Goal: Task Accomplishment & Management: Complete application form

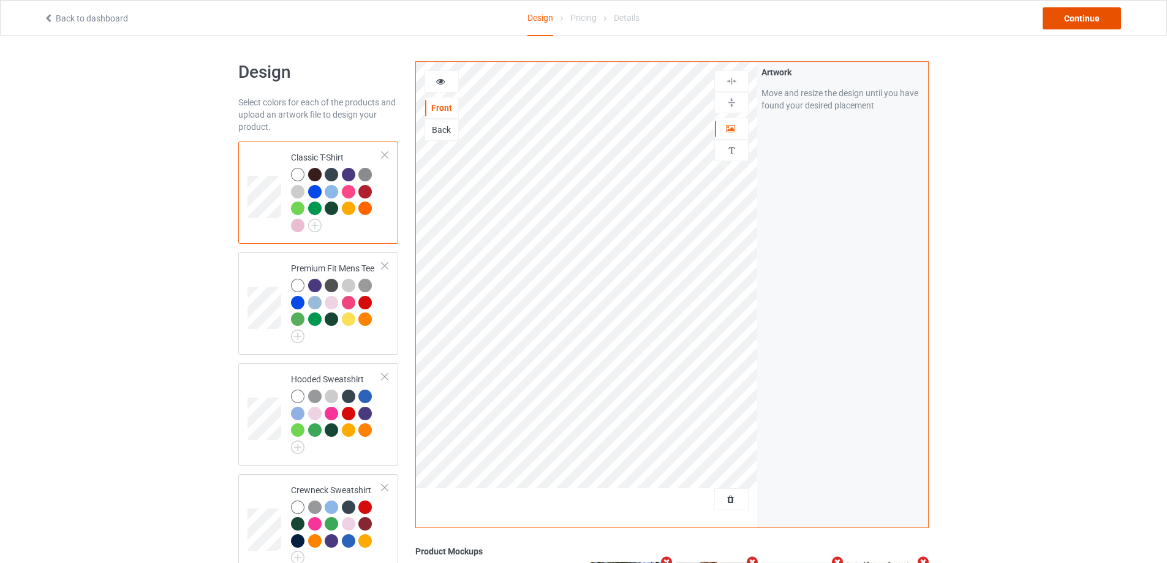
click at [1076, 17] on div "Continue" at bounding box center [1082, 18] width 78 height 22
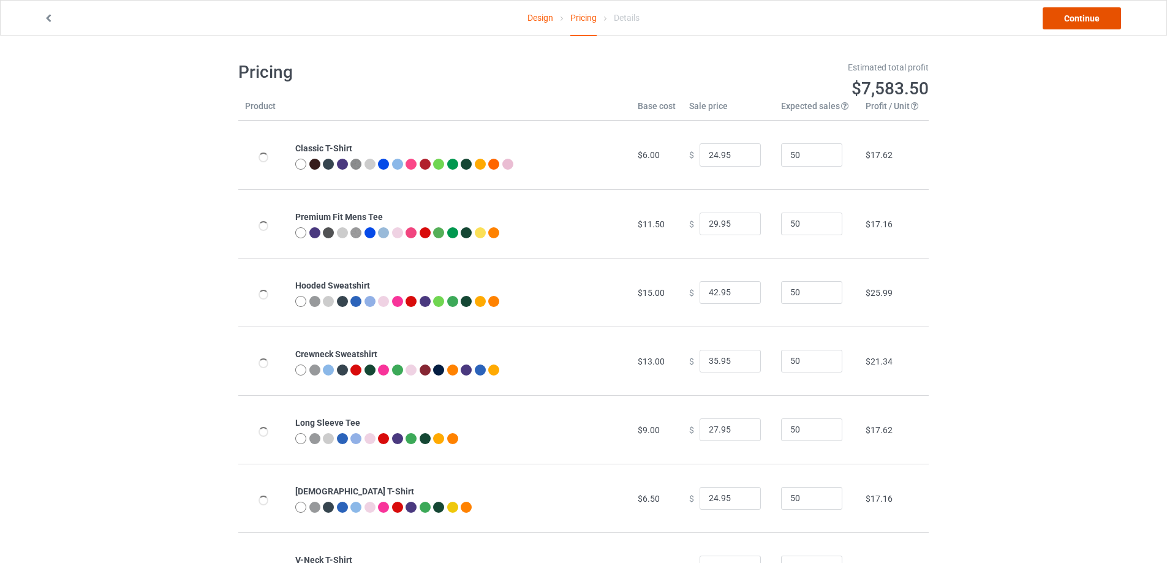
click at [1075, 24] on link "Continue" at bounding box center [1082, 18] width 78 height 22
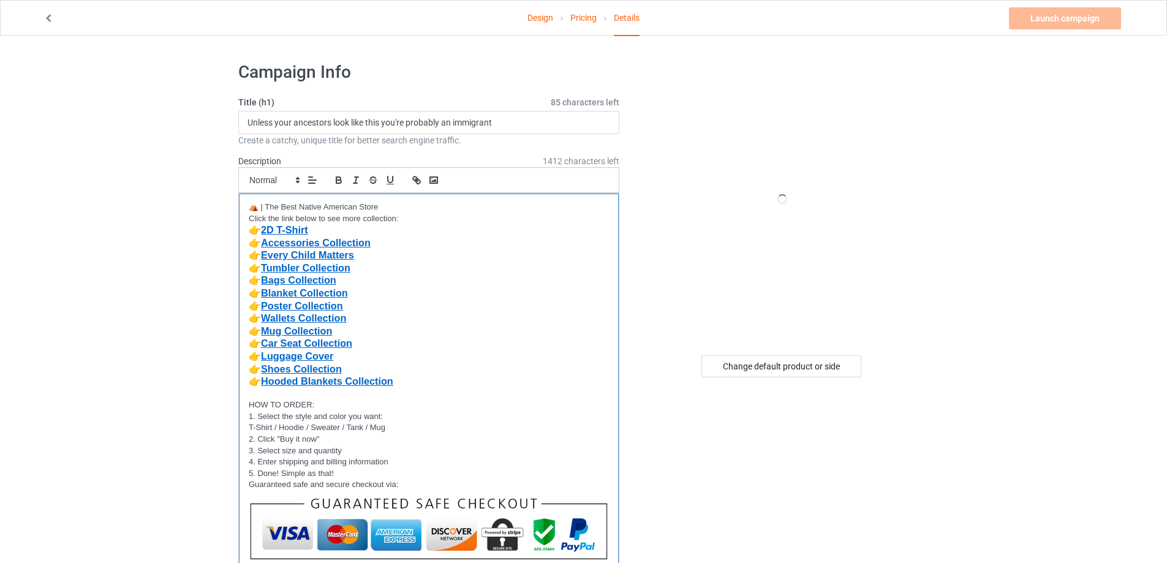
click at [438, 263] on p "👉 Tumbler Collection" at bounding box center [429, 268] width 360 height 13
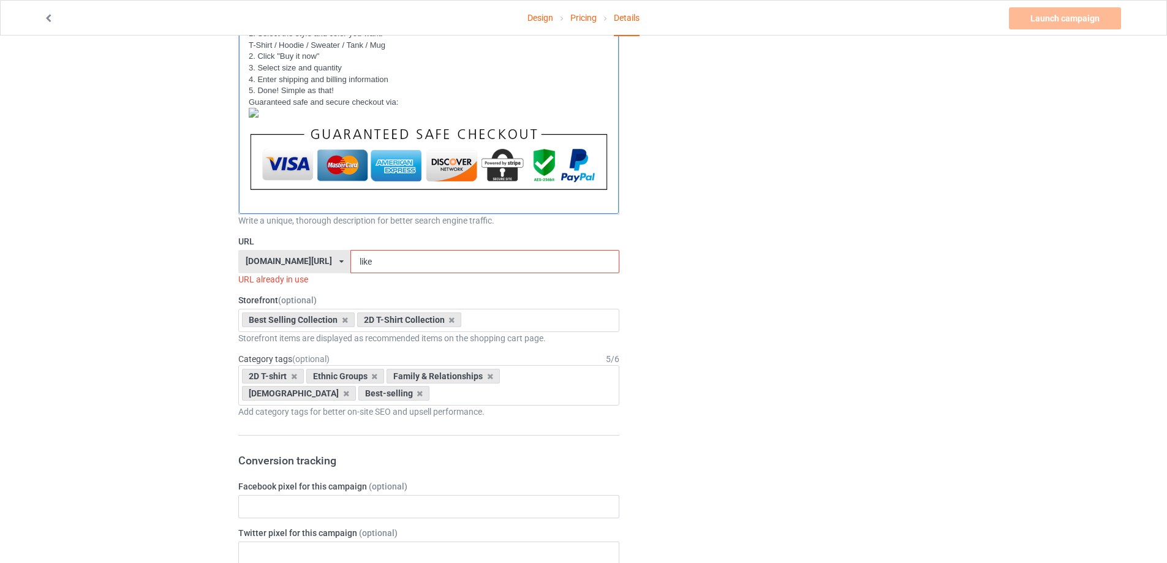
scroll to position [429, 0]
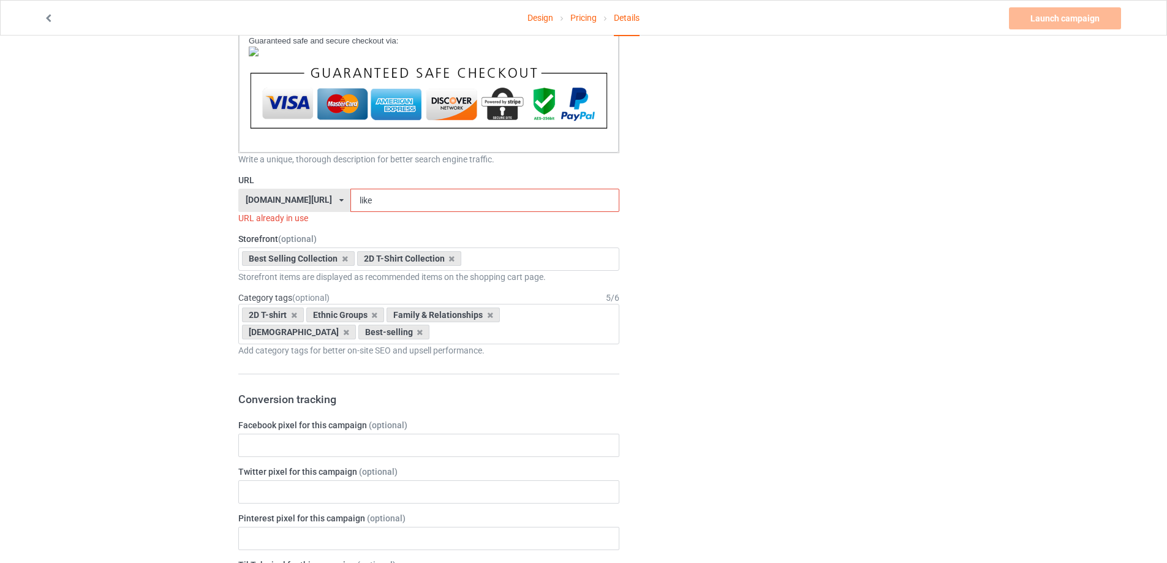
click at [332, 202] on div "bestnativestore.com/ bestnativeamericanshop.com/ bestnativeshop.com/ bestnative…" at bounding box center [294, 200] width 112 height 23
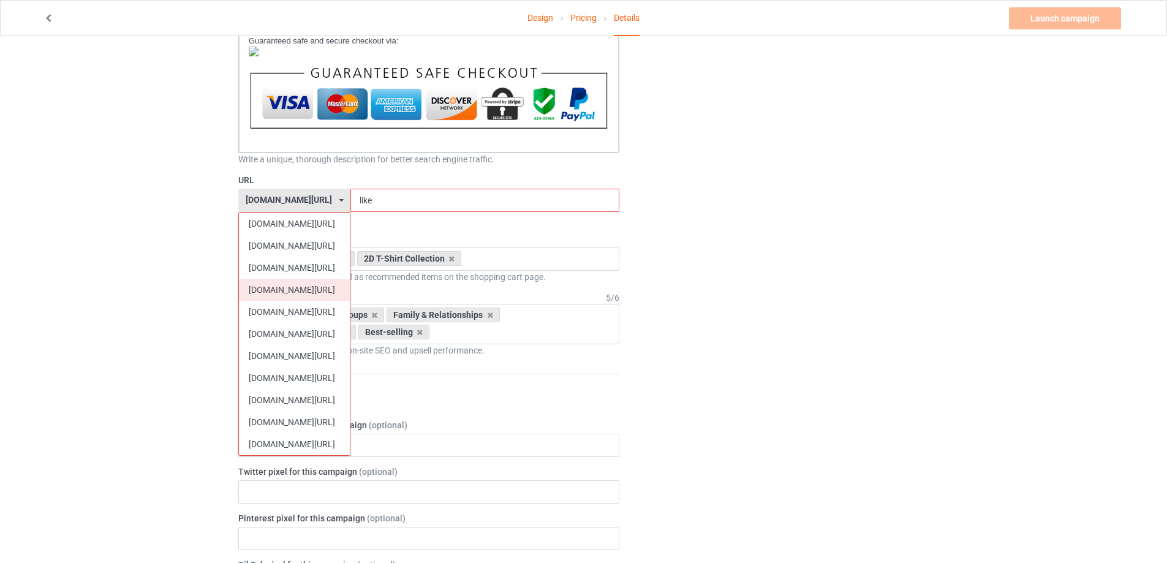
click at [274, 292] on div "[DOMAIN_NAME][URL]" at bounding box center [294, 290] width 111 height 22
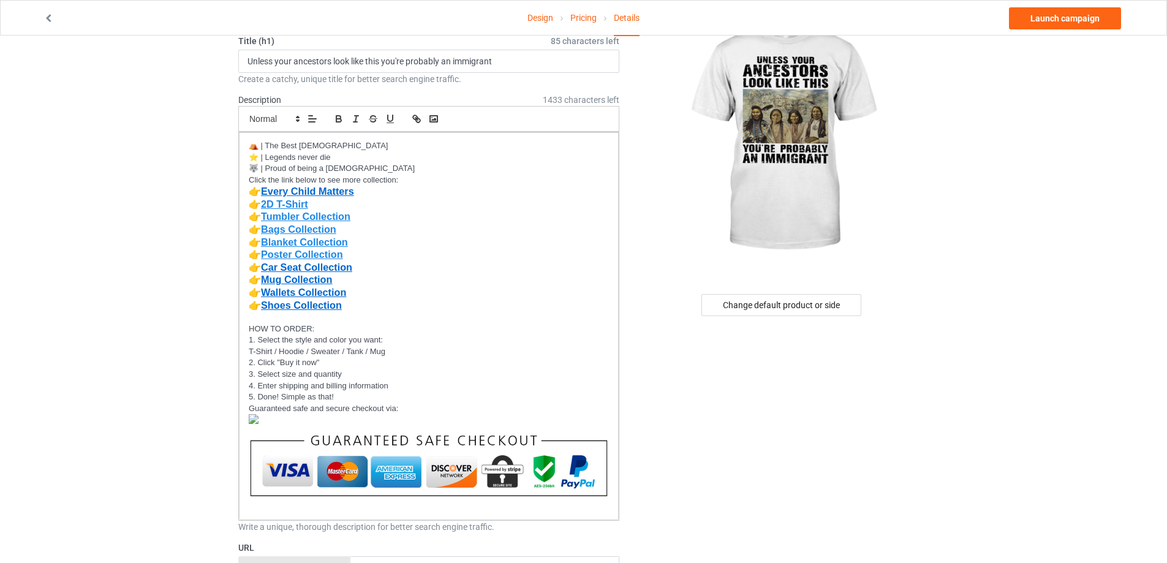
scroll to position [306, 0]
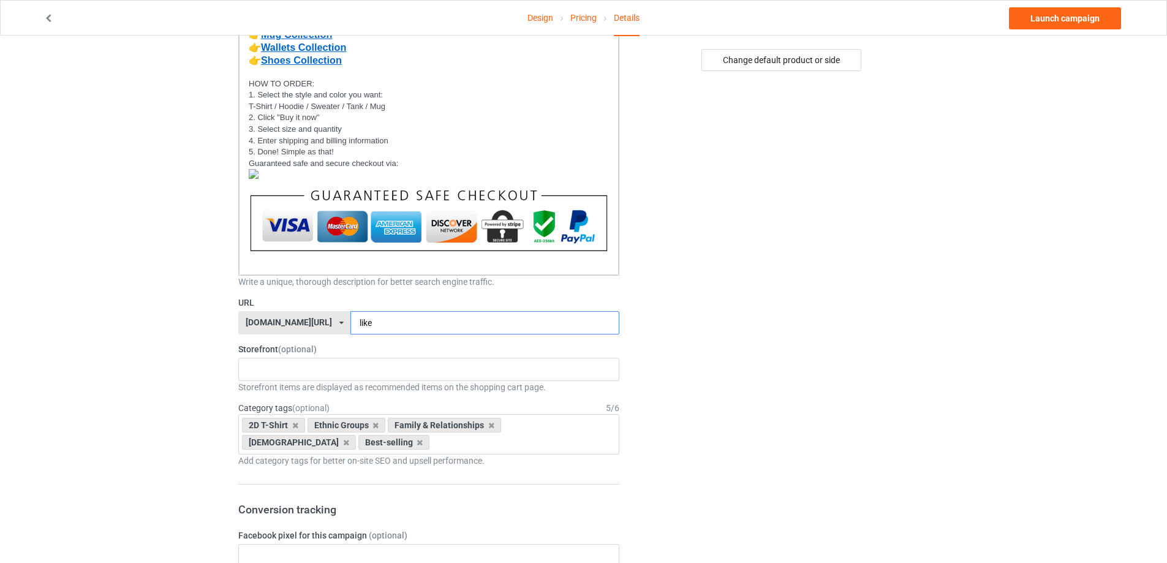
drag, startPoint x: 354, startPoint y: 321, endPoint x: 342, endPoint y: 324, distance: 12.0
click at [351, 324] on input "like" at bounding box center [485, 322] width 268 height 23
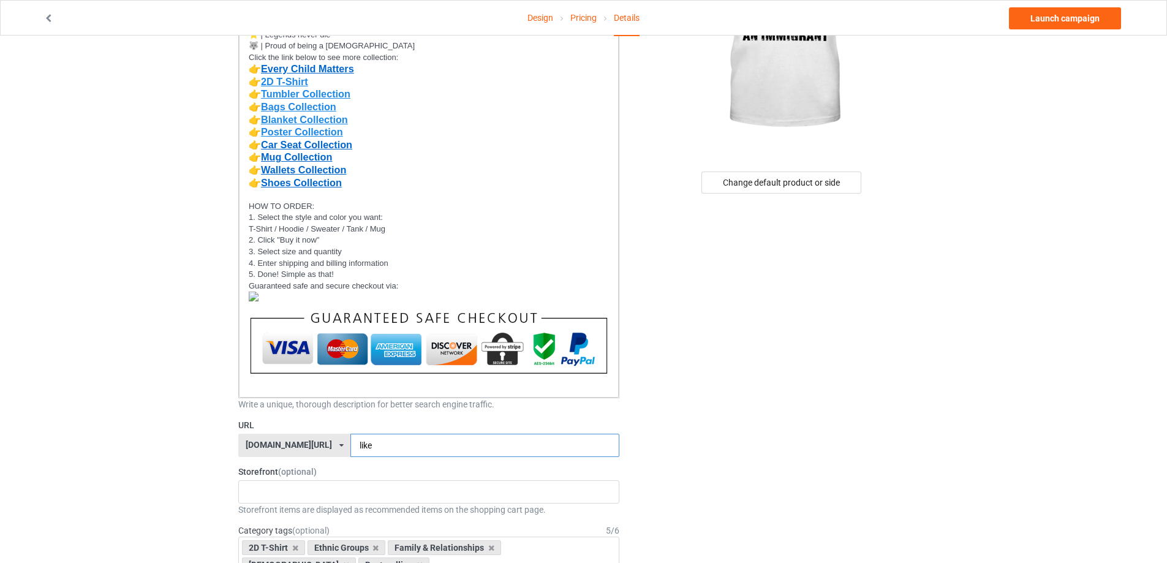
scroll to position [123, 0]
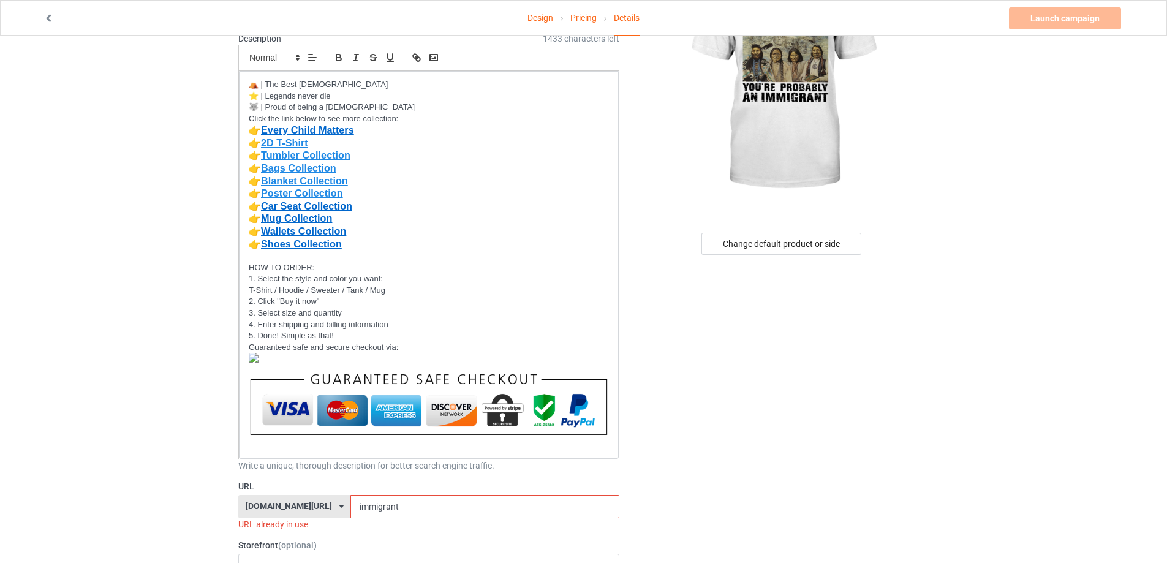
click at [351, 509] on input "immigrant" at bounding box center [485, 506] width 268 height 23
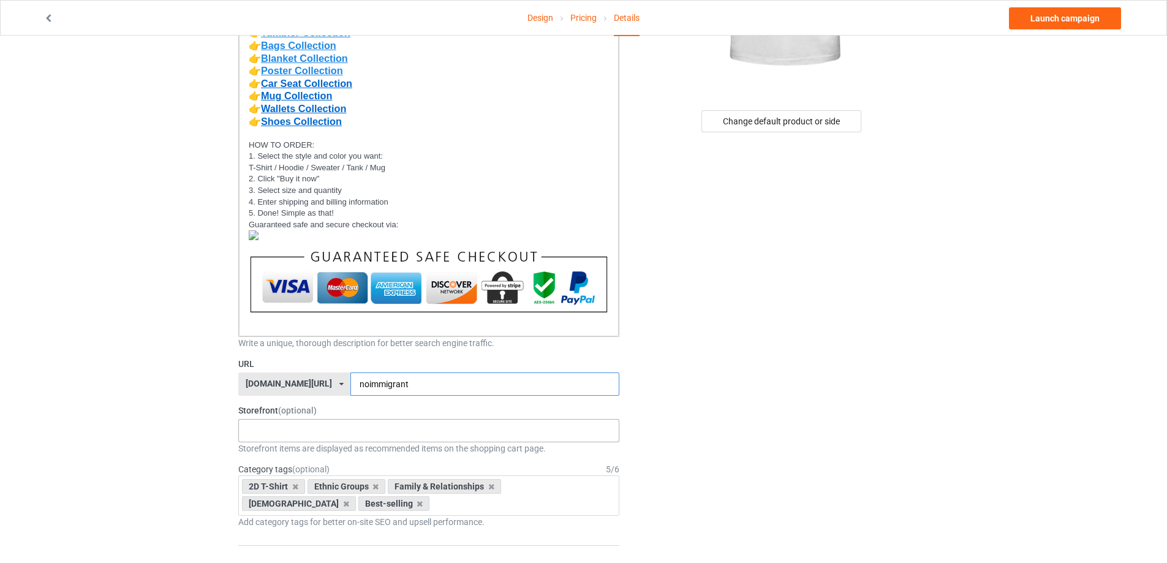
type input "noimmigrant"
click at [273, 434] on div "MMIW Colection Shoes Collection Hooded Blanket Collection Jacket Collection Bel…" at bounding box center [428, 430] width 381 height 23
type input "2d"
click at [275, 454] on div "2D T-Shirt Collection" at bounding box center [429, 453] width 380 height 23
type input "best"
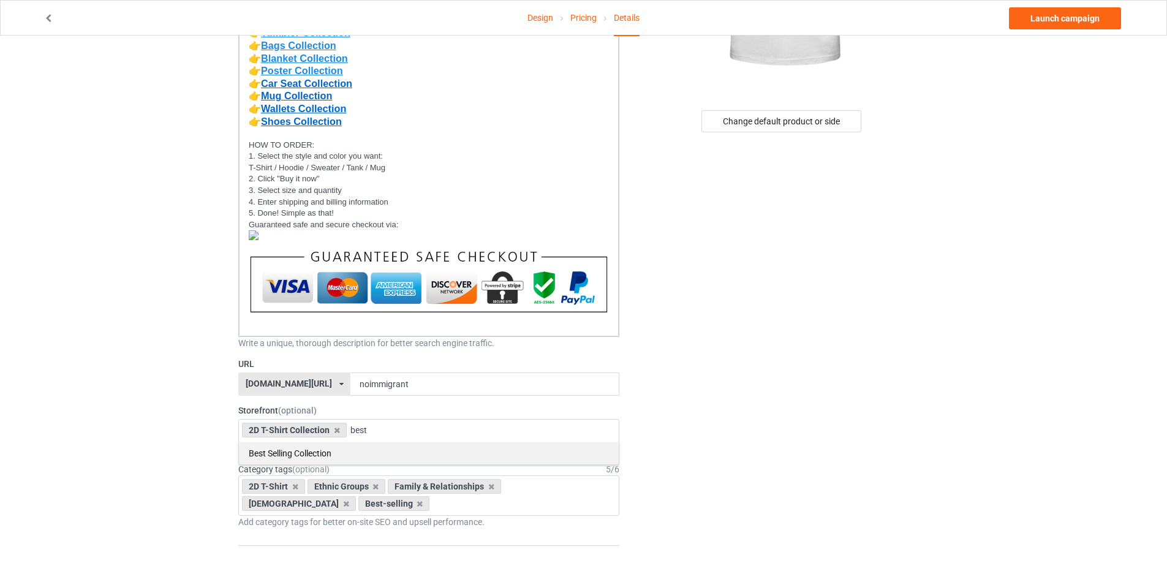
click at [333, 455] on div "Best Selling Collection" at bounding box center [429, 453] width 380 height 23
click at [417, 504] on icon at bounding box center [420, 504] width 6 height 8
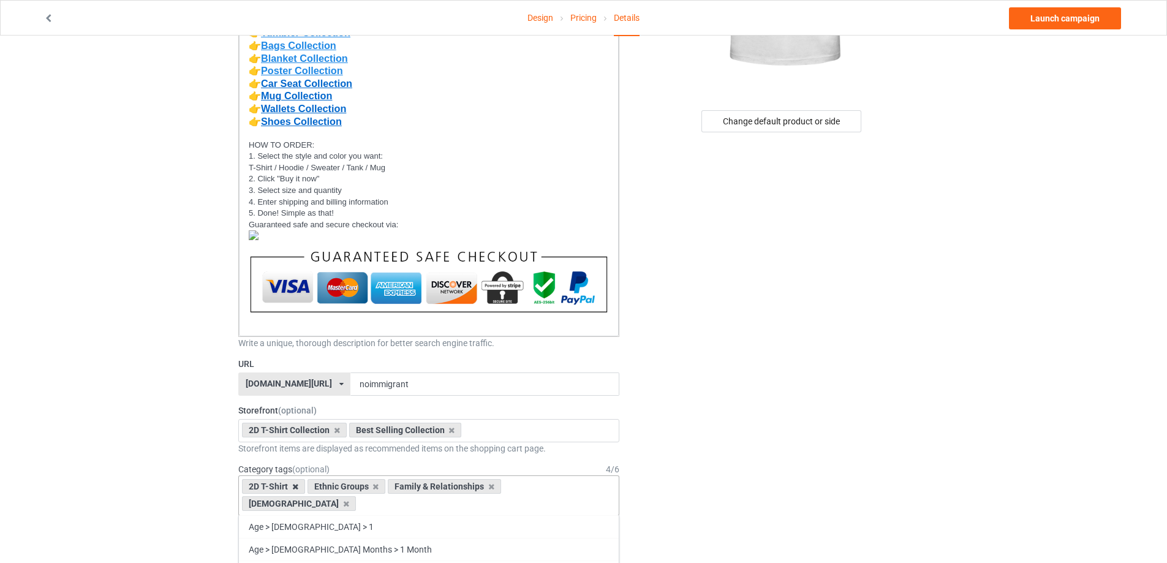
click at [297, 488] on icon at bounding box center [295, 487] width 6 height 8
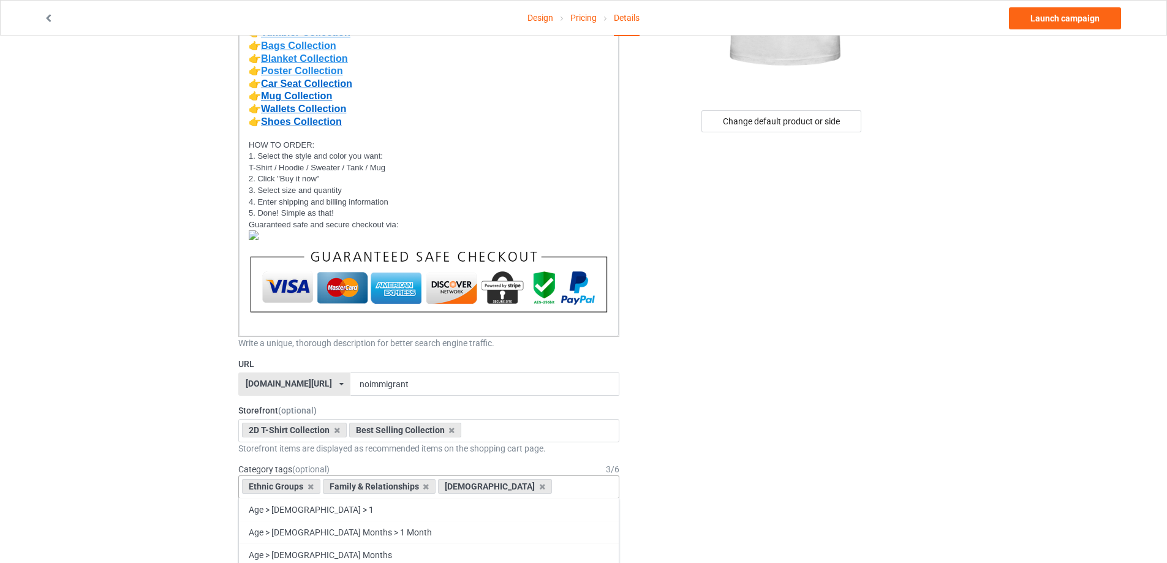
drag, startPoint x: 515, startPoint y: 487, endPoint x: 505, endPoint y: 488, distance: 9.9
click at [539, 487] on icon at bounding box center [542, 487] width 6 height 8
click at [427, 489] on icon at bounding box center [426, 487] width 6 height 8
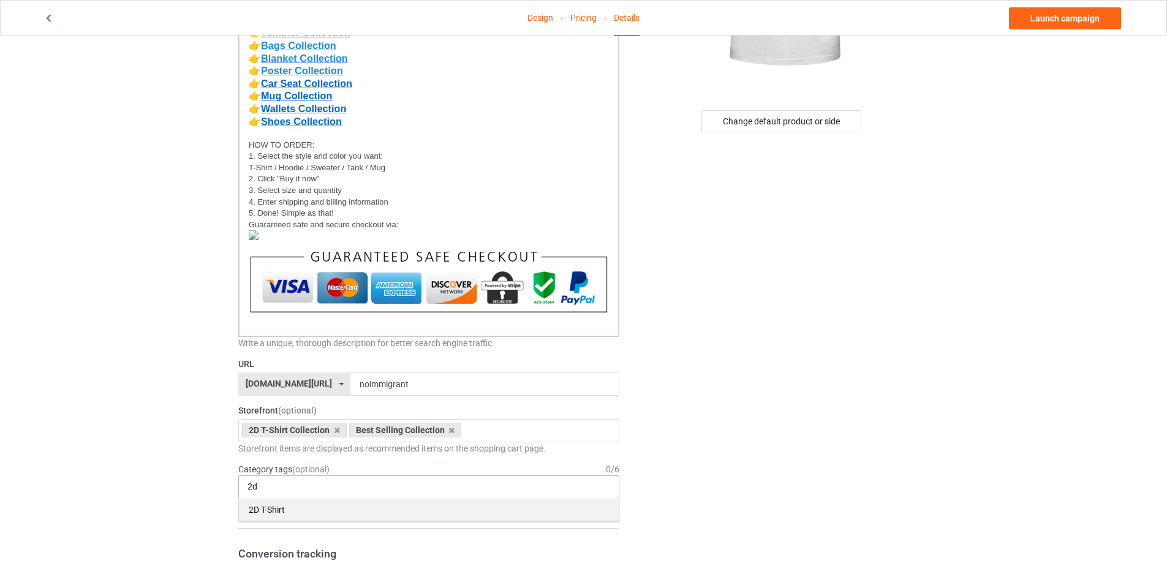
type input "2d"
click at [289, 511] on div "2D T-Shirt" at bounding box center [429, 509] width 380 height 23
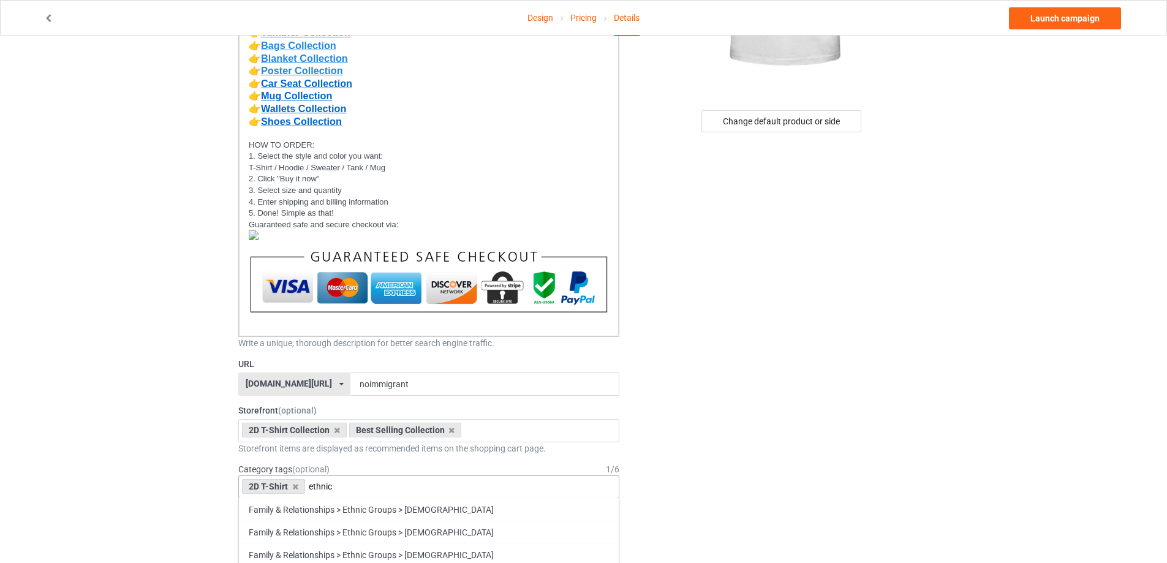
scroll to position [306, 0]
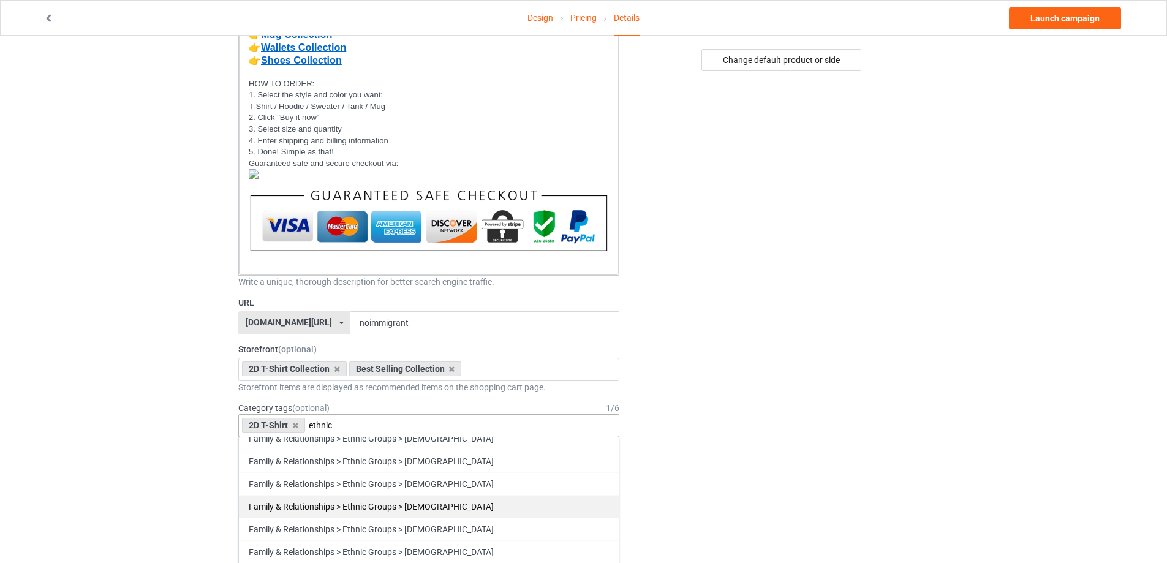
type input "ethnic"
click at [442, 502] on div "Family & Relationships > Ethnic Groups > [DEMOGRAPHIC_DATA]" at bounding box center [429, 506] width 380 height 23
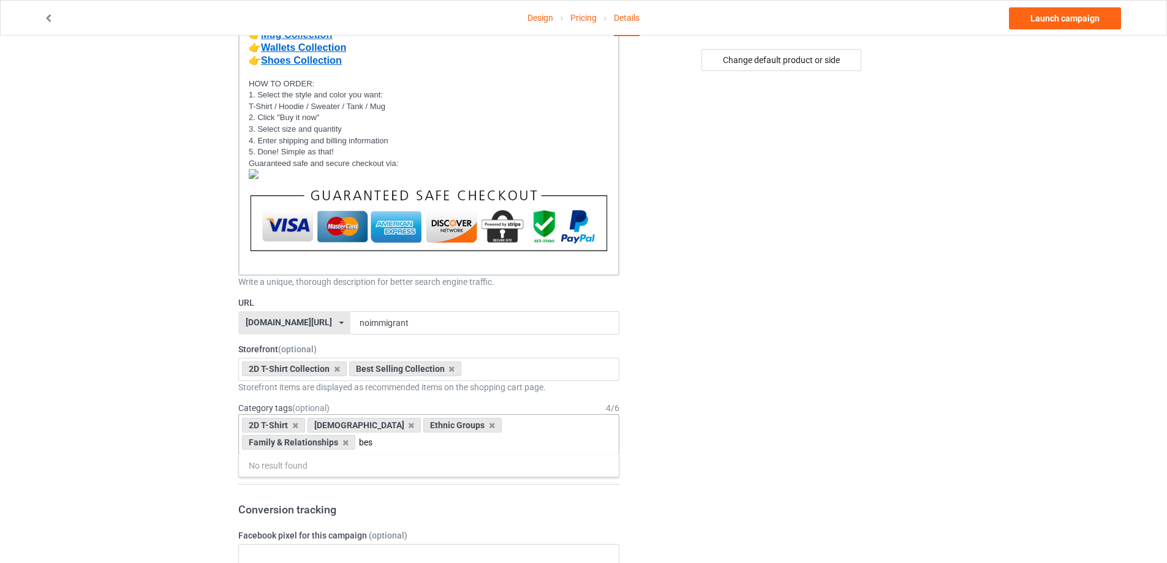
scroll to position [0, 0]
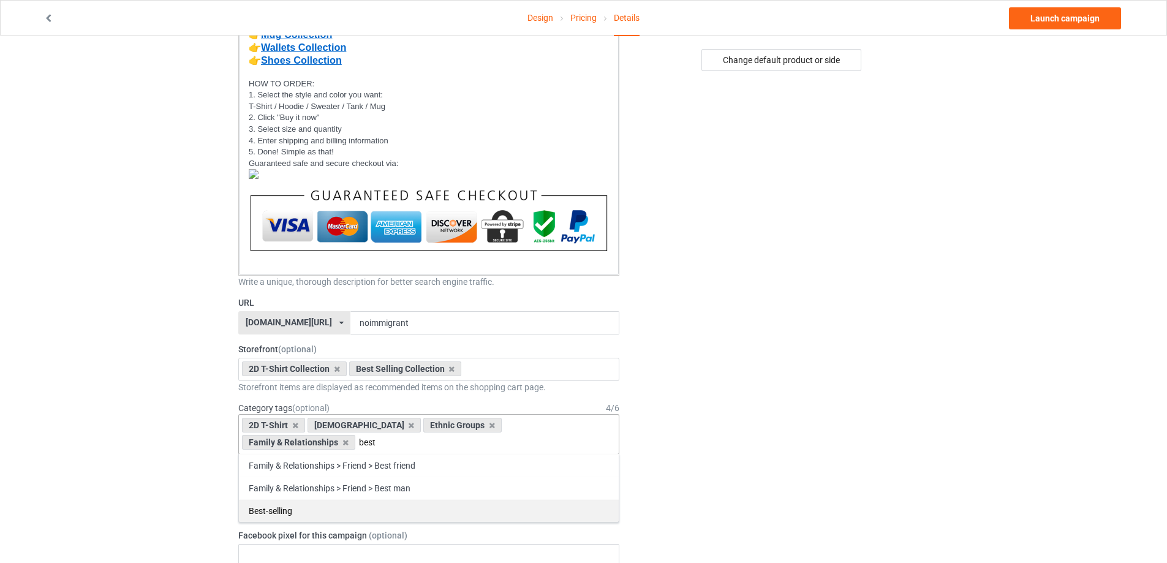
type input "best"
click at [297, 512] on div "Best-selling" at bounding box center [429, 510] width 380 height 23
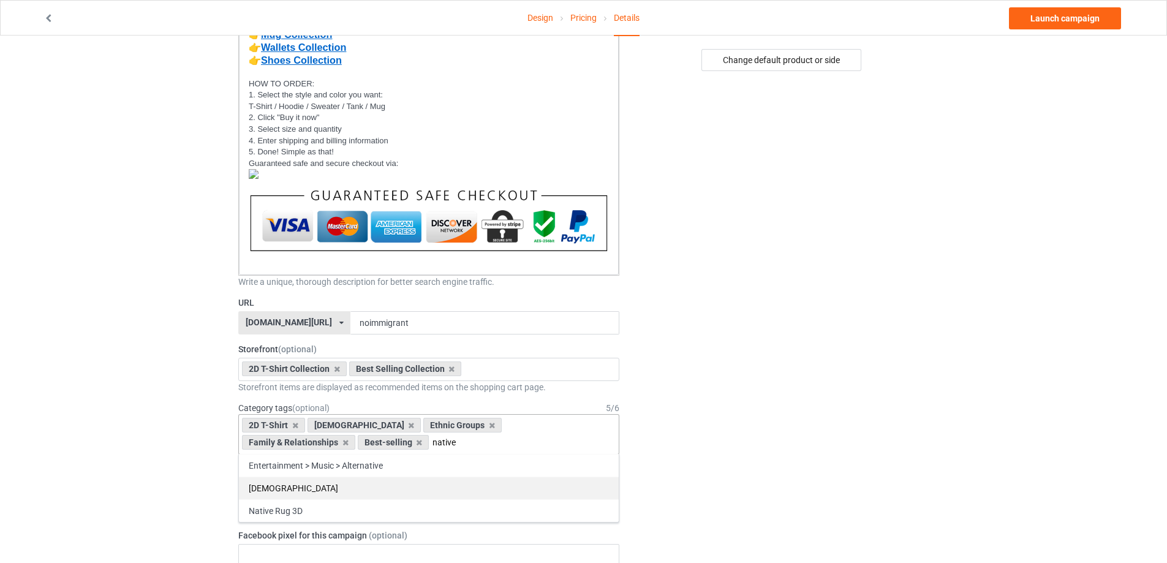
type input "native"
click at [303, 491] on div "[DEMOGRAPHIC_DATA]" at bounding box center [429, 488] width 380 height 23
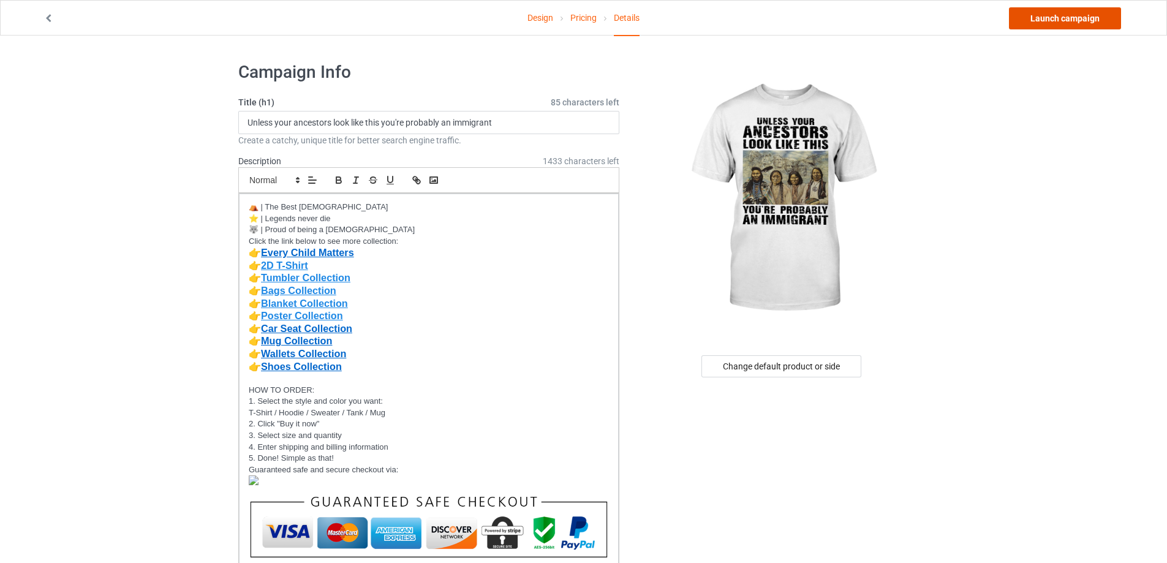
click at [1081, 20] on link "Launch campaign" at bounding box center [1065, 18] width 112 height 22
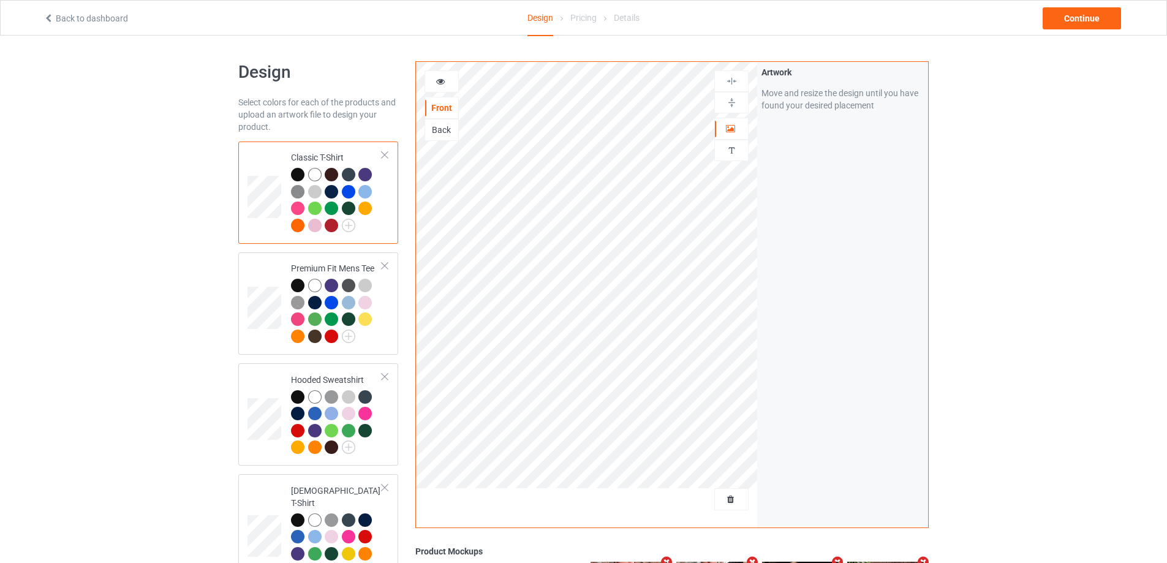
click at [330, 227] on div at bounding box center [331, 225] width 13 height 13
click at [297, 175] on div at bounding box center [297, 174] width 13 height 13
click at [349, 230] on img at bounding box center [348, 225] width 13 height 13
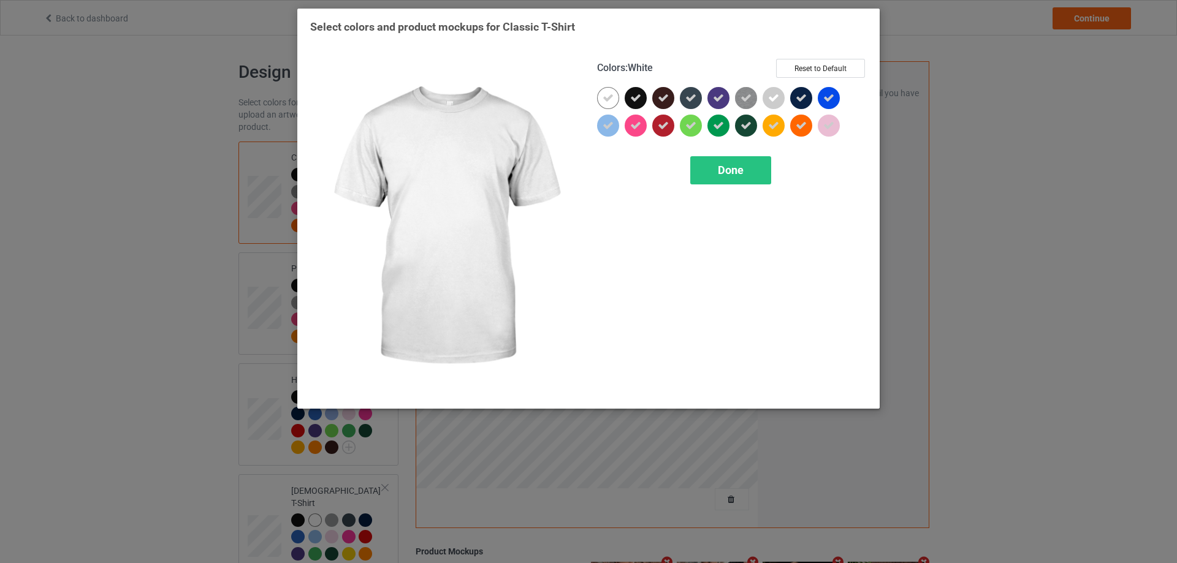
drag, startPoint x: 607, startPoint y: 94, endPoint x: 661, endPoint y: 124, distance: 62.0
click at [607, 94] on icon at bounding box center [607, 98] width 11 height 11
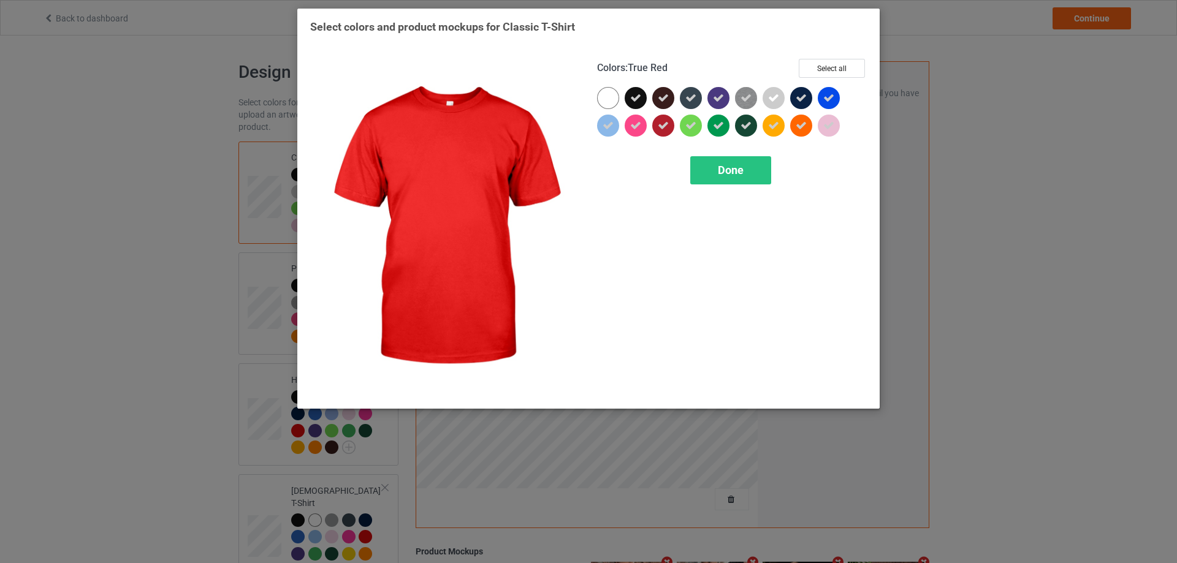
click at [667, 126] on icon at bounding box center [663, 125] width 11 height 11
click at [748, 172] on div "Done" at bounding box center [730, 170] width 81 height 28
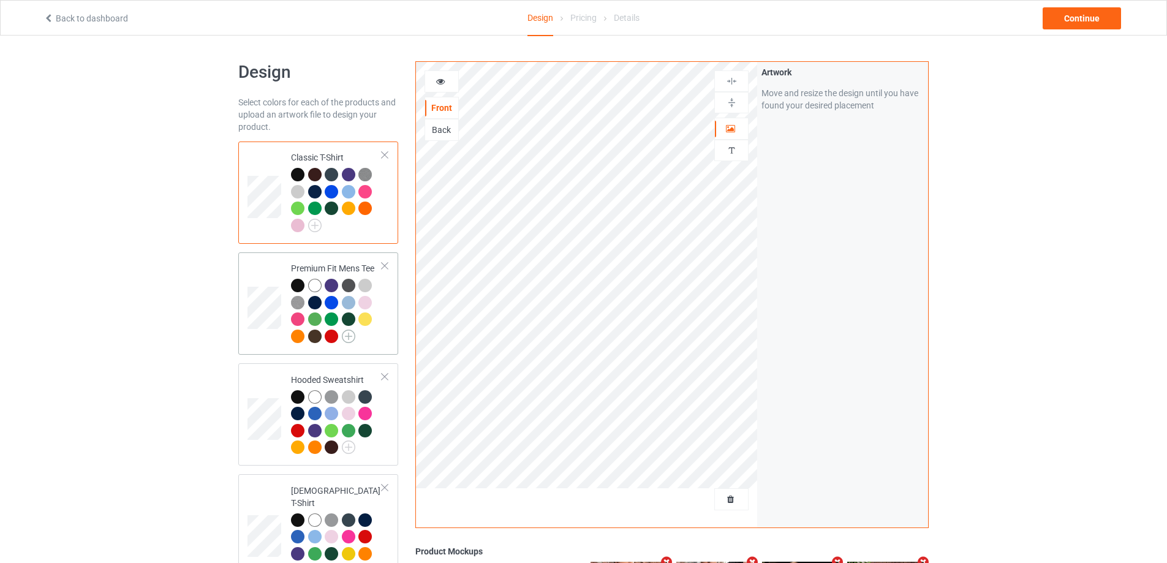
click at [352, 336] on img at bounding box center [348, 336] width 13 height 13
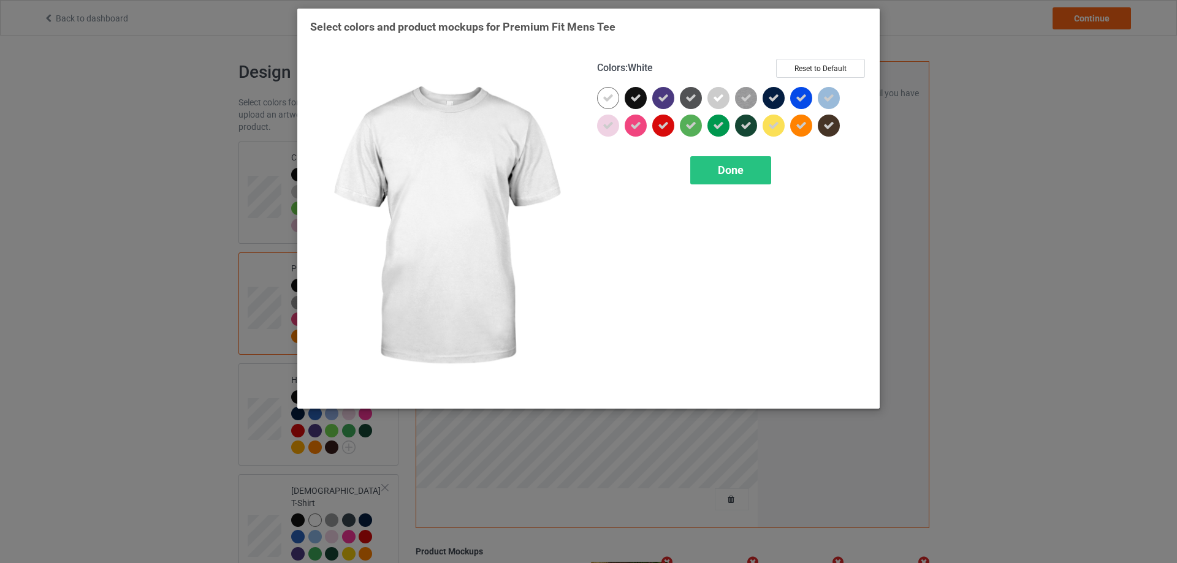
drag, startPoint x: 599, startPoint y: 96, endPoint x: 634, endPoint y: 128, distance: 47.3
click at [600, 96] on div at bounding box center [608, 98] width 22 height 22
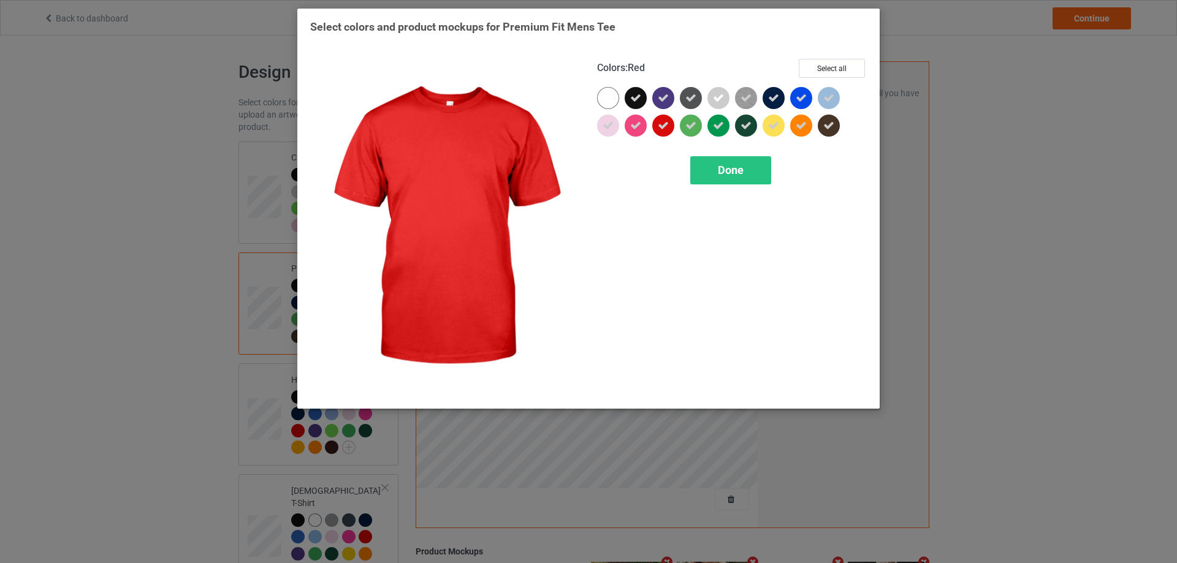
click at [663, 123] on icon at bounding box center [663, 125] width 11 height 11
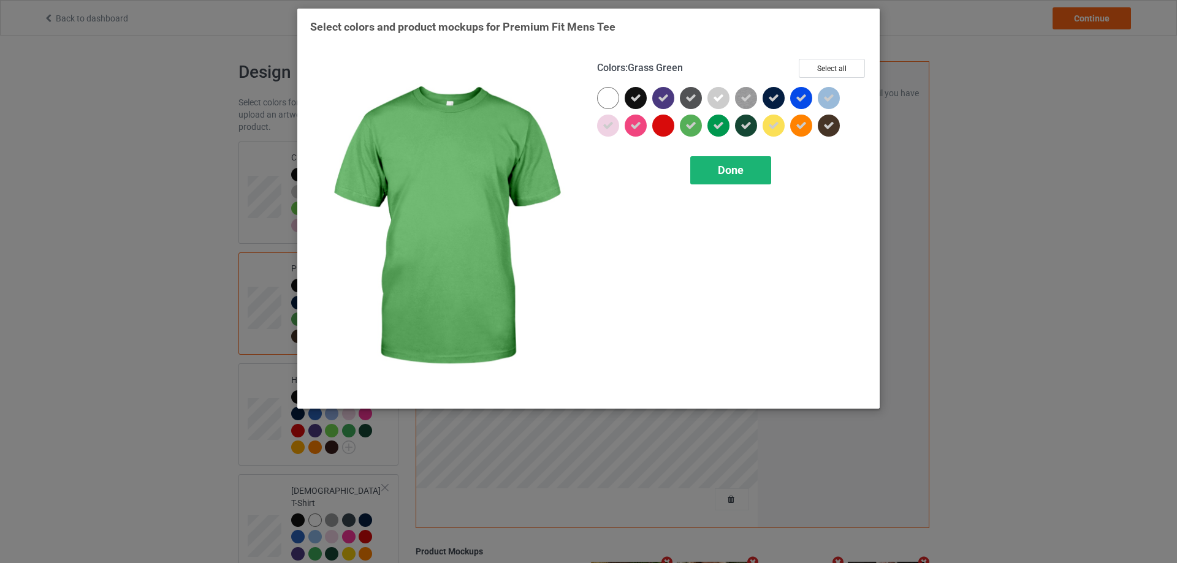
click at [737, 163] on div "Done" at bounding box center [730, 170] width 81 height 28
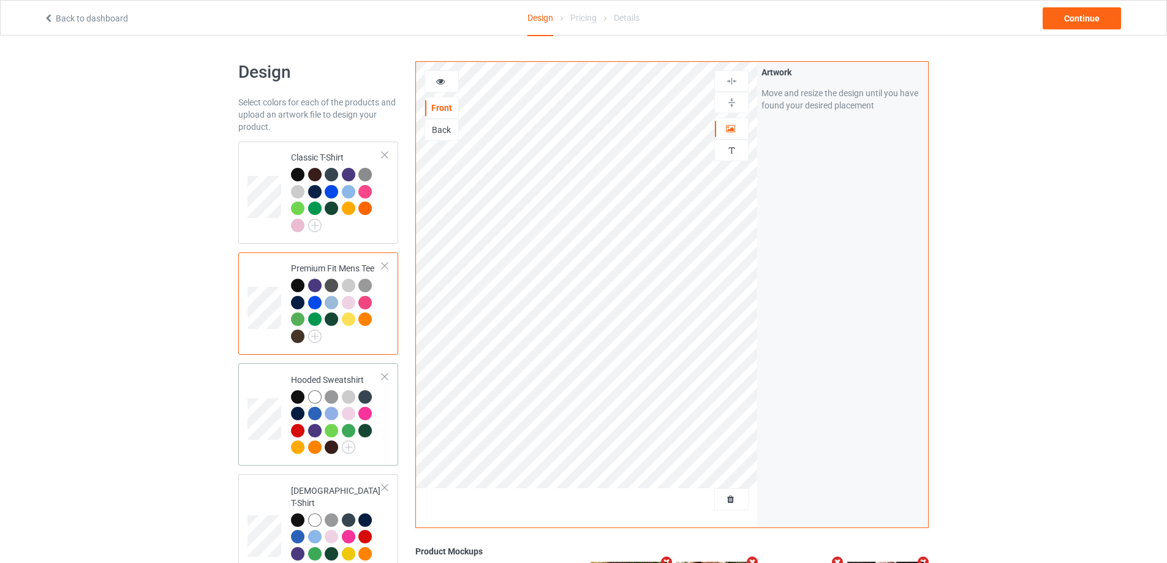
scroll to position [123, 0]
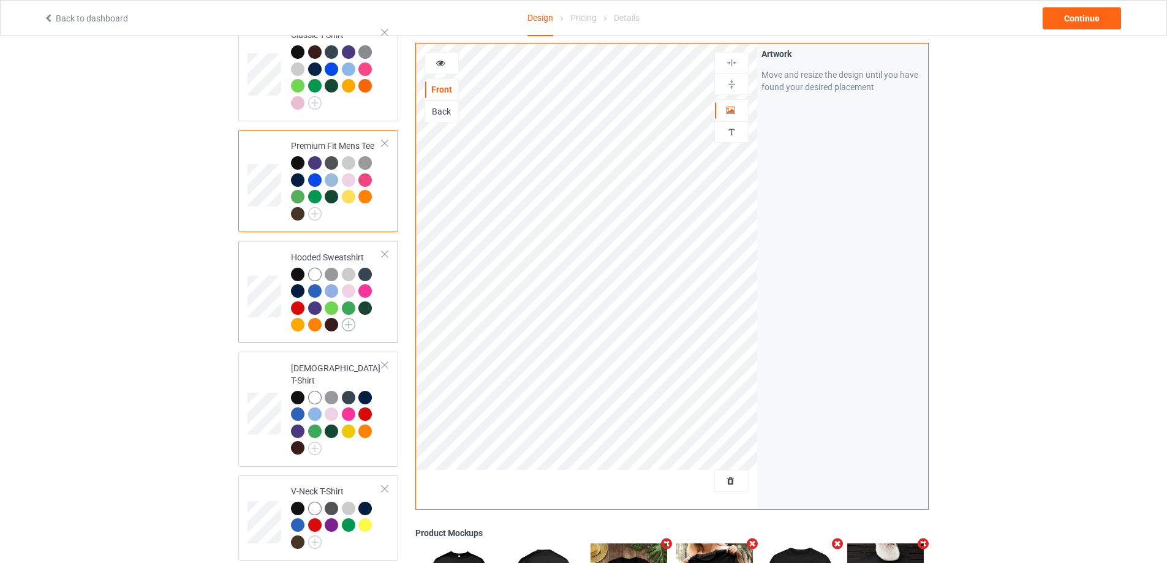
click at [350, 324] on img at bounding box center [348, 324] width 13 height 13
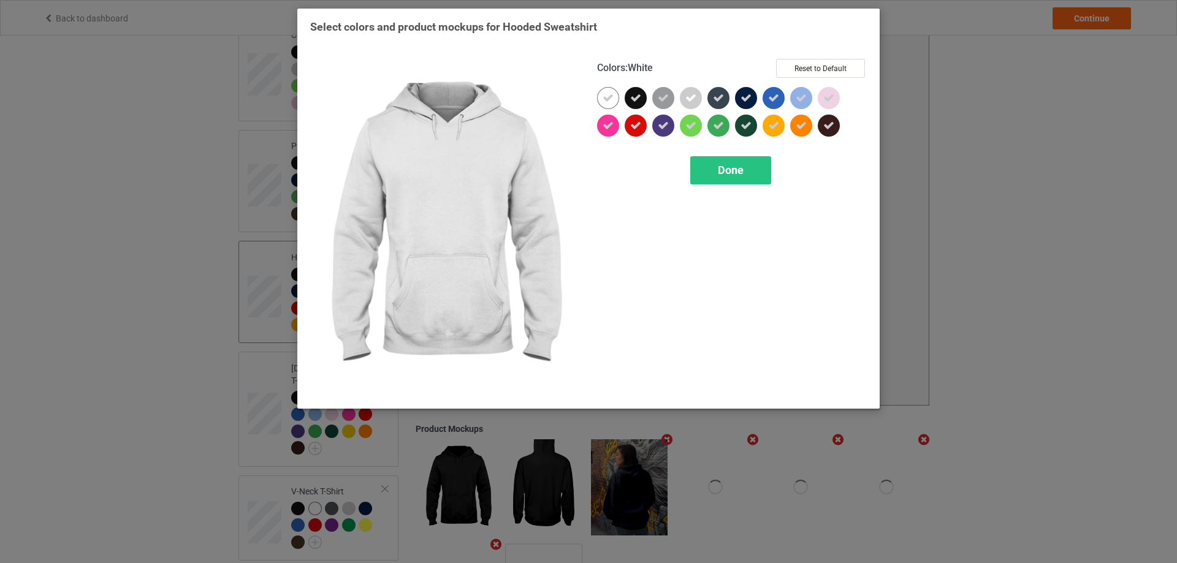
click at [609, 103] on icon at bounding box center [607, 98] width 11 height 11
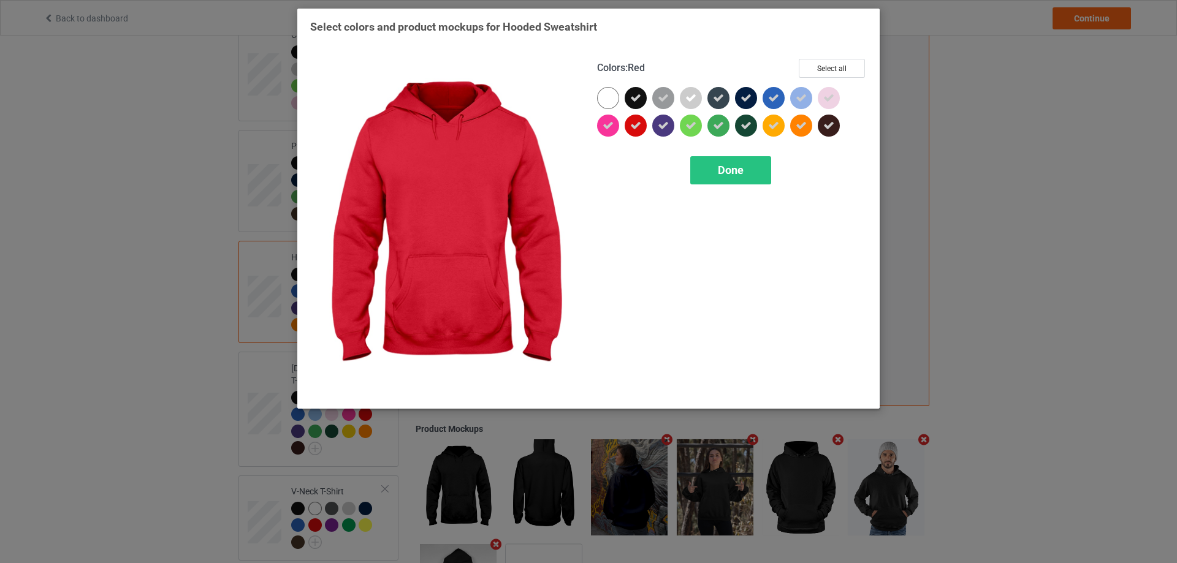
click at [631, 131] on icon at bounding box center [635, 125] width 11 height 11
click at [721, 170] on span "Done" at bounding box center [731, 170] width 26 height 13
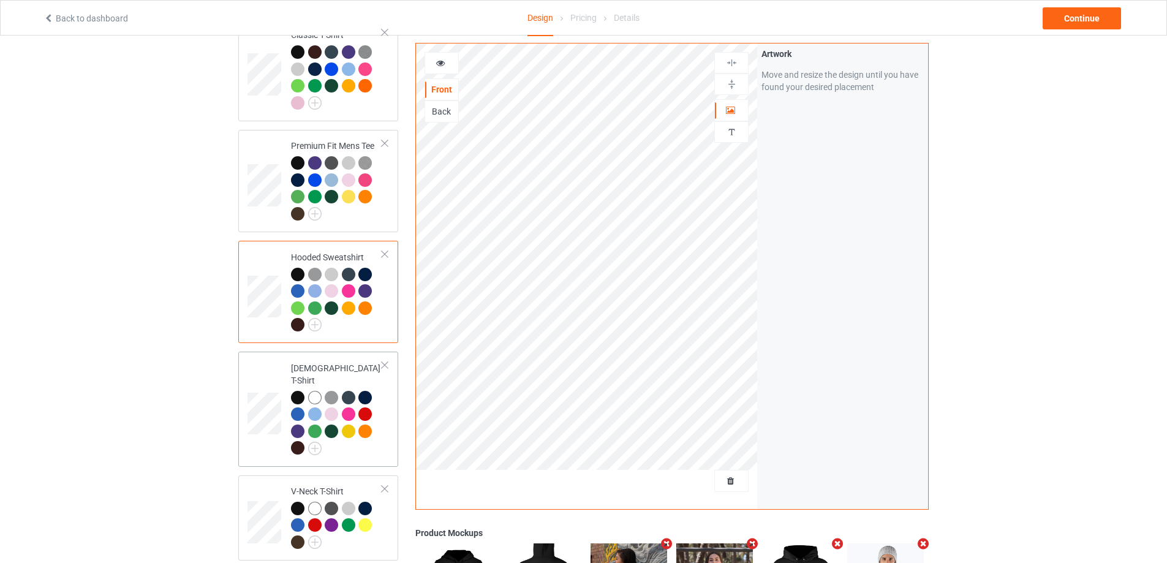
scroll to position [184, 0]
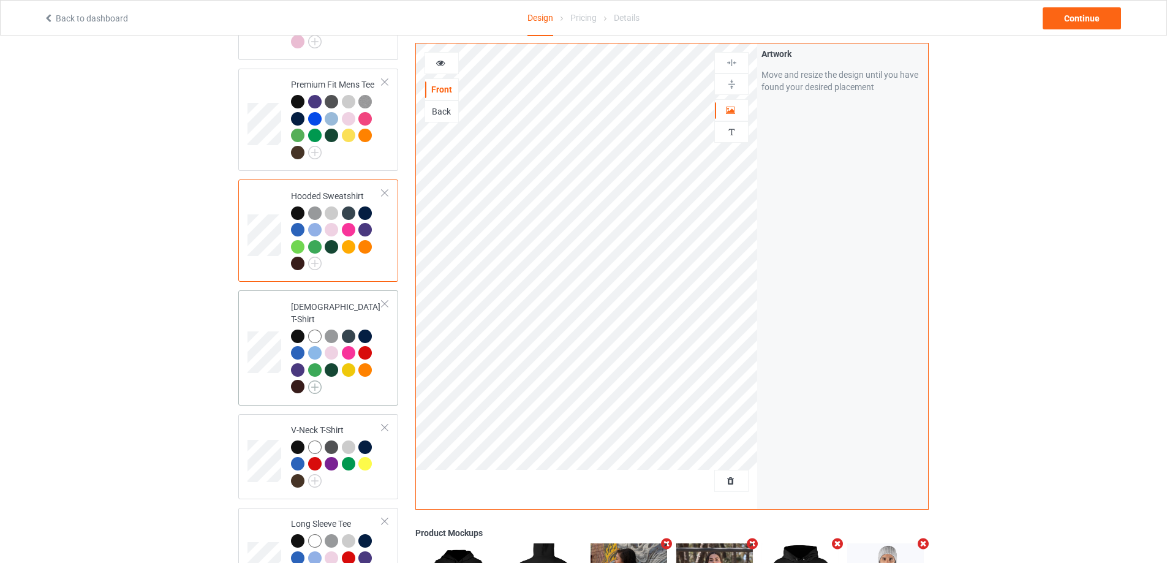
click at [318, 381] on img at bounding box center [314, 387] width 13 height 13
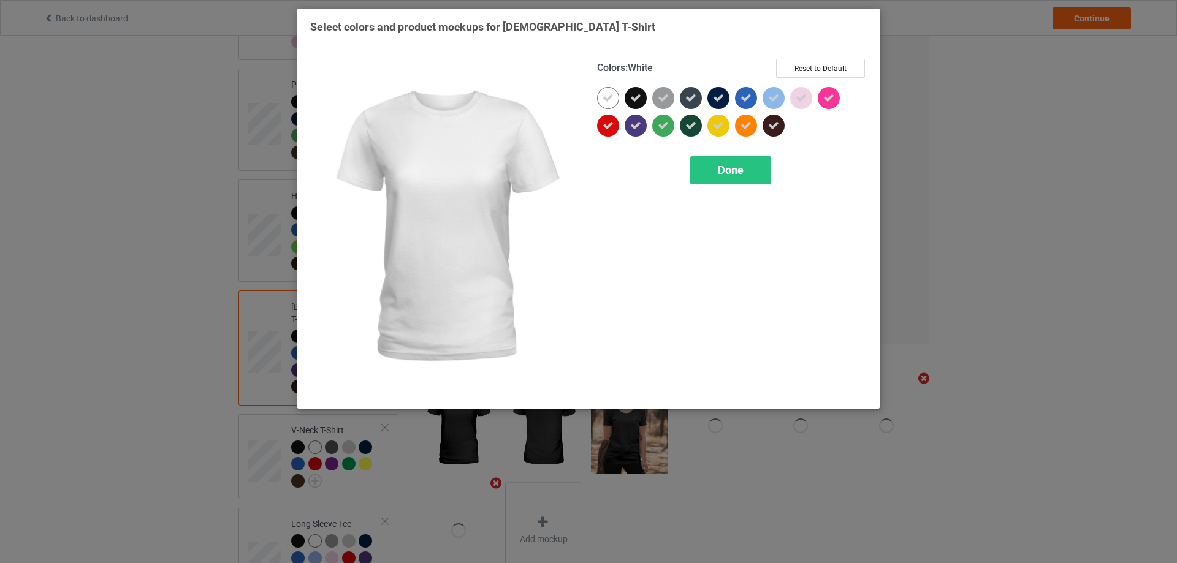
click at [605, 99] on icon at bounding box center [607, 98] width 11 height 11
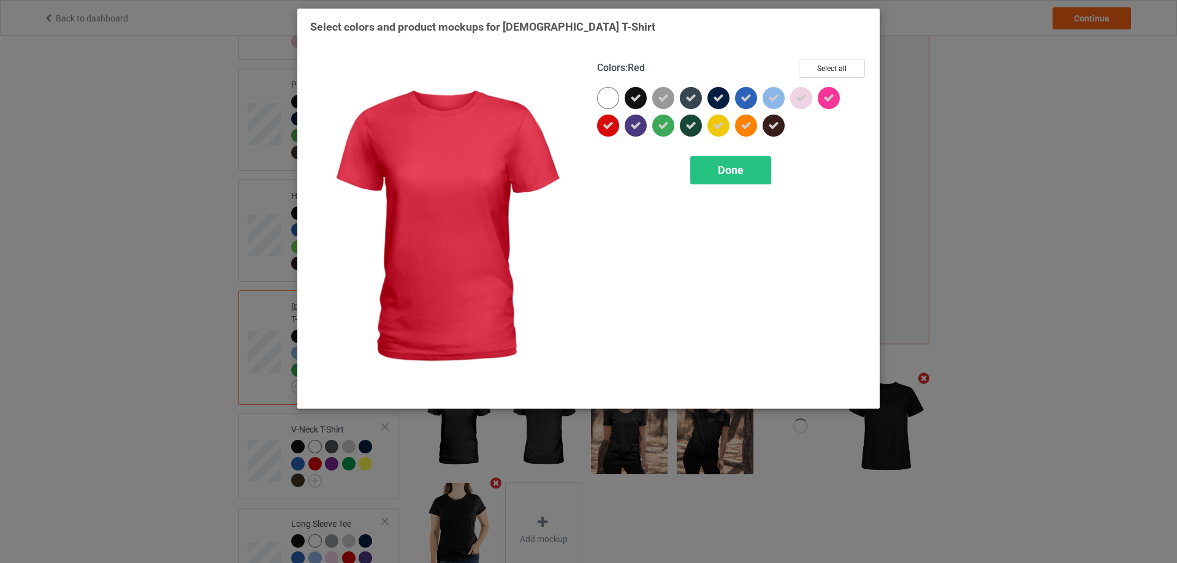
click at [605, 128] on icon at bounding box center [607, 125] width 11 height 11
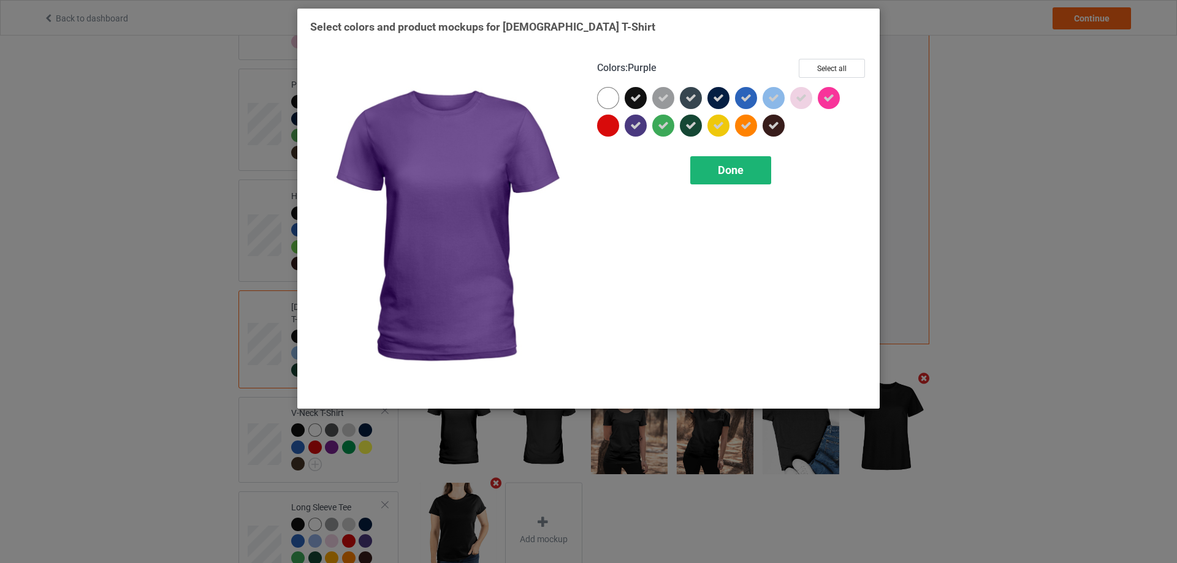
click at [729, 165] on span "Done" at bounding box center [731, 170] width 26 height 13
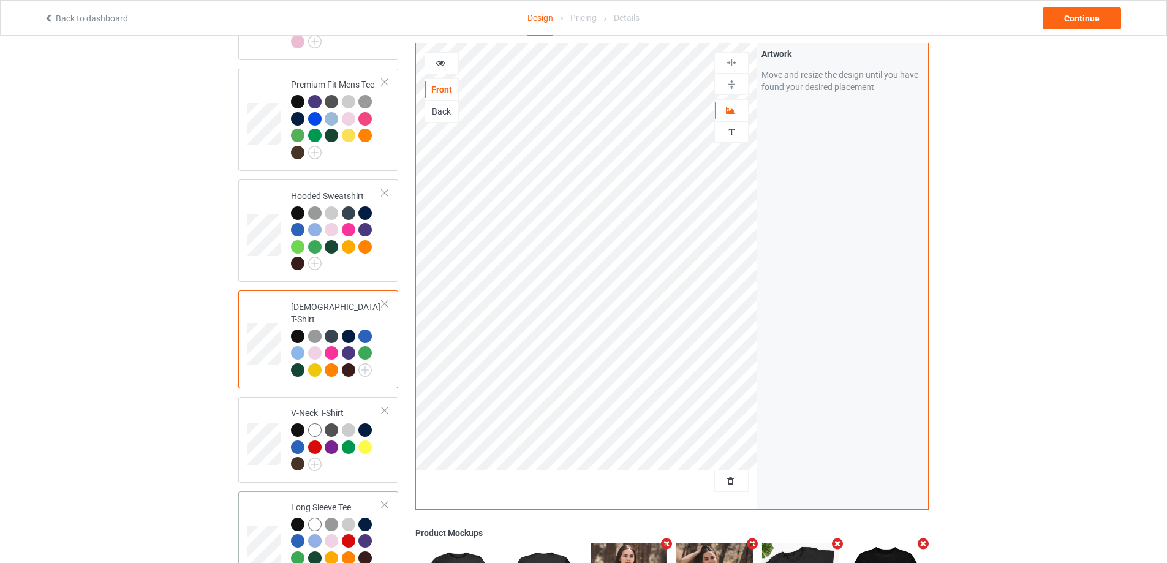
scroll to position [306, 0]
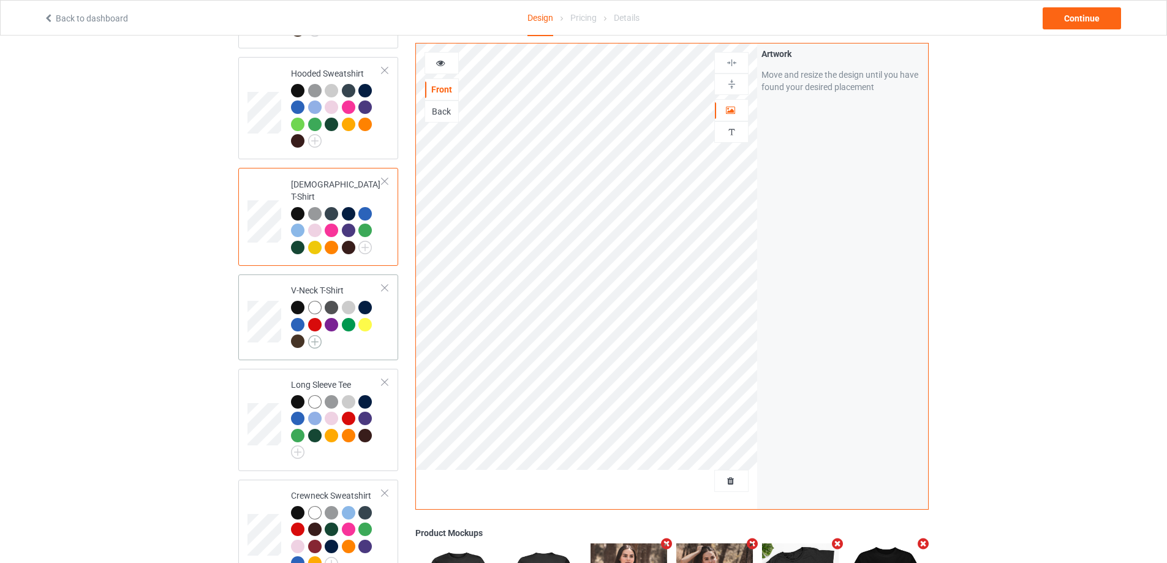
click at [318, 335] on img at bounding box center [314, 341] width 13 height 13
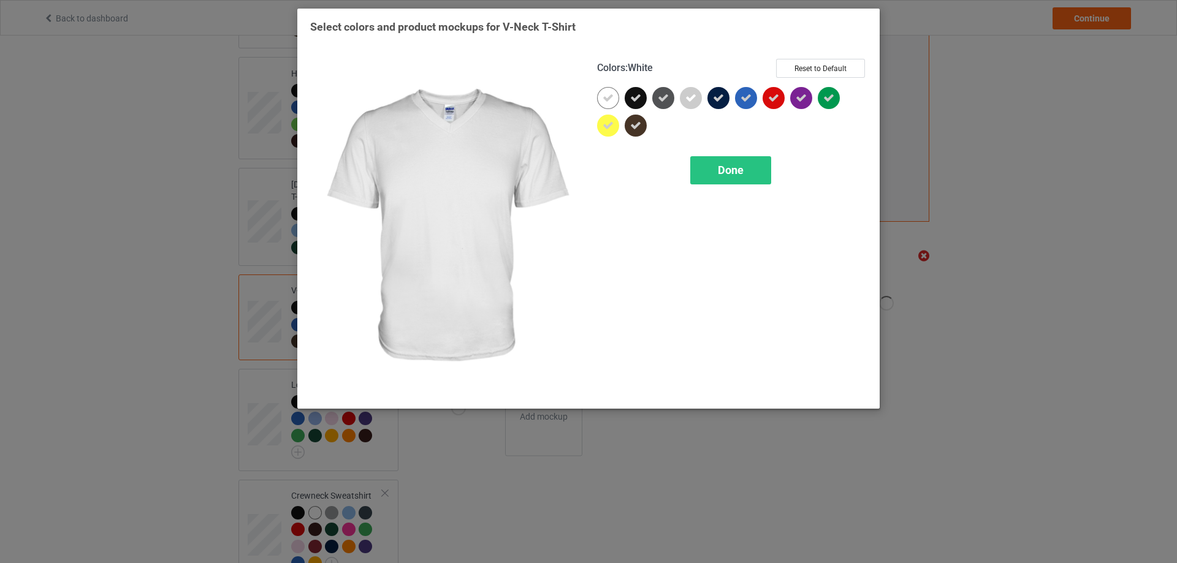
drag, startPoint x: 610, startPoint y: 98, endPoint x: 663, endPoint y: 105, distance: 53.7
click at [609, 99] on icon at bounding box center [607, 98] width 11 height 11
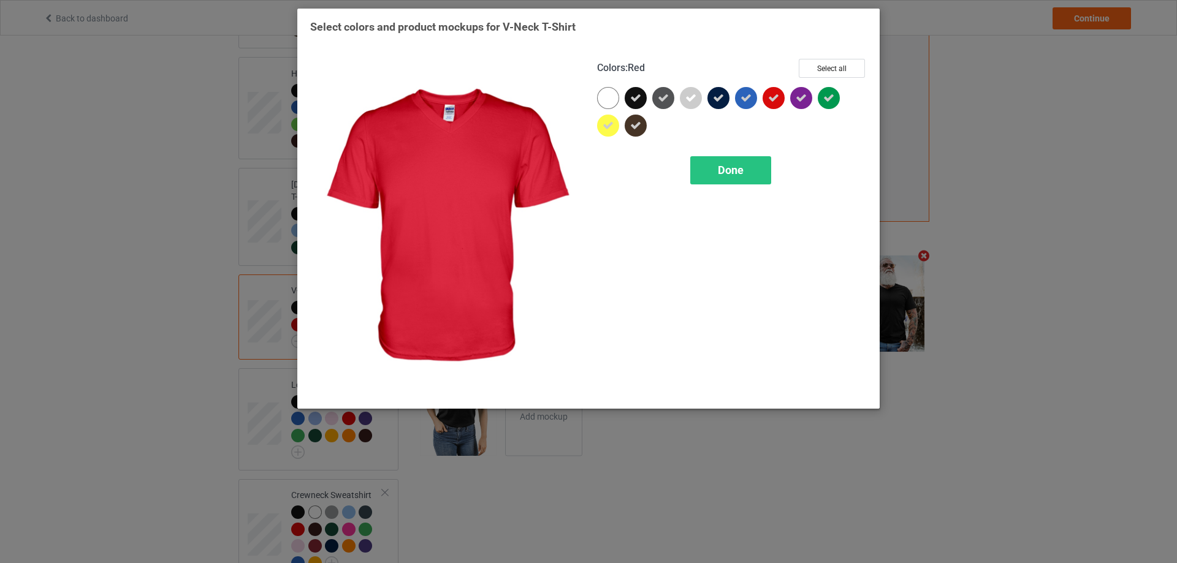
drag, startPoint x: 770, startPoint y: 96, endPoint x: 744, endPoint y: 162, distance: 71.6
click at [769, 96] on icon at bounding box center [773, 98] width 11 height 11
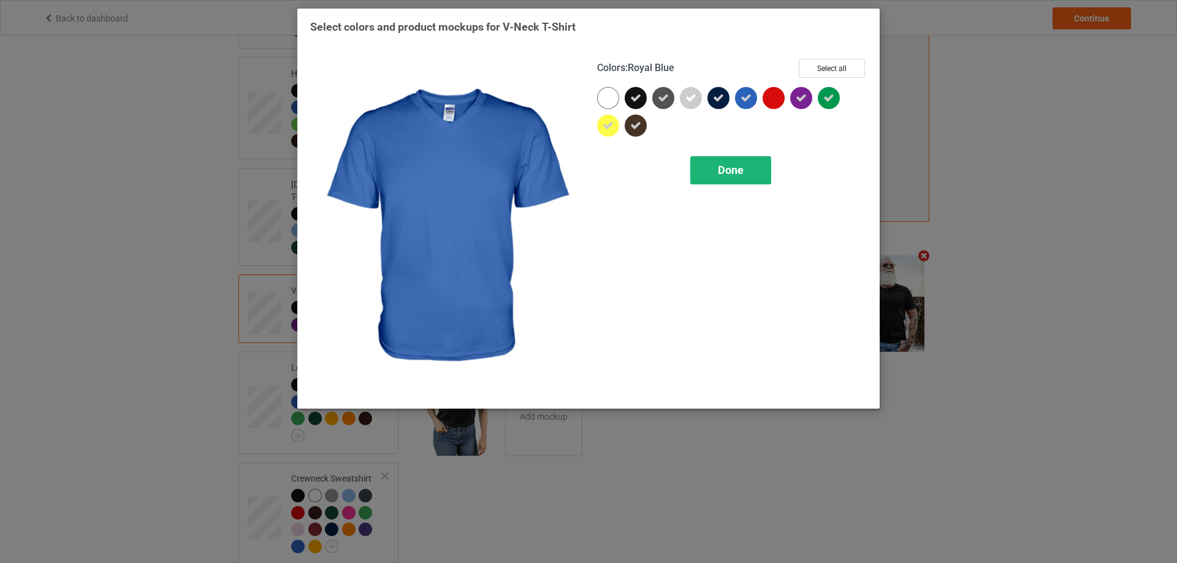
click at [738, 178] on div "Done" at bounding box center [730, 170] width 81 height 28
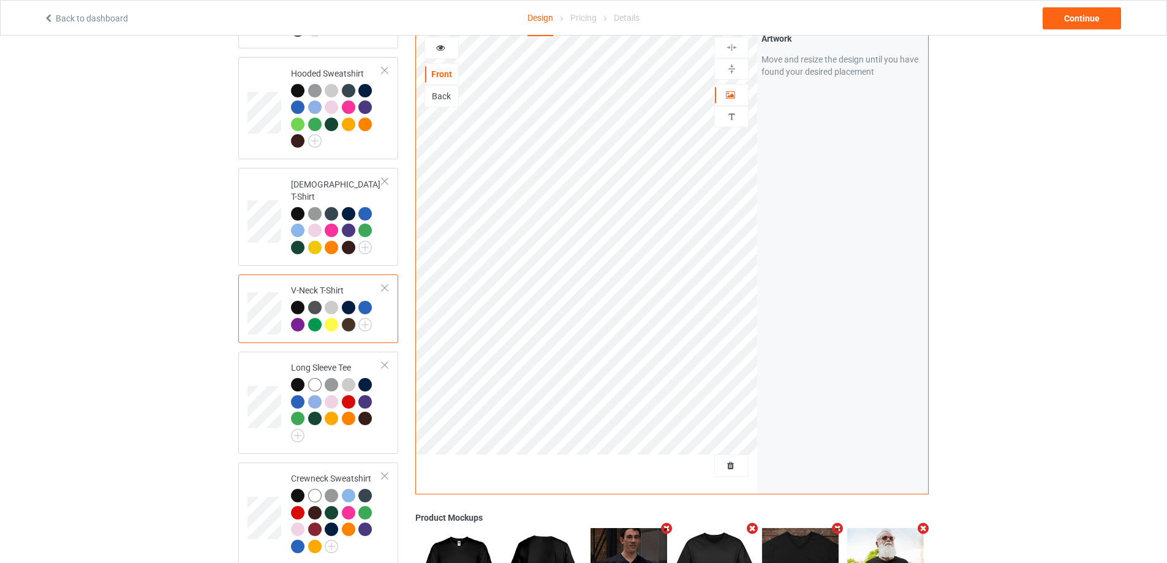
scroll to position [368, 0]
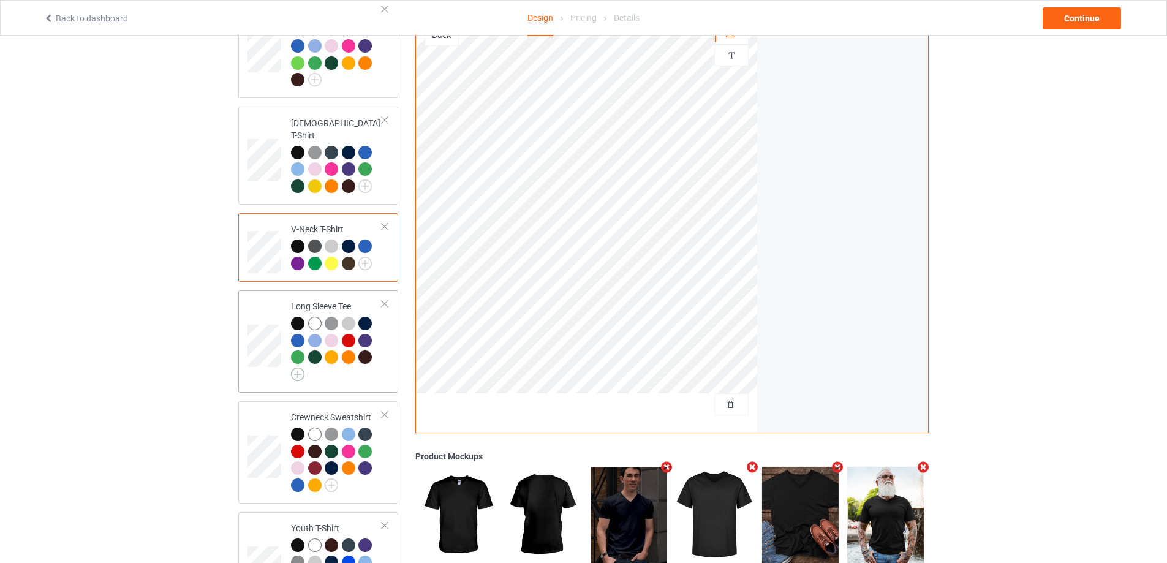
click at [297, 368] on img at bounding box center [297, 374] width 13 height 13
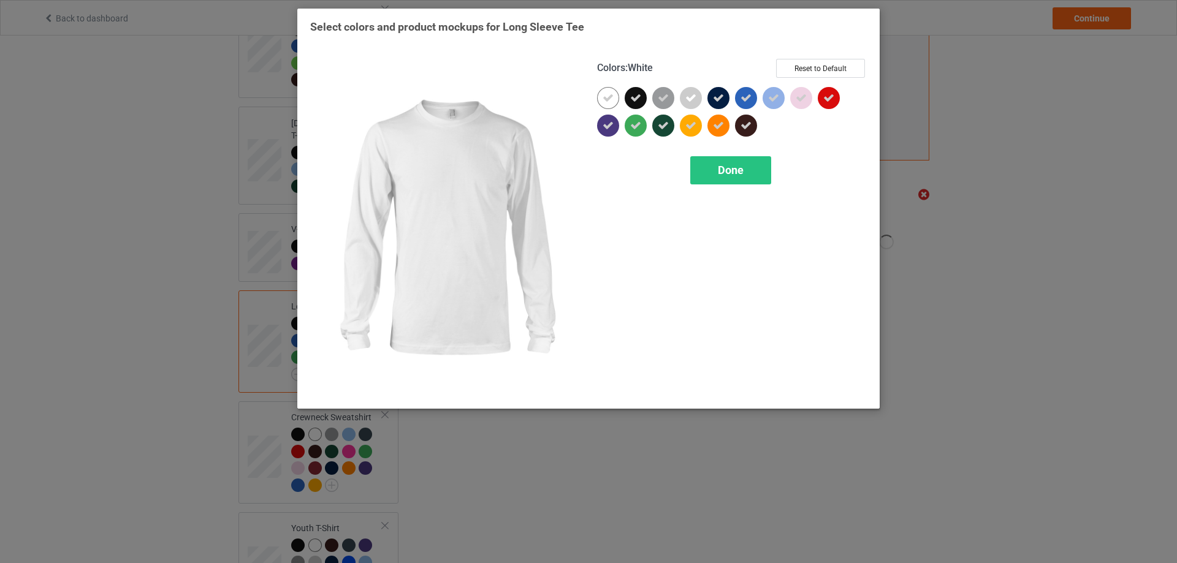
drag, startPoint x: 607, startPoint y: 97, endPoint x: 787, endPoint y: 112, distance: 181.4
click at [607, 97] on icon at bounding box center [607, 98] width 11 height 11
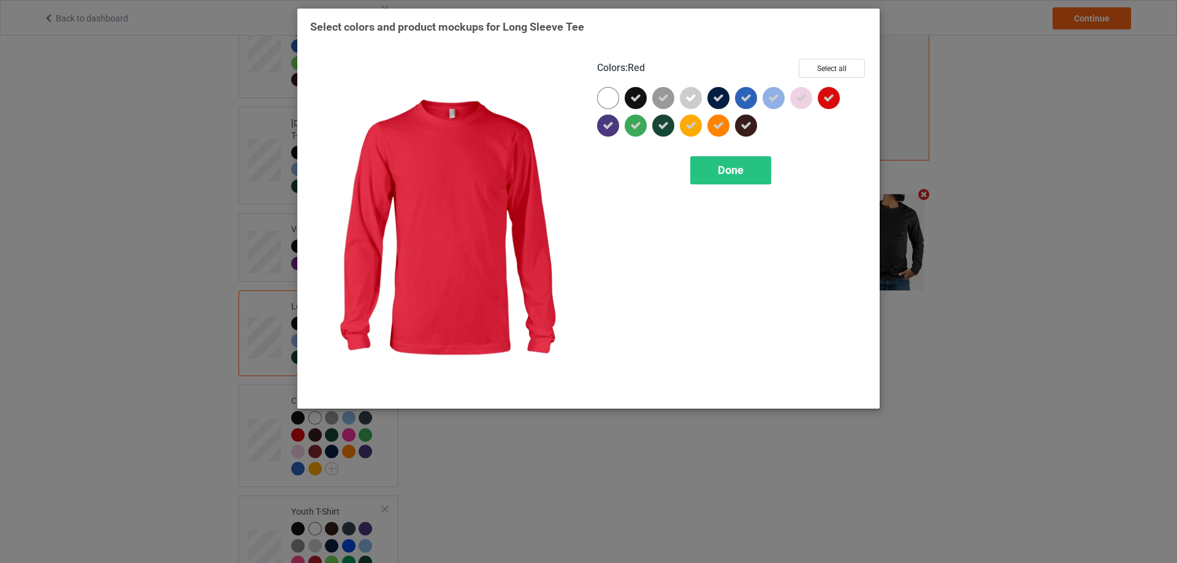
click at [829, 100] on icon at bounding box center [828, 98] width 11 height 11
click at [732, 172] on span "Done" at bounding box center [731, 170] width 26 height 13
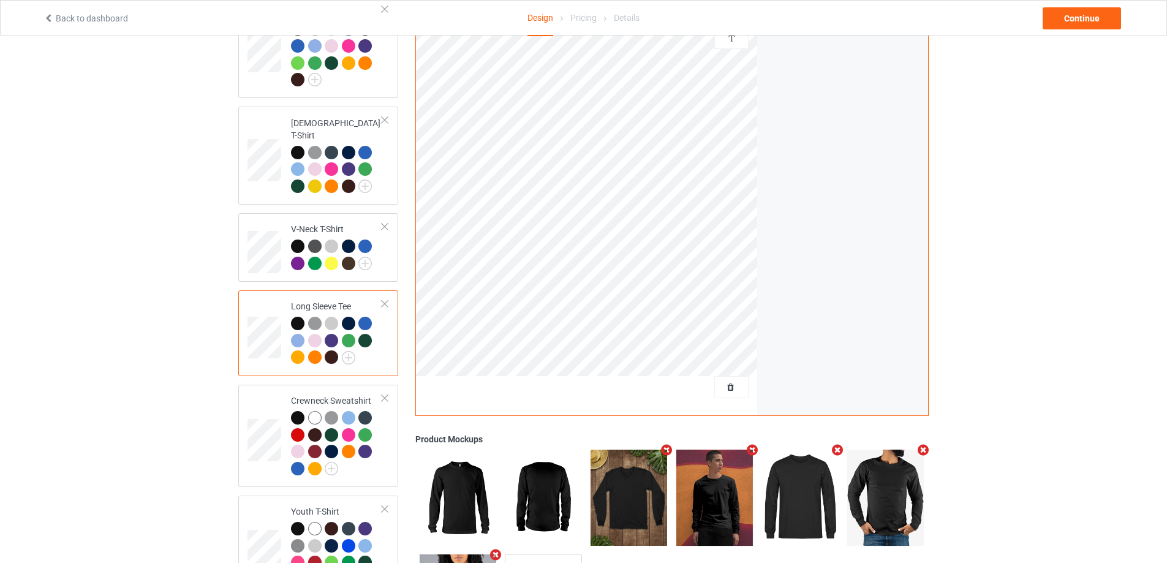
scroll to position [479, 0]
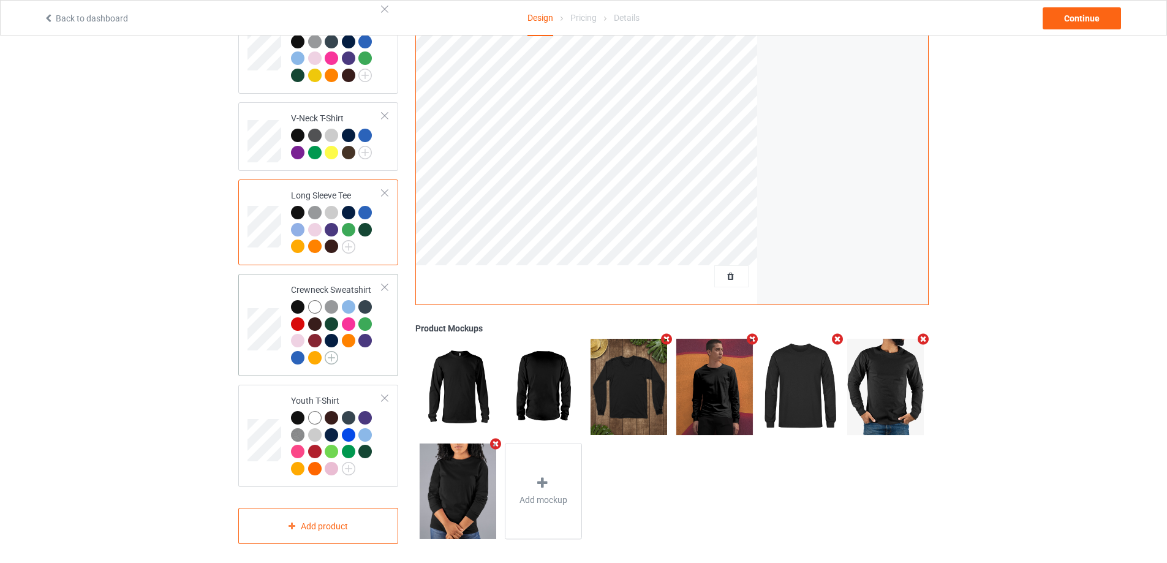
click at [336, 351] on img at bounding box center [331, 357] width 13 height 13
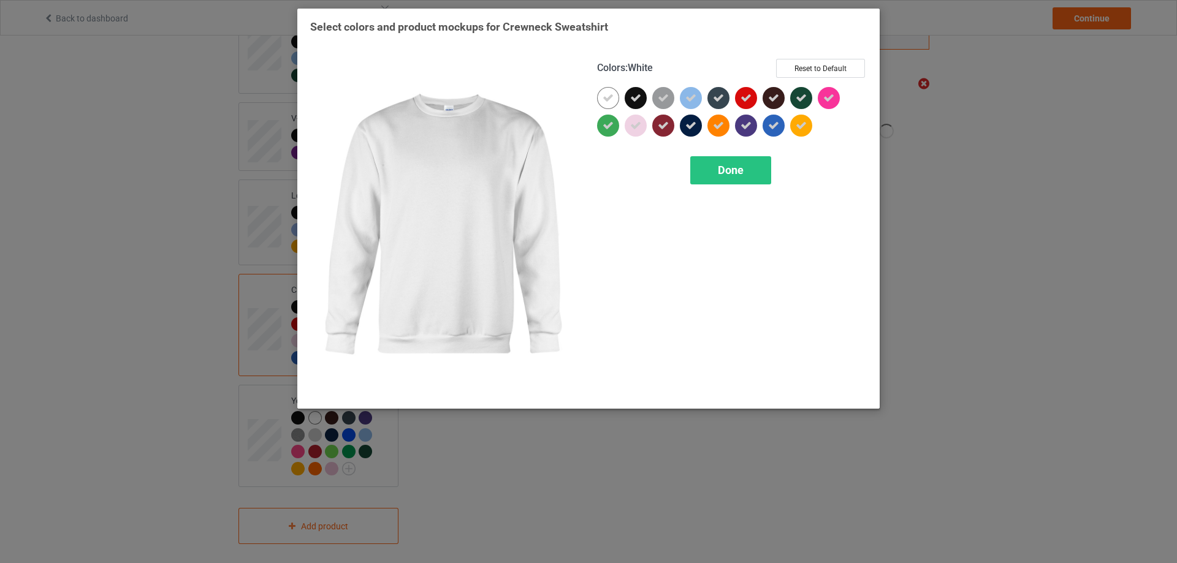
click at [610, 101] on icon at bounding box center [607, 98] width 11 height 11
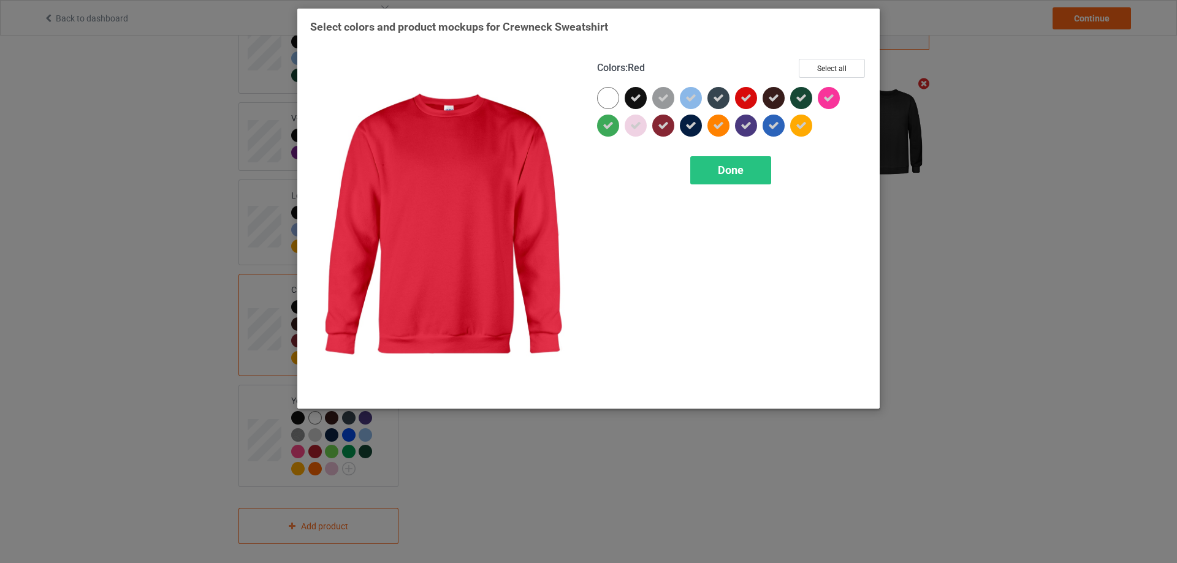
click at [743, 98] on icon at bounding box center [745, 98] width 11 height 11
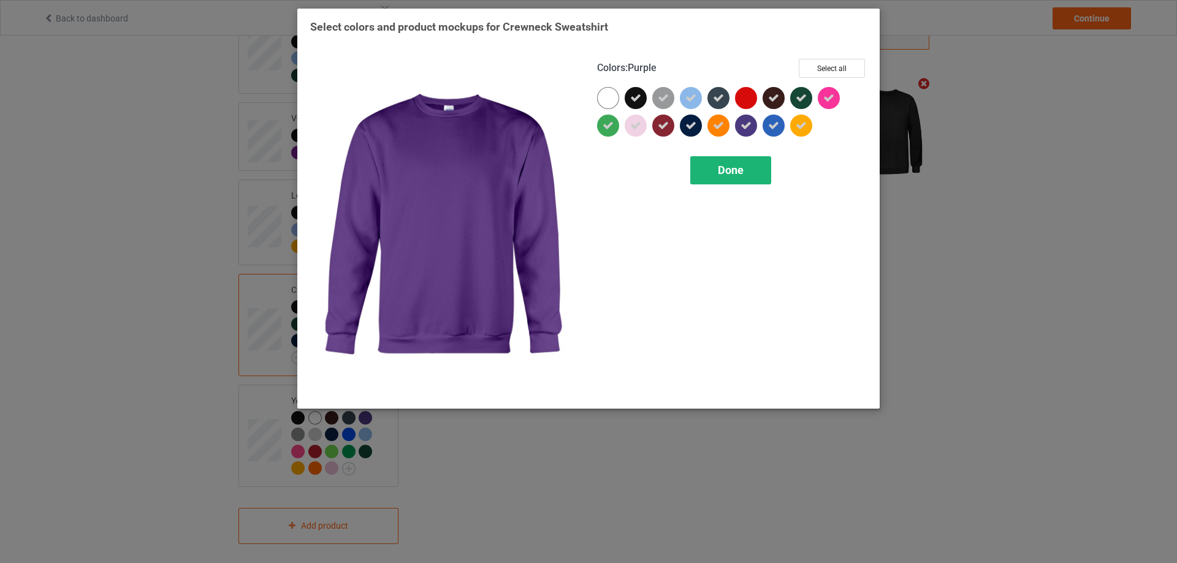
click at [742, 166] on span "Done" at bounding box center [731, 170] width 26 height 13
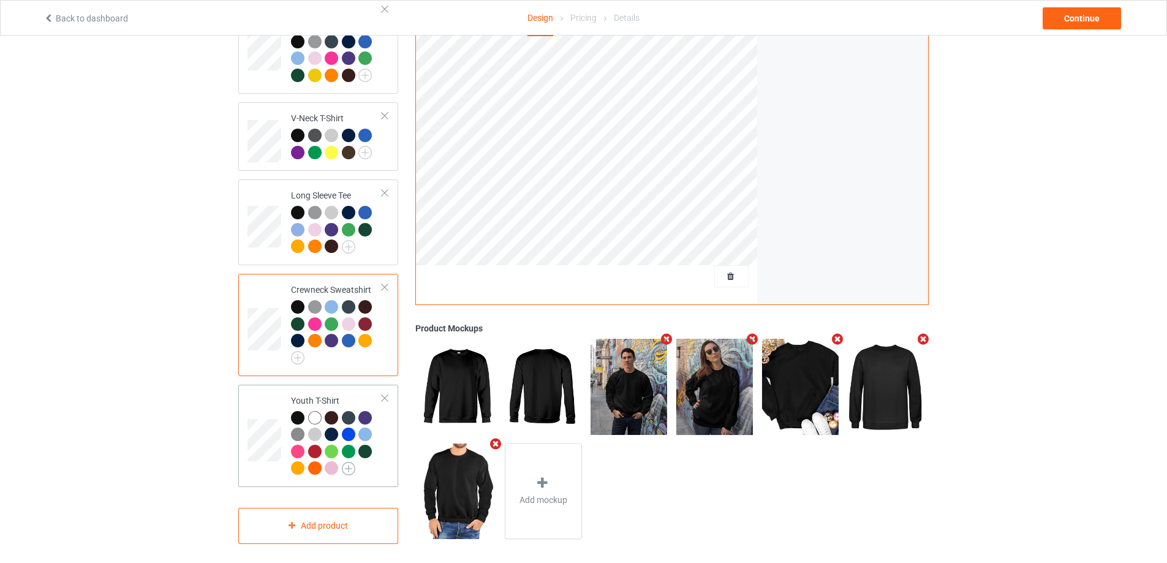
click at [350, 462] on img at bounding box center [348, 468] width 13 height 13
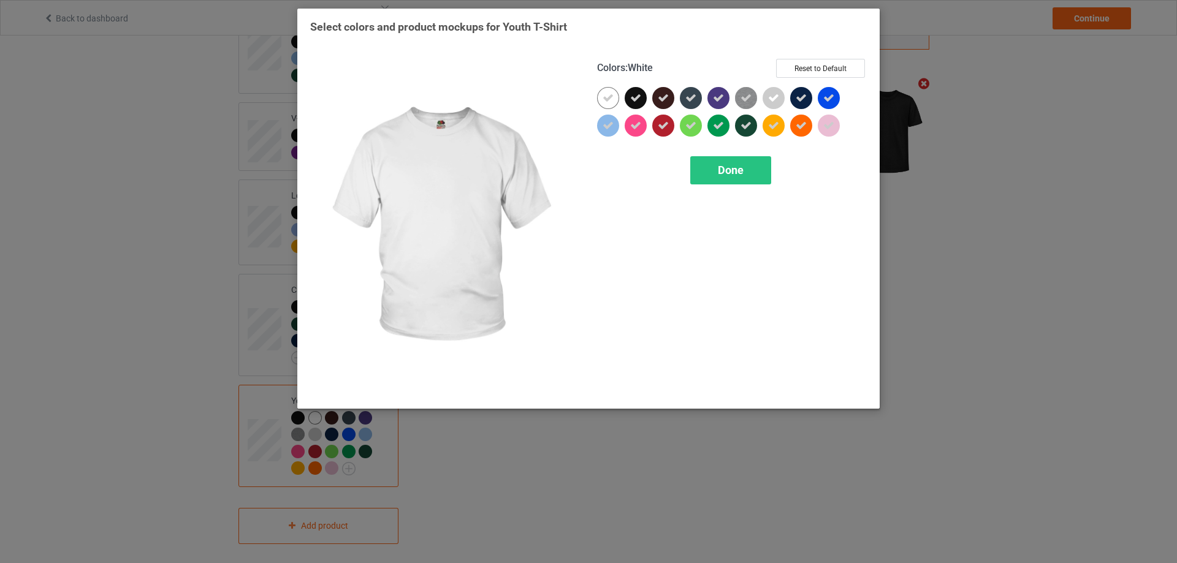
click at [602, 97] on icon at bounding box center [607, 98] width 11 height 11
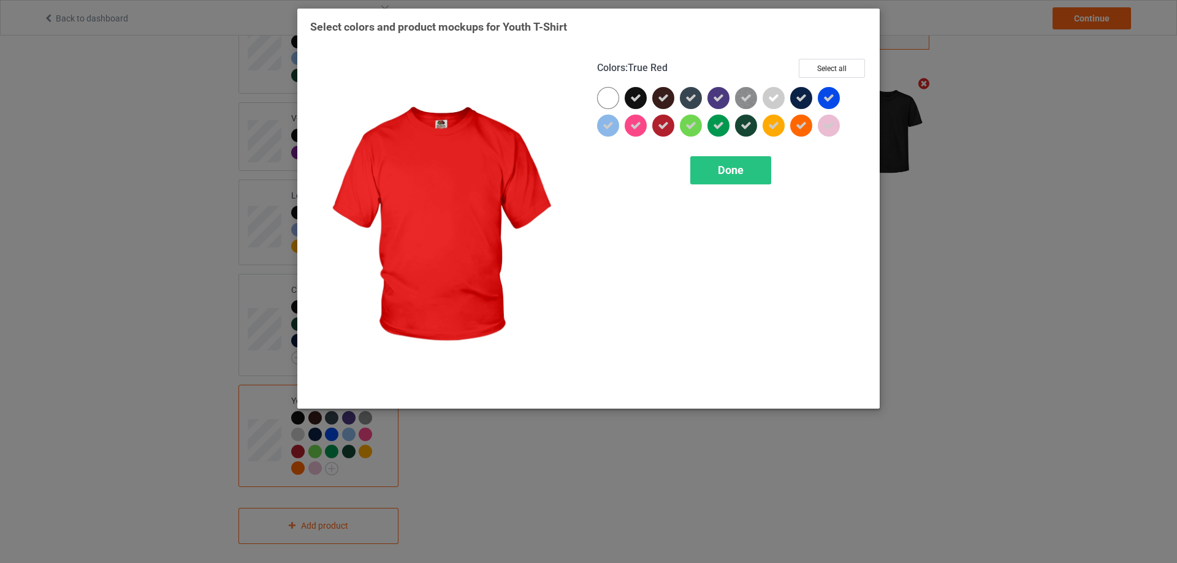
click at [667, 122] on icon at bounding box center [663, 125] width 11 height 11
click at [733, 167] on span "Done" at bounding box center [731, 170] width 26 height 13
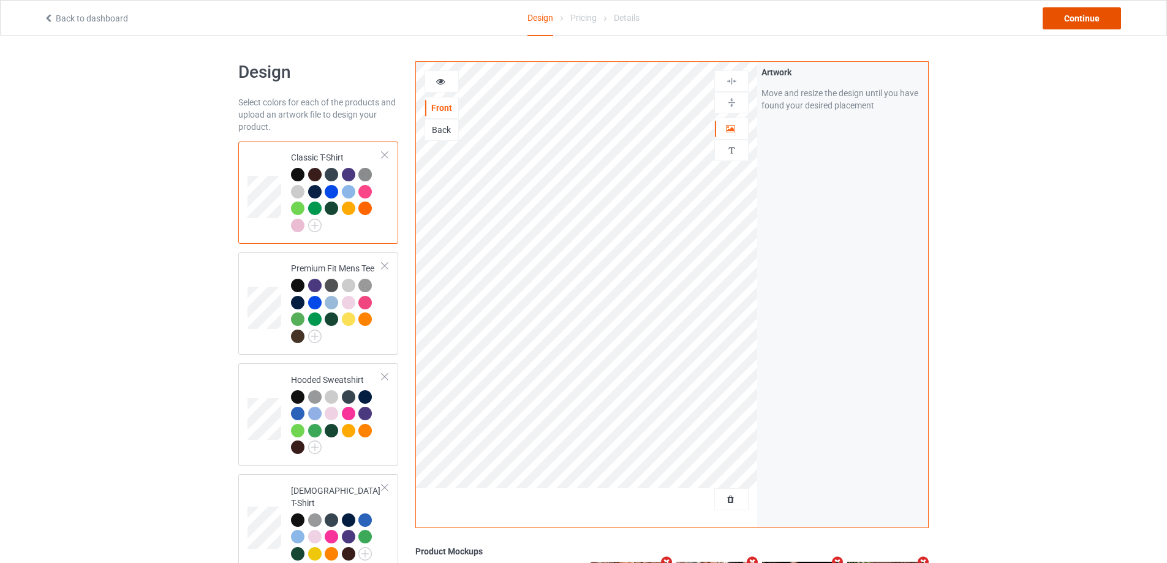
click at [1092, 18] on div "Continue" at bounding box center [1082, 18] width 78 height 22
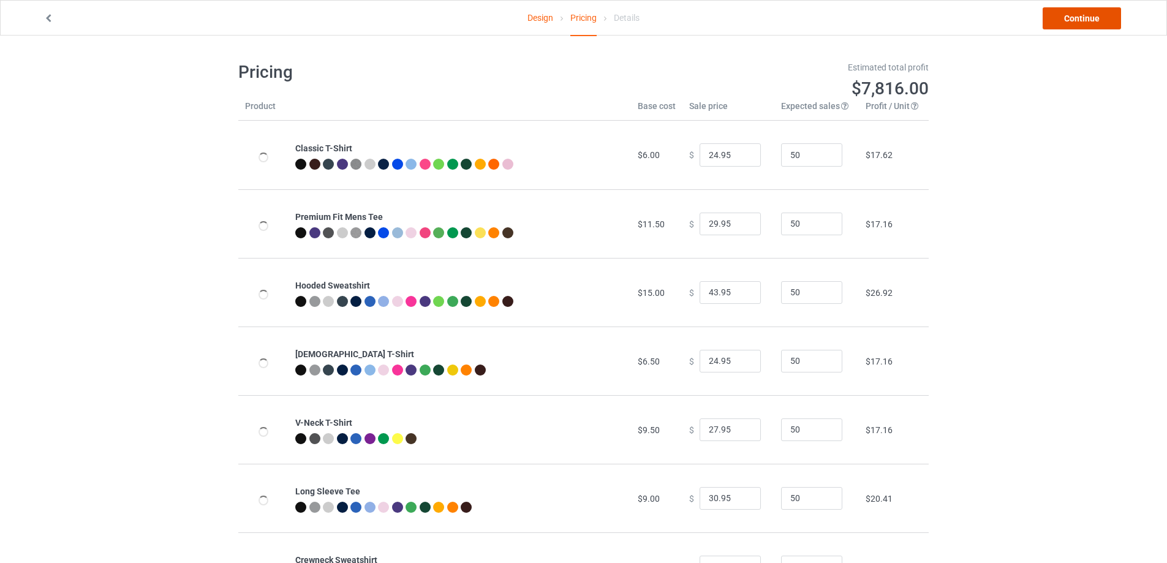
click at [1092, 18] on link "Continue" at bounding box center [1082, 18] width 78 height 22
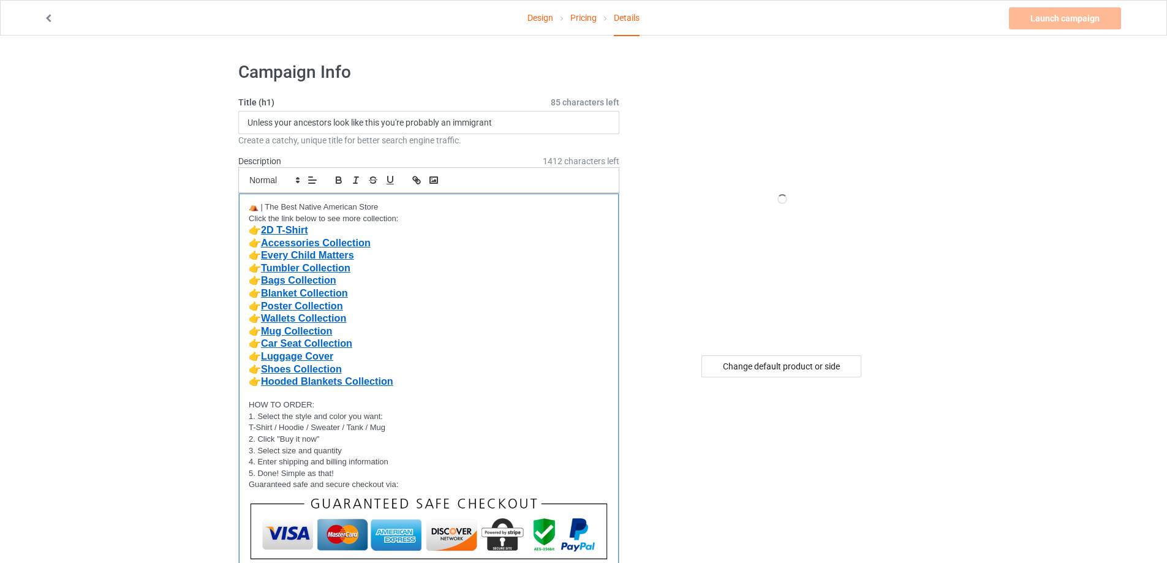
click at [443, 271] on p "👉 Tumbler Collection" at bounding box center [429, 268] width 360 height 13
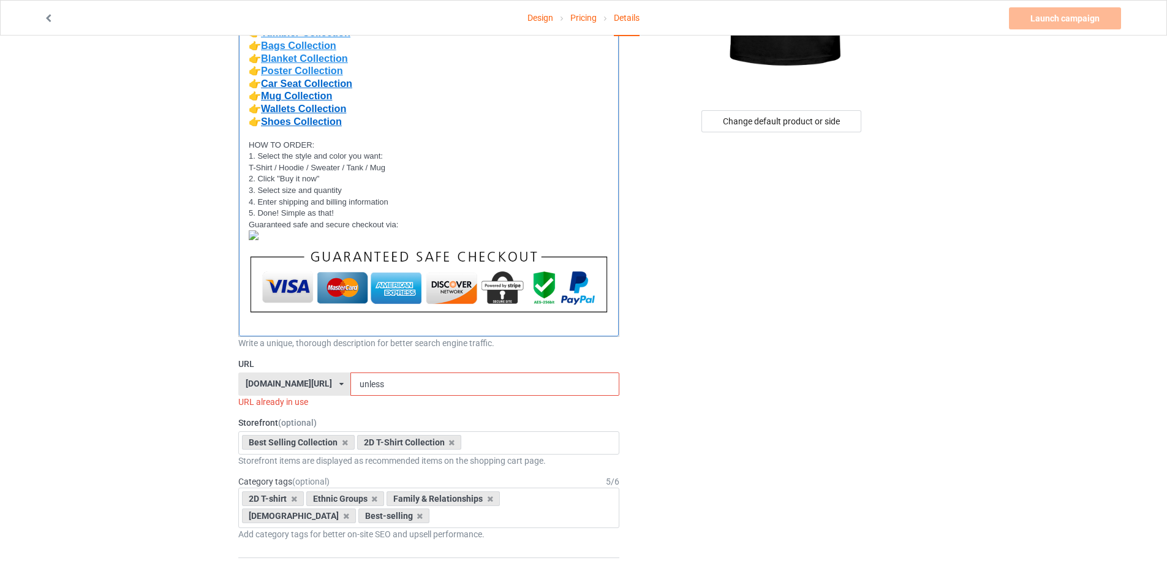
scroll to position [306, 0]
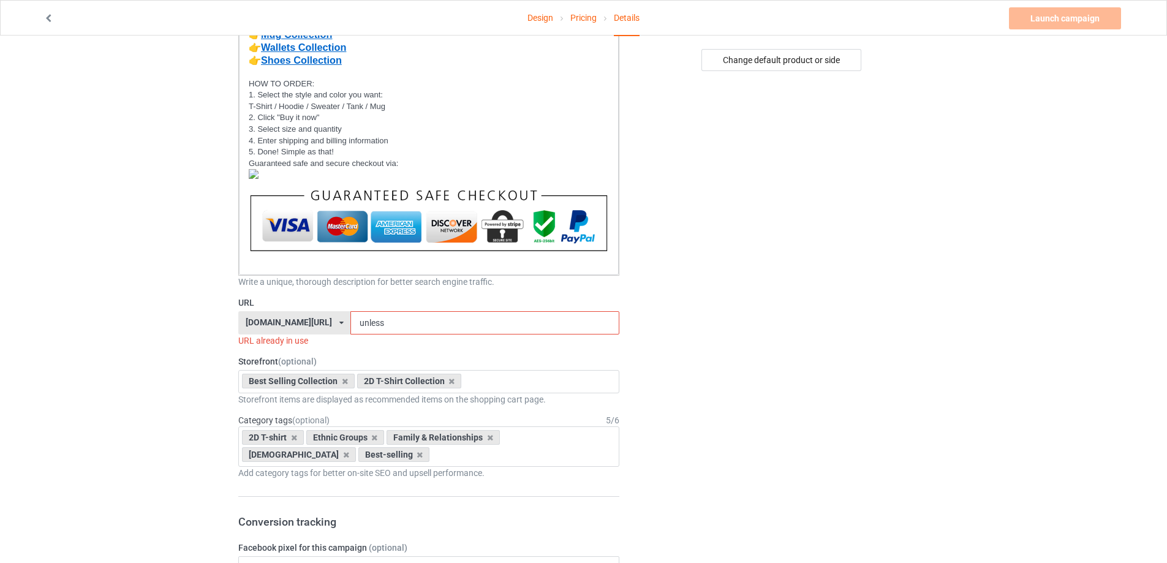
click at [333, 327] on div "[DOMAIN_NAME][URL] [DOMAIN_NAME][URL] [DOMAIN_NAME][URL] [DOMAIN_NAME][URL] [DO…" at bounding box center [294, 322] width 112 height 23
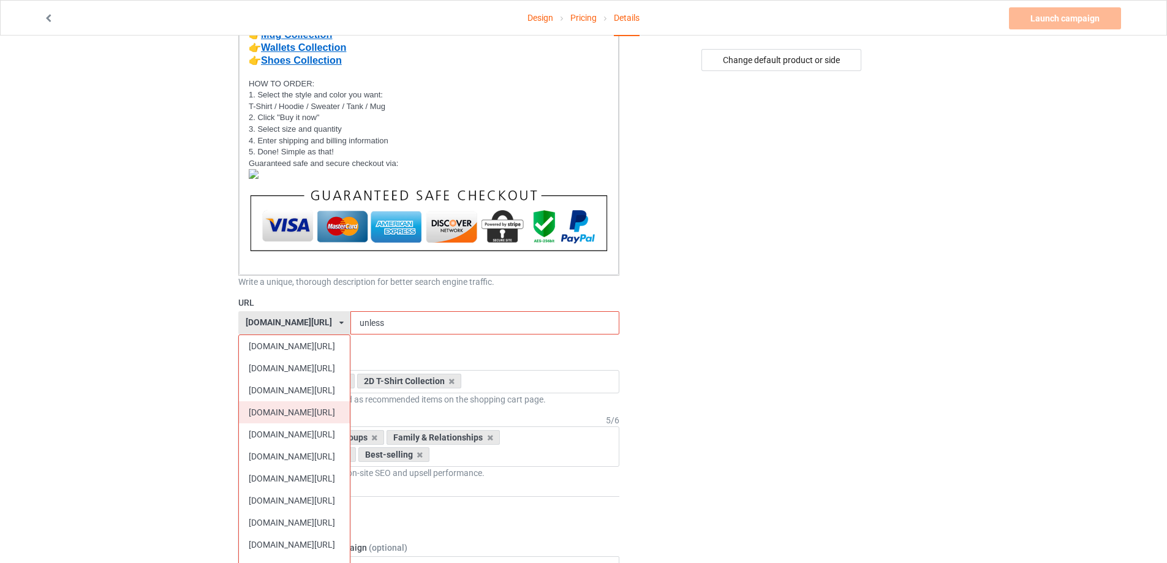
click at [288, 414] on div "[DOMAIN_NAME][URL]" at bounding box center [294, 412] width 111 height 22
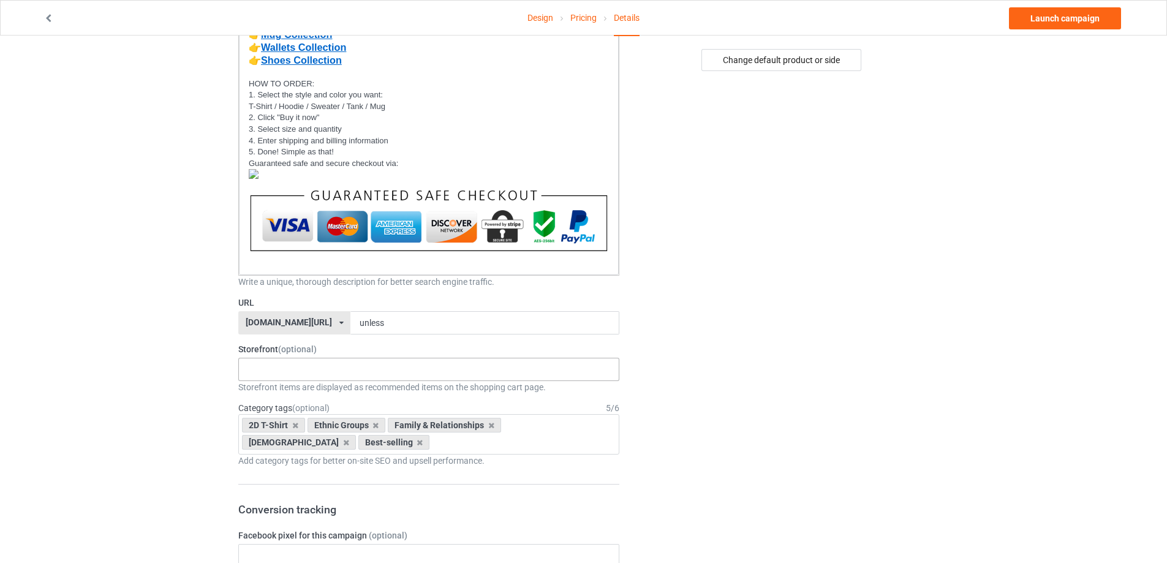
click at [300, 362] on div "MMIW Colection Shoes Collection Hooded Blanket Collection Jacket Collection Bel…" at bounding box center [428, 369] width 381 height 23
click at [382, 324] on input "unless" at bounding box center [485, 322] width 268 height 23
type input "unless-immigrant"
click at [277, 373] on div "MMIW Colection Shoes Collection Hooded Blanket Collection Jacket Collection Bel…" at bounding box center [428, 369] width 381 height 23
type input "2d"
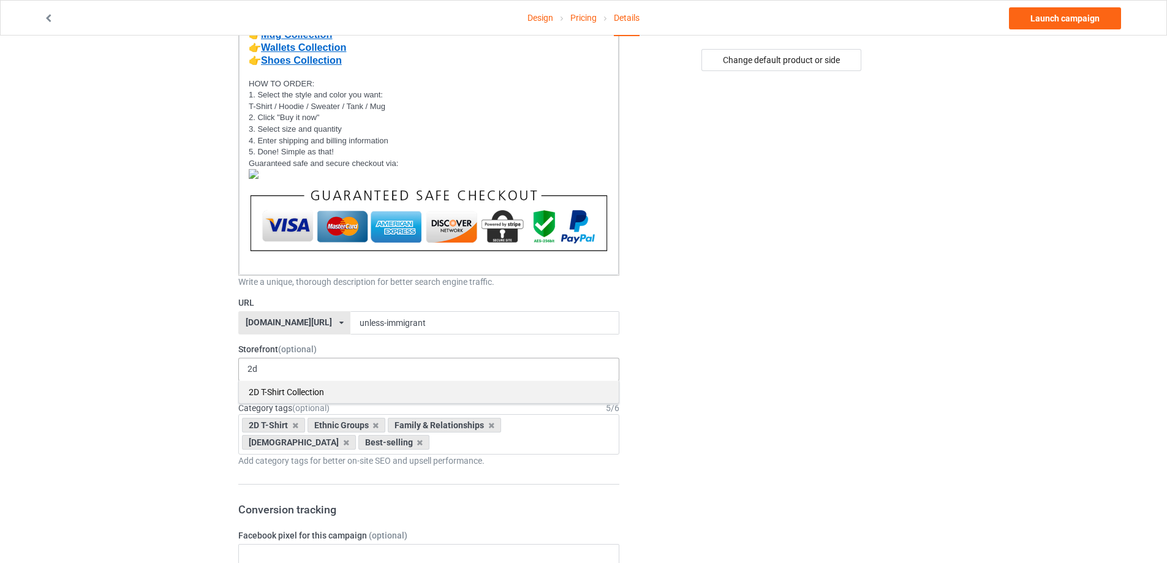
click at [273, 392] on div "2D T-Shirt Collection" at bounding box center [429, 392] width 380 height 23
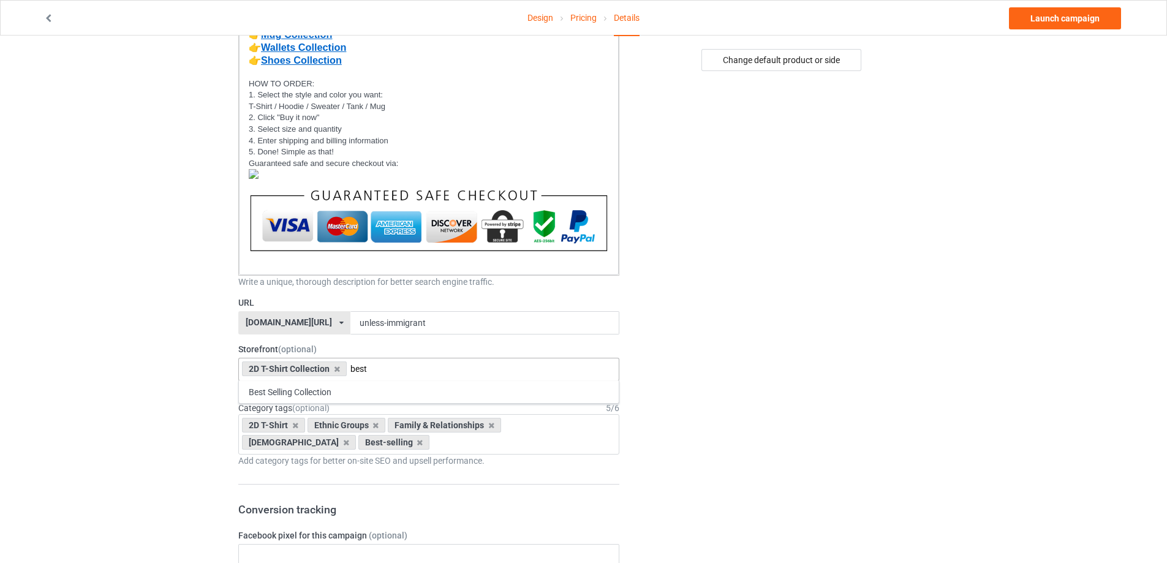
type input "best"
click at [273, 395] on div "Best Selling Collection" at bounding box center [429, 392] width 380 height 23
click at [417, 442] on icon at bounding box center [420, 443] width 6 height 8
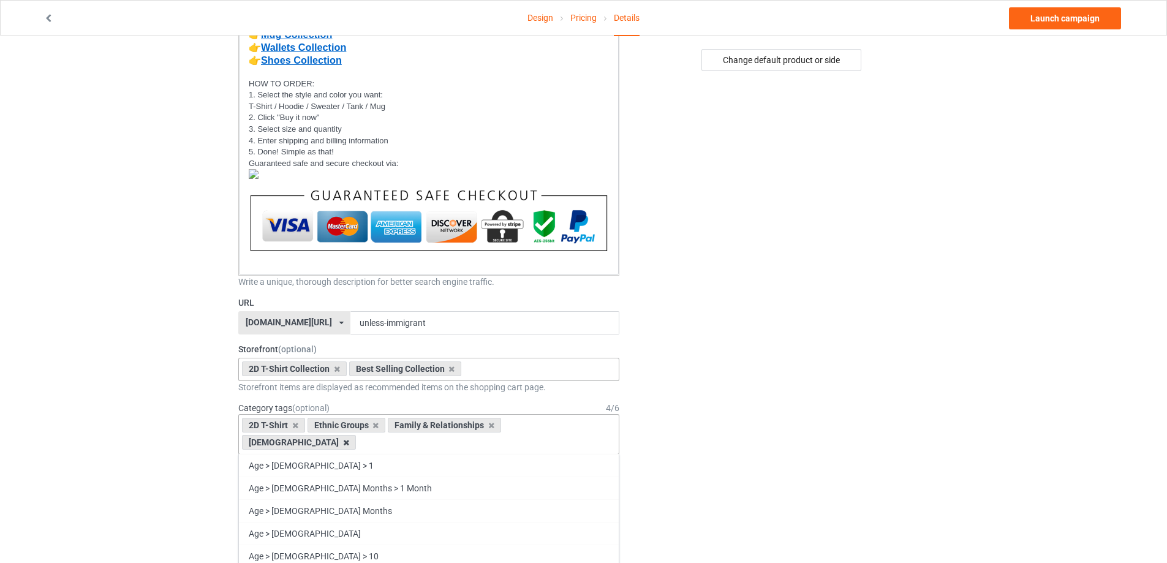
click at [349, 439] on icon at bounding box center [346, 443] width 6 height 8
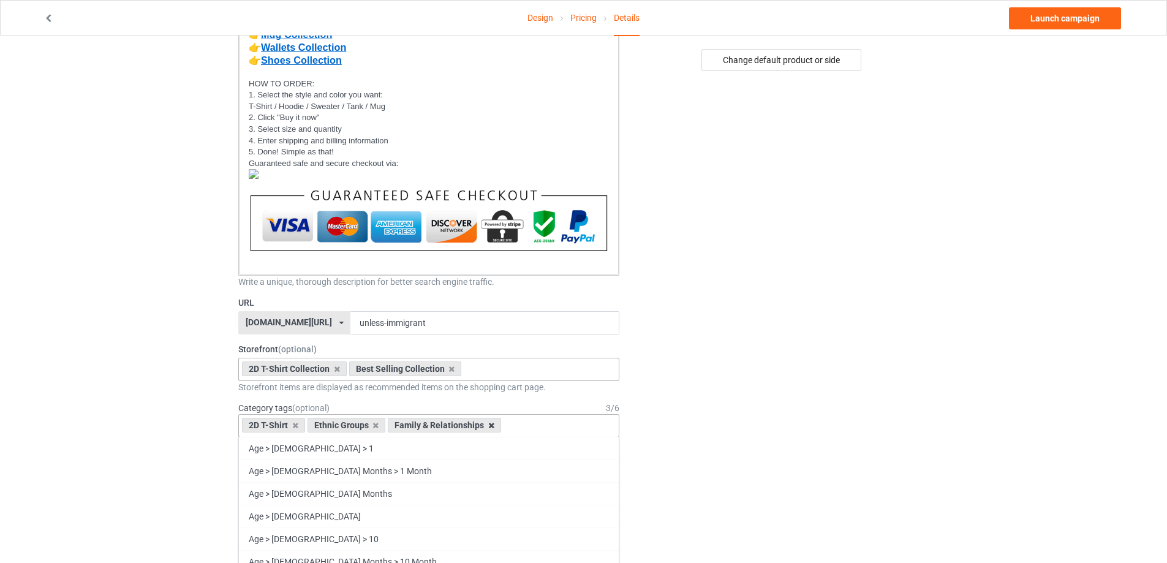
click at [488, 427] on icon at bounding box center [491, 426] width 6 height 8
click at [294, 428] on icon at bounding box center [295, 426] width 6 height 8
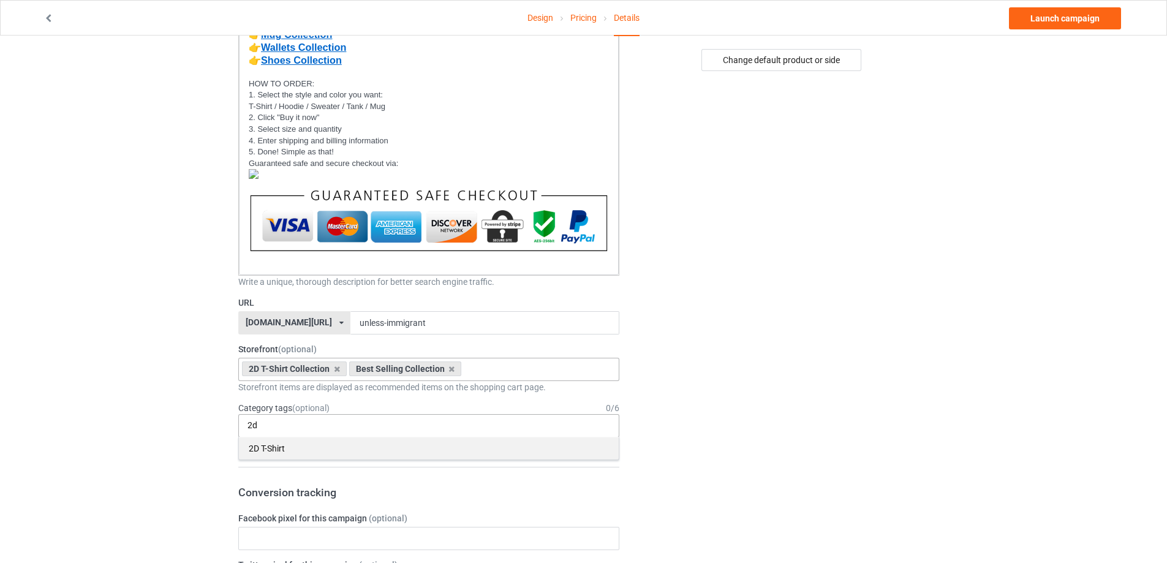
type input "2d"
click at [287, 448] on div "2D T-Shirt" at bounding box center [429, 448] width 380 height 23
click at [314, 428] on input "etnic" at bounding box center [326, 425] width 34 height 10
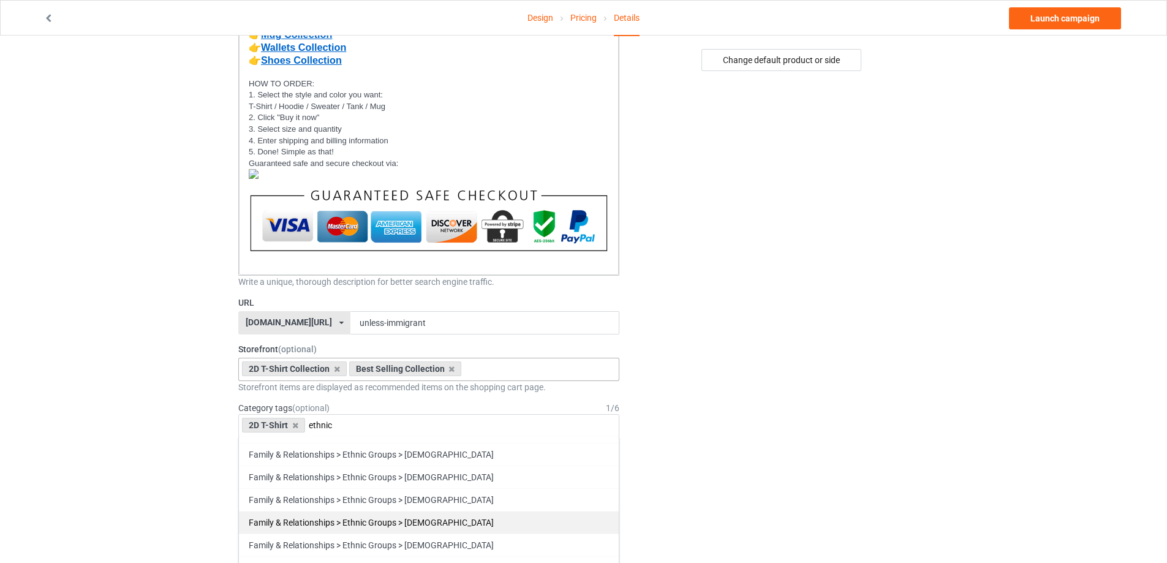
scroll to position [797, 0]
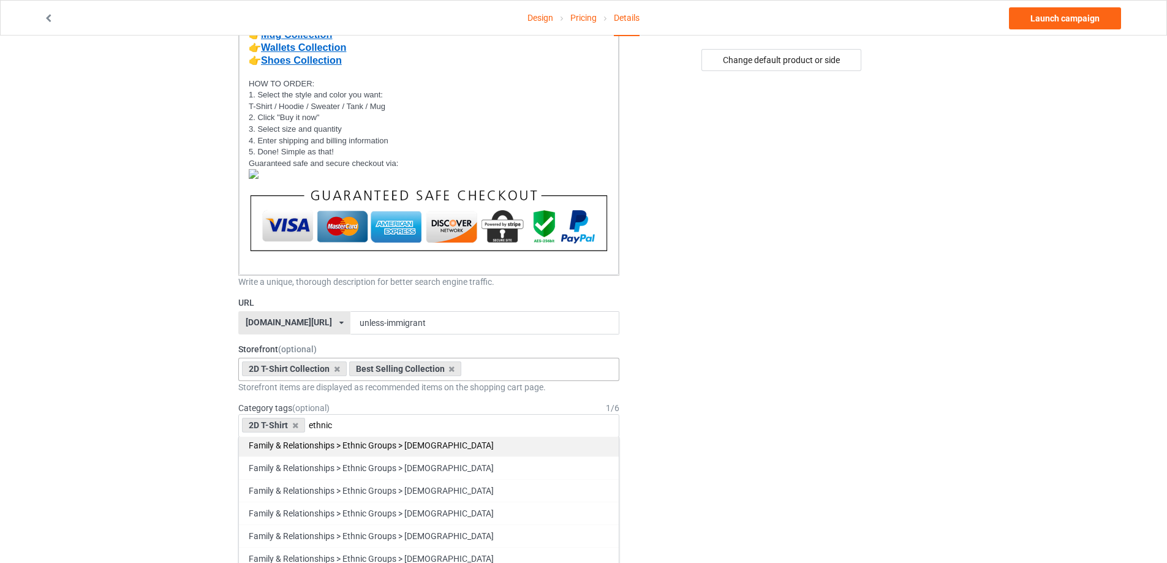
type input "ethnic"
click at [454, 443] on div "Family & Relationships > Ethnic Groups > [DEMOGRAPHIC_DATA]" at bounding box center [429, 445] width 380 height 23
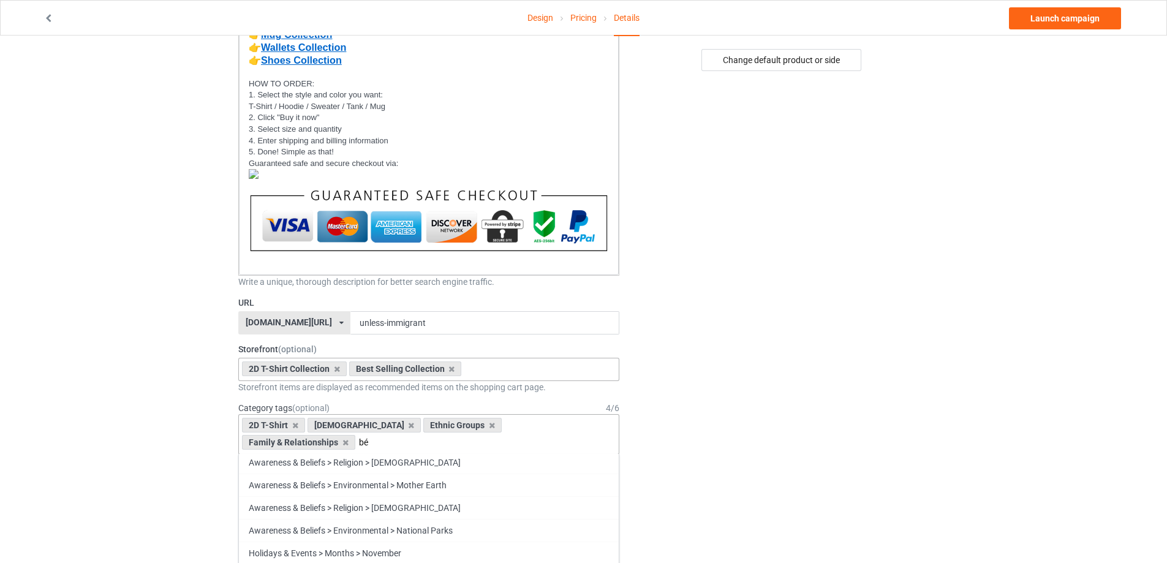
scroll to position [0, 0]
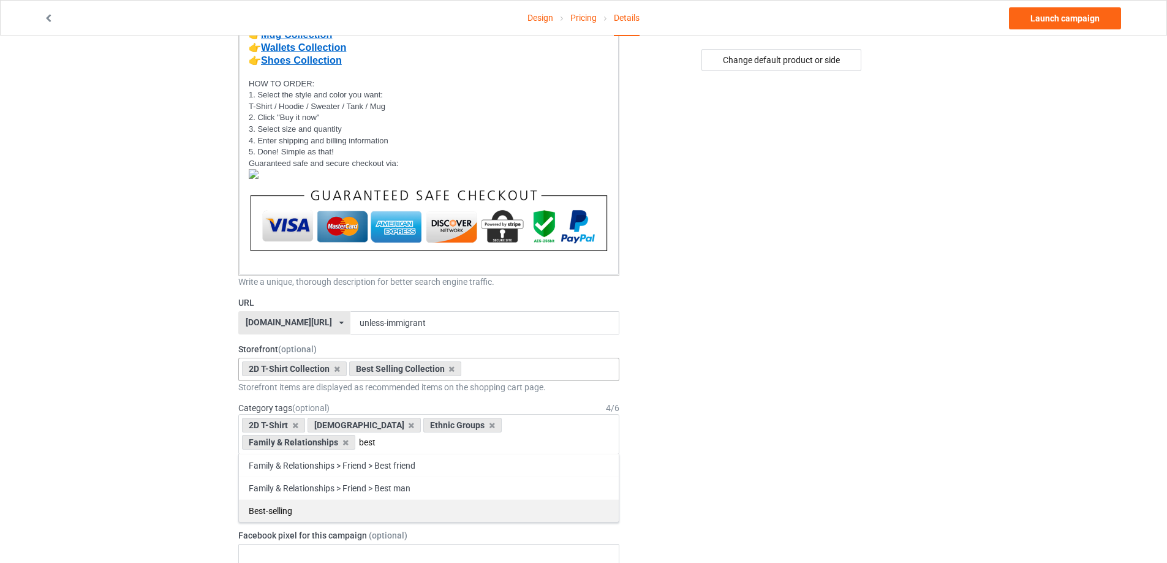
type input "best"
click at [278, 511] on div "Best-selling" at bounding box center [429, 510] width 380 height 23
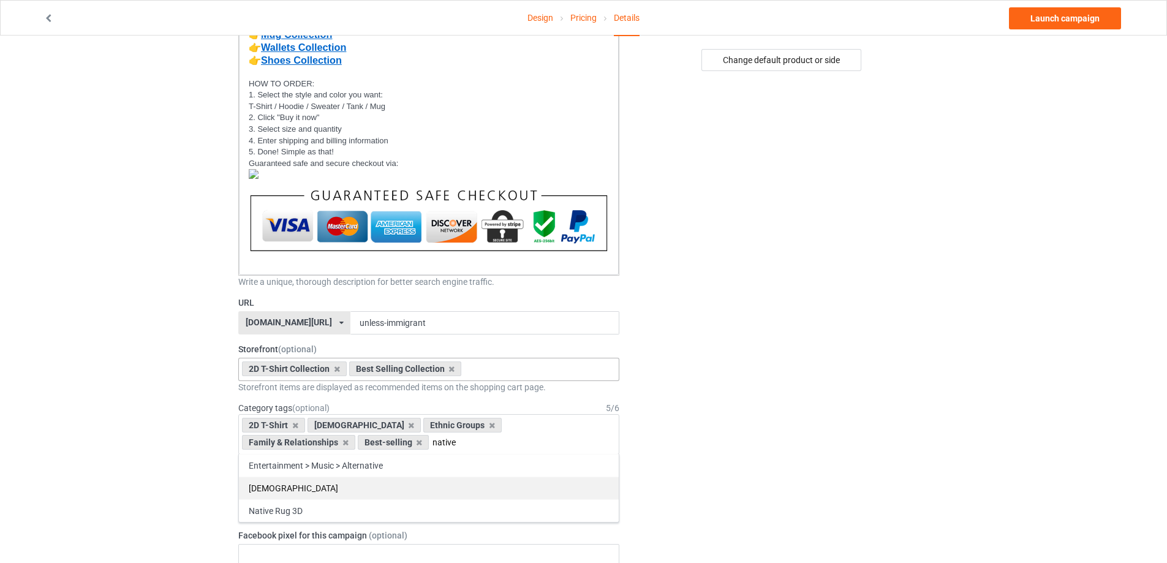
type input "native"
click at [313, 485] on div "[DEMOGRAPHIC_DATA]" at bounding box center [429, 488] width 380 height 23
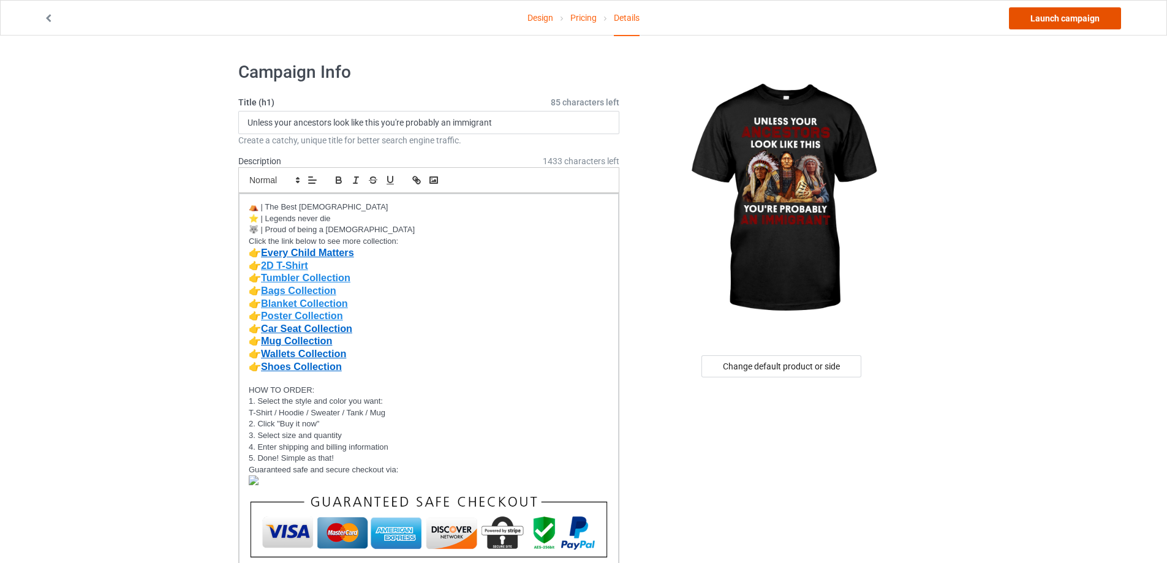
click at [1067, 22] on link "Launch campaign" at bounding box center [1065, 18] width 112 height 22
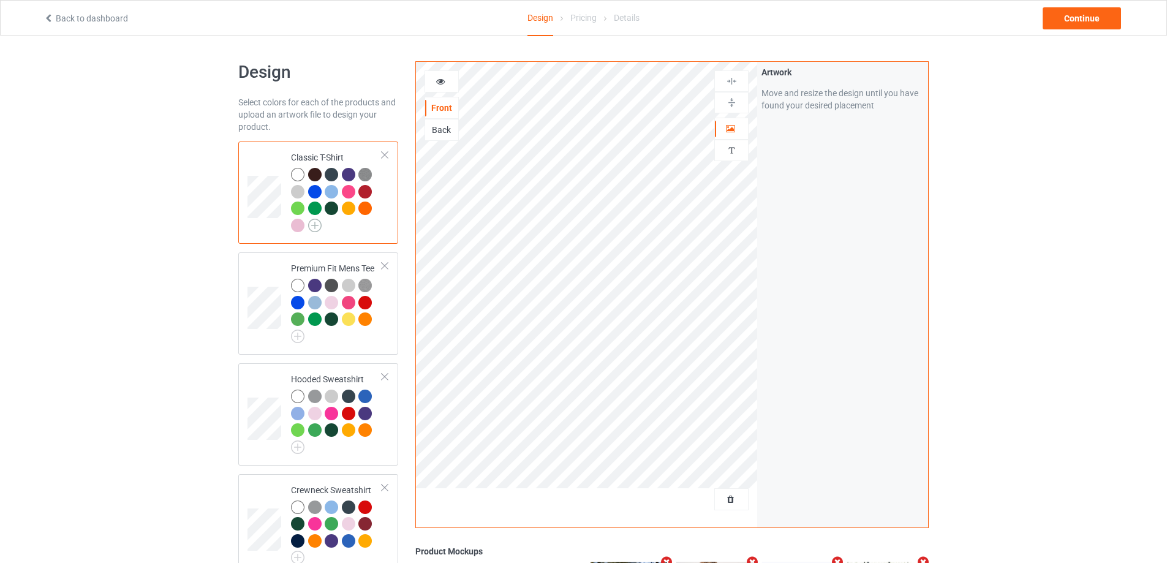
click at [316, 227] on img at bounding box center [314, 225] width 13 height 13
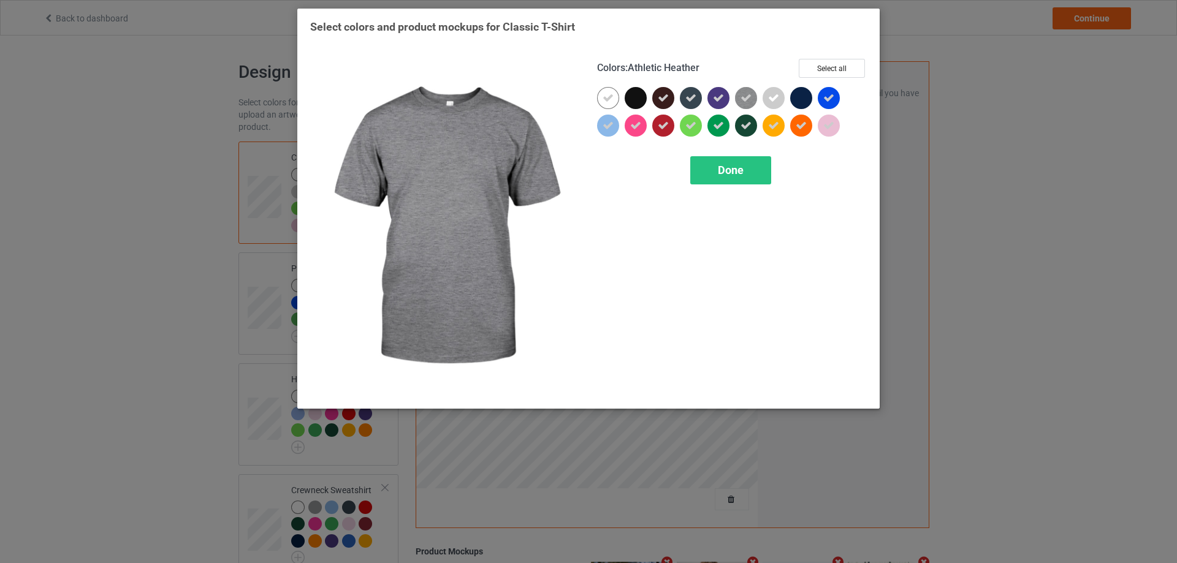
click at [1003, 101] on div "Select colors and product mockups for Classic T-Shirt Colors : Athletic Heather…" at bounding box center [588, 281] width 1177 height 563
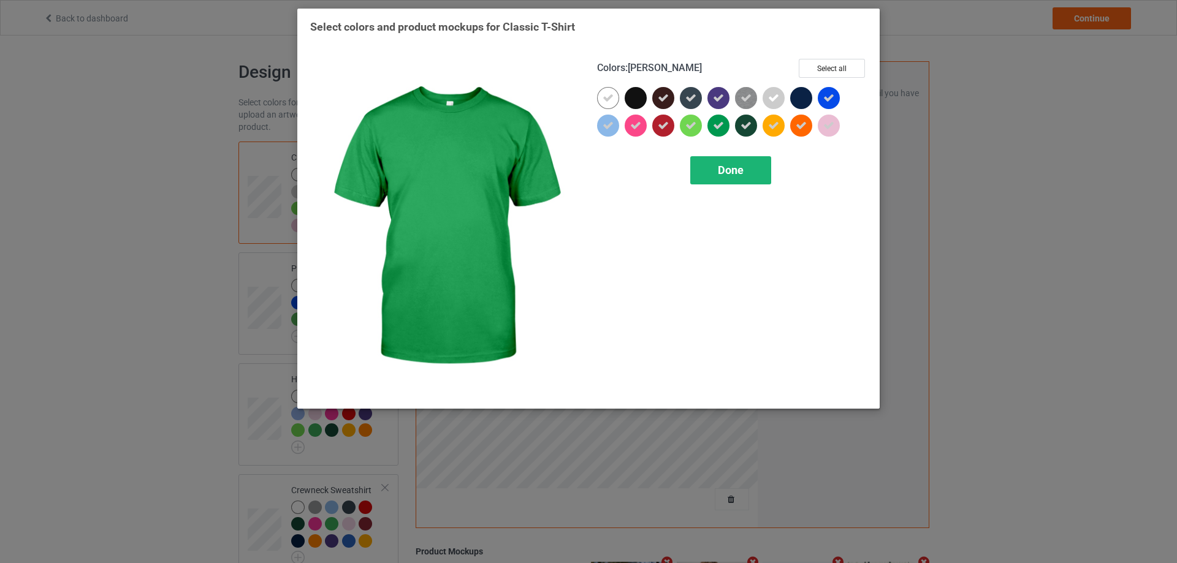
click at [727, 175] on span "Done" at bounding box center [731, 170] width 26 height 13
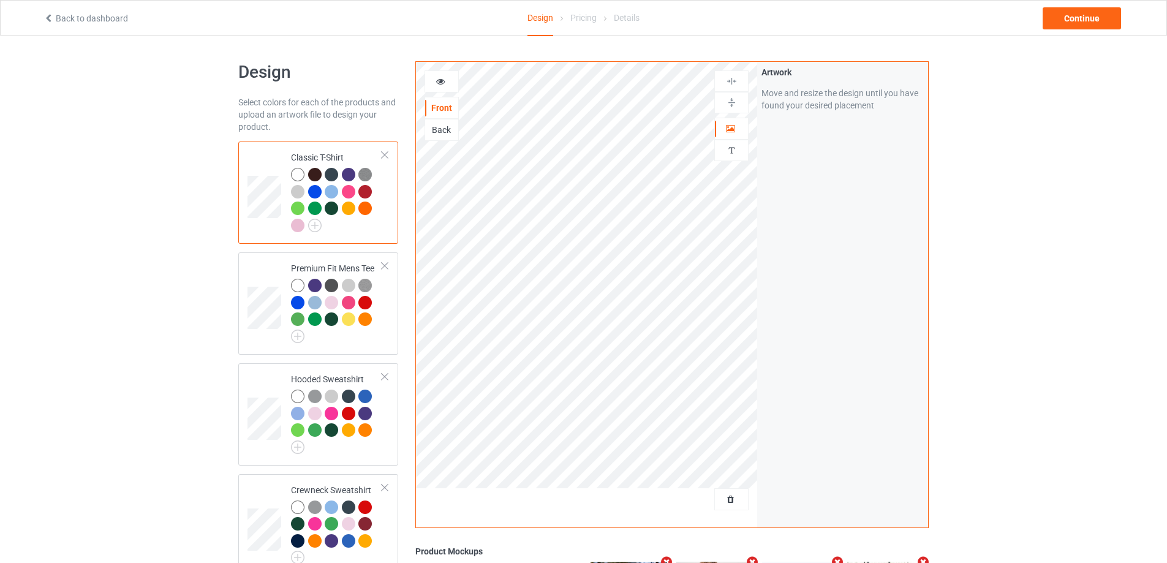
click at [366, 191] on div at bounding box center [365, 191] width 13 height 13
click at [298, 167] on div "Classic T-Shirt" at bounding box center [336, 191] width 91 height 80
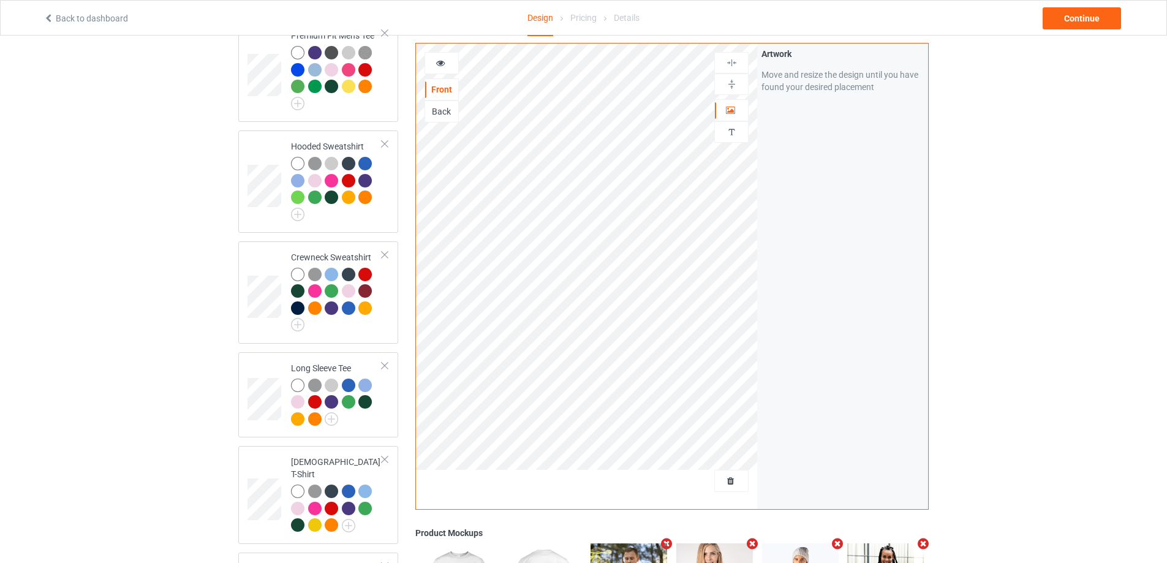
scroll to position [172, 0]
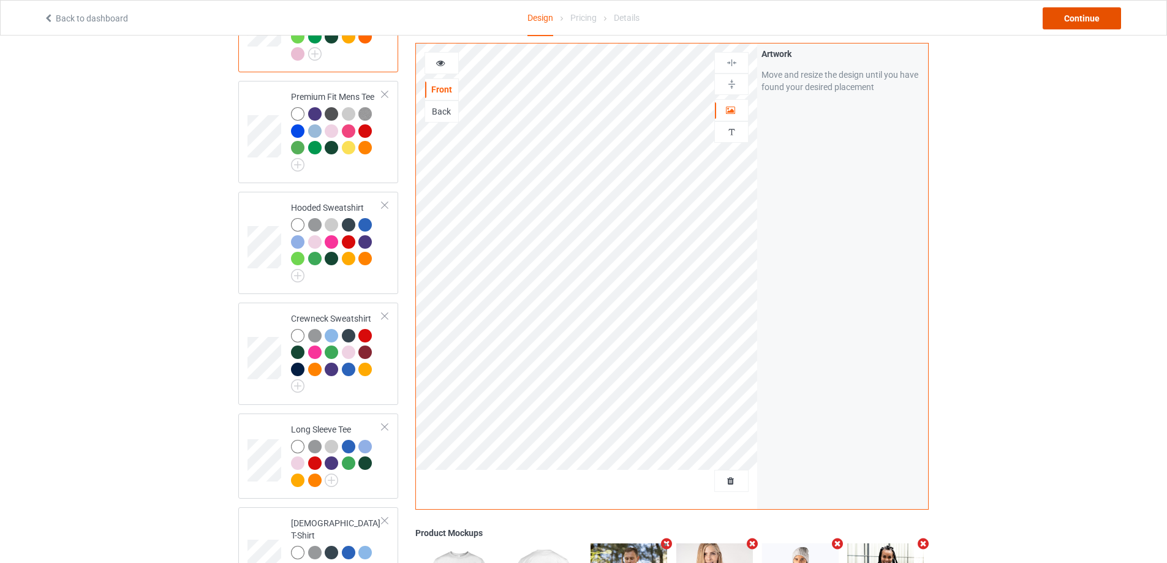
click at [1086, 18] on div "Continue" at bounding box center [1082, 18] width 78 height 22
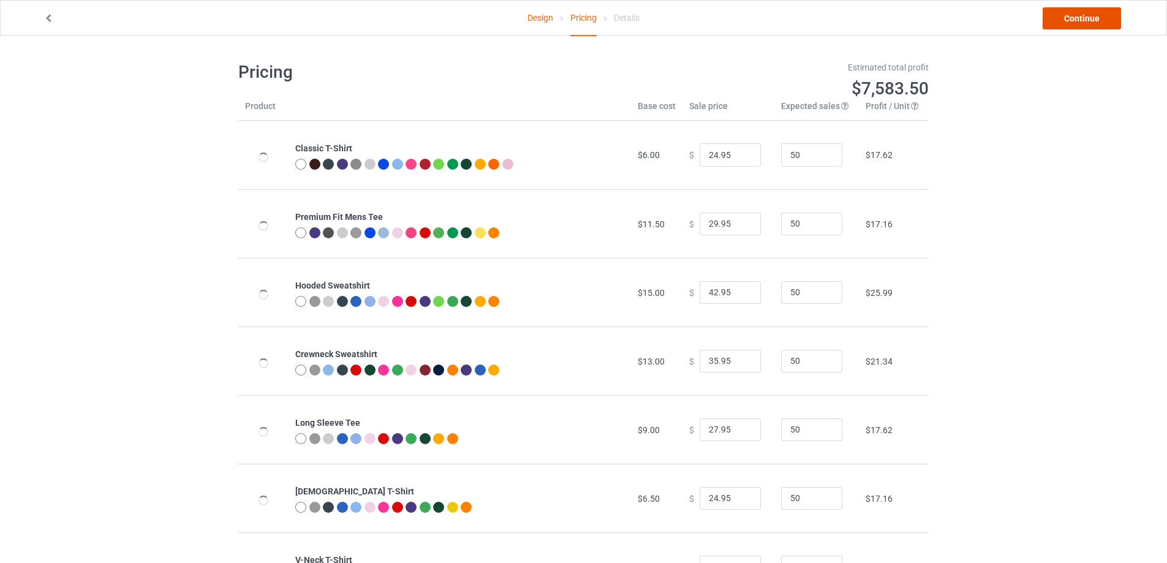
click at [1087, 21] on link "Continue" at bounding box center [1082, 18] width 78 height 22
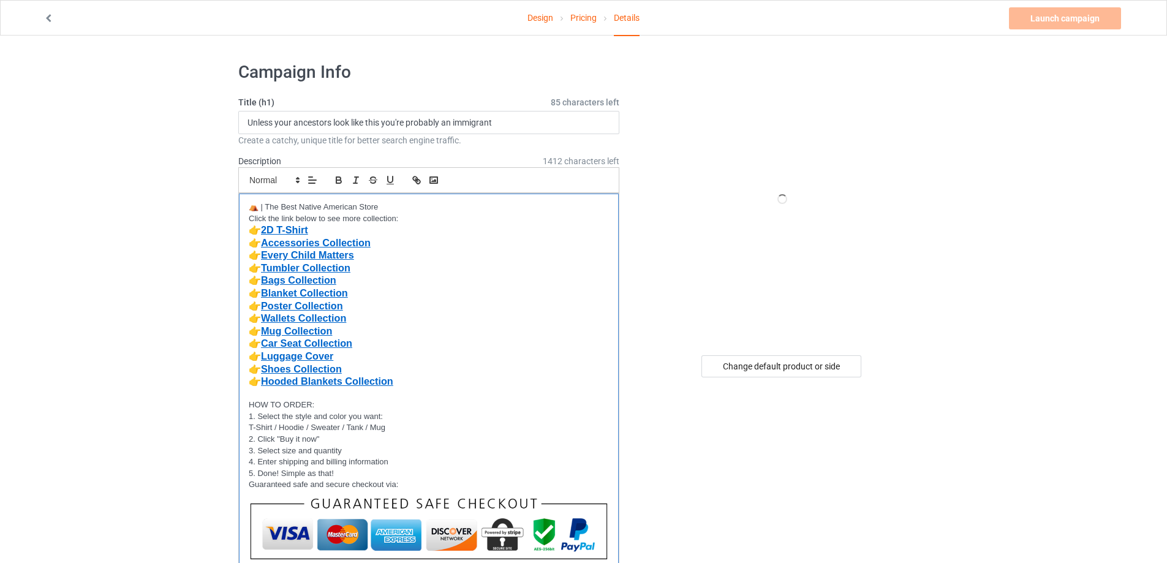
click at [432, 321] on p "👉 Wallets Collection" at bounding box center [429, 319] width 360 height 13
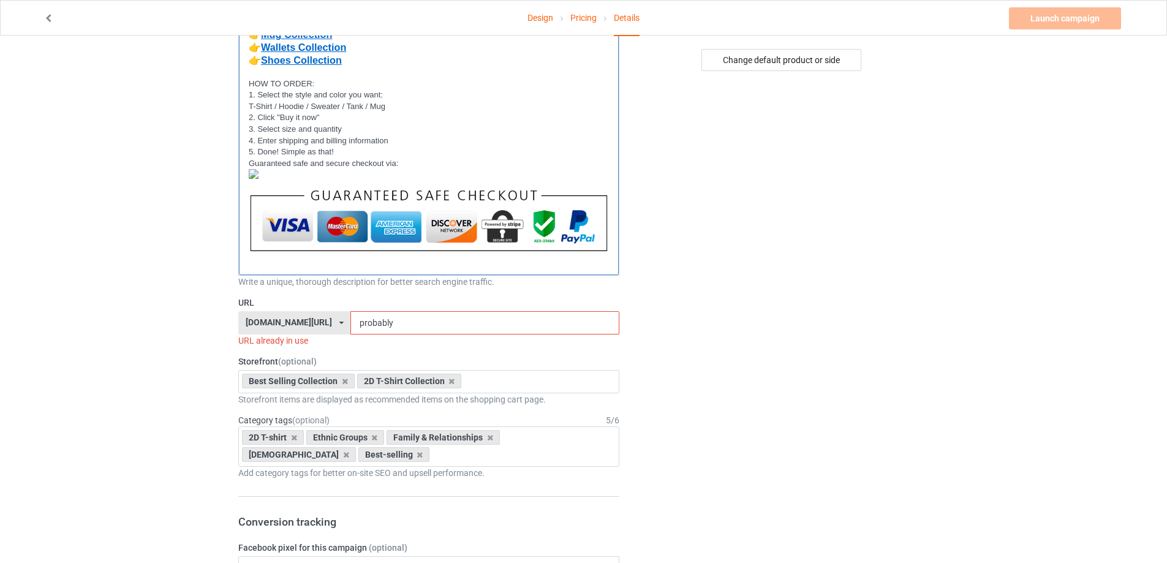
scroll to position [368, 0]
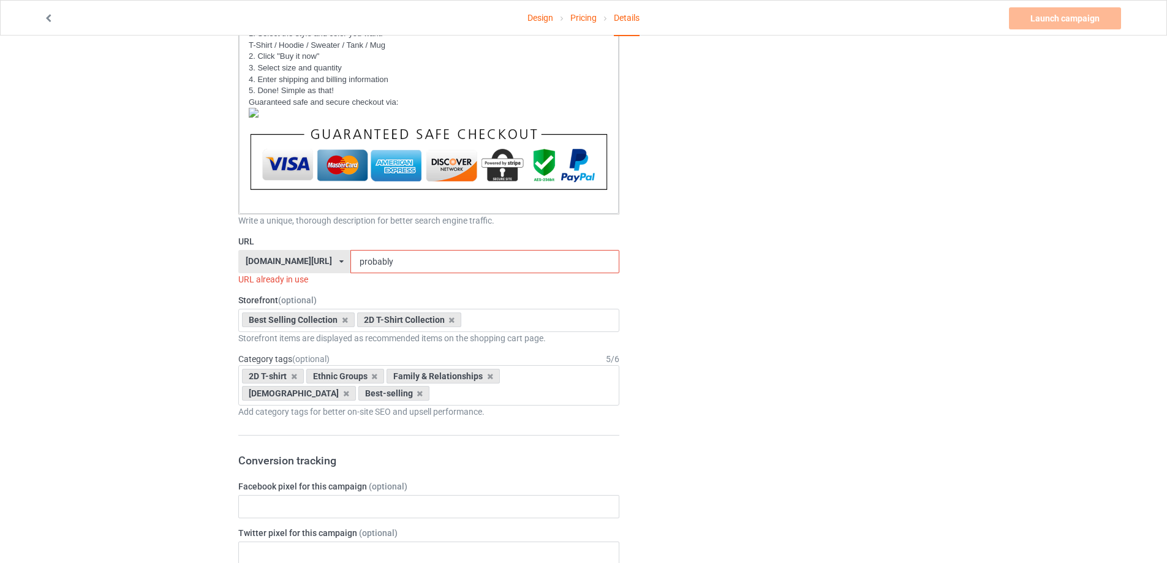
click at [333, 261] on div "bestnativestore.com/ bestnativeamericanshop.com/ bestnativeshop.com/ bestnative…" at bounding box center [294, 261] width 112 height 23
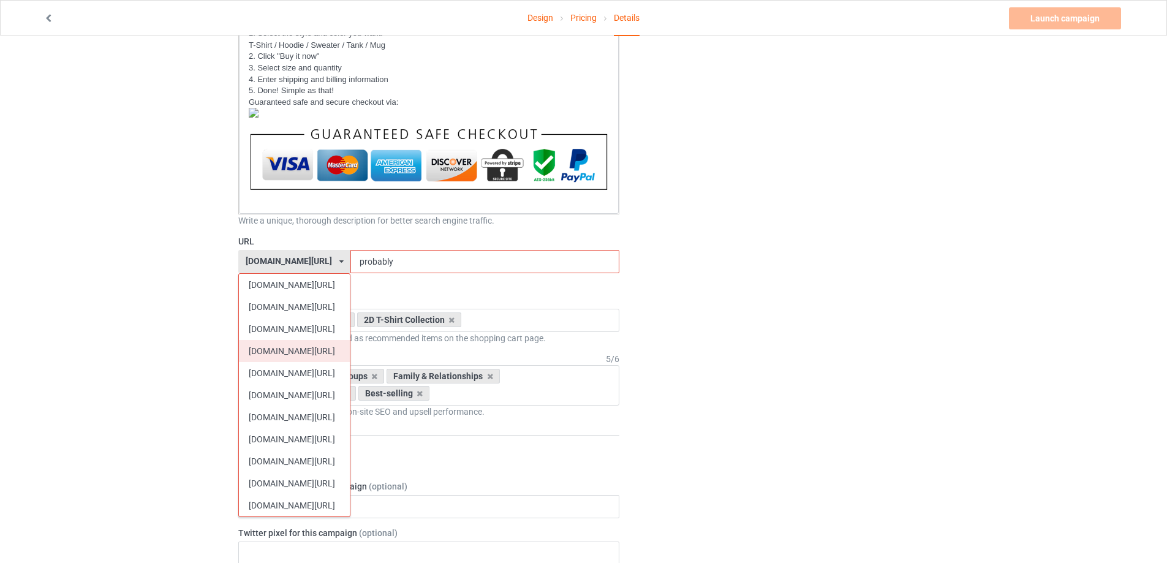
click at [290, 351] on div "[DOMAIN_NAME][URL]" at bounding box center [294, 351] width 111 height 22
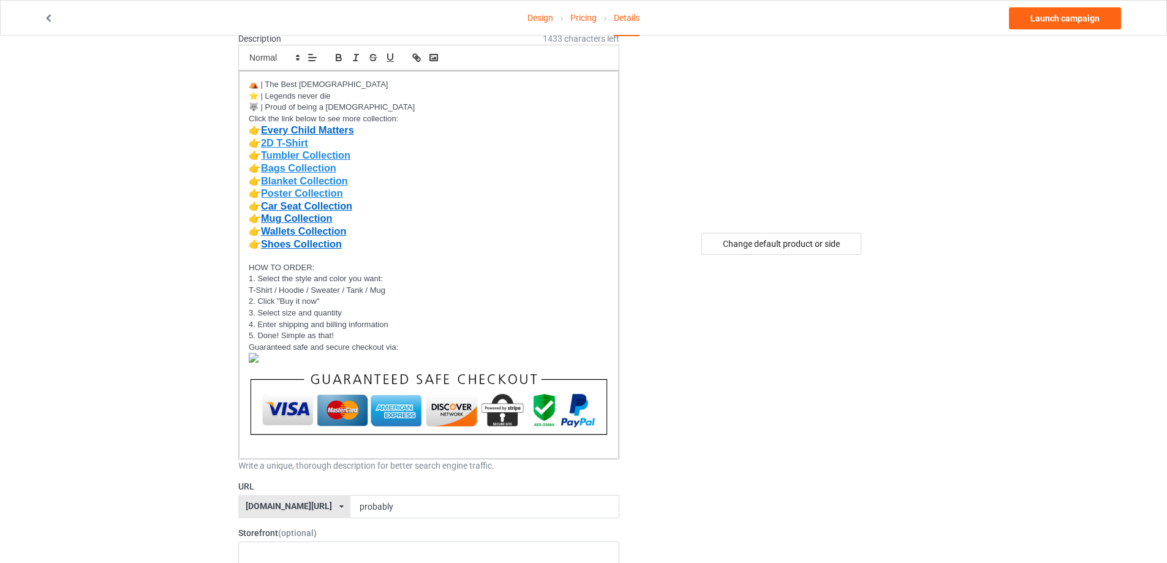
scroll to position [245, 0]
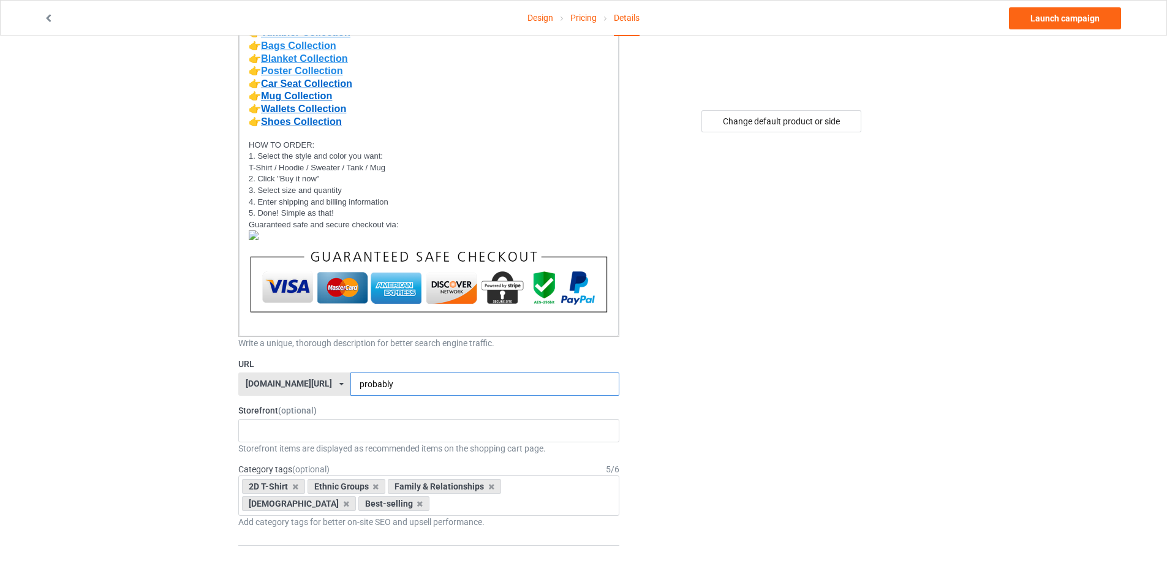
drag, startPoint x: 379, startPoint y: 385, endPoint x: 336, endPoint y: 396, distance: 43.9
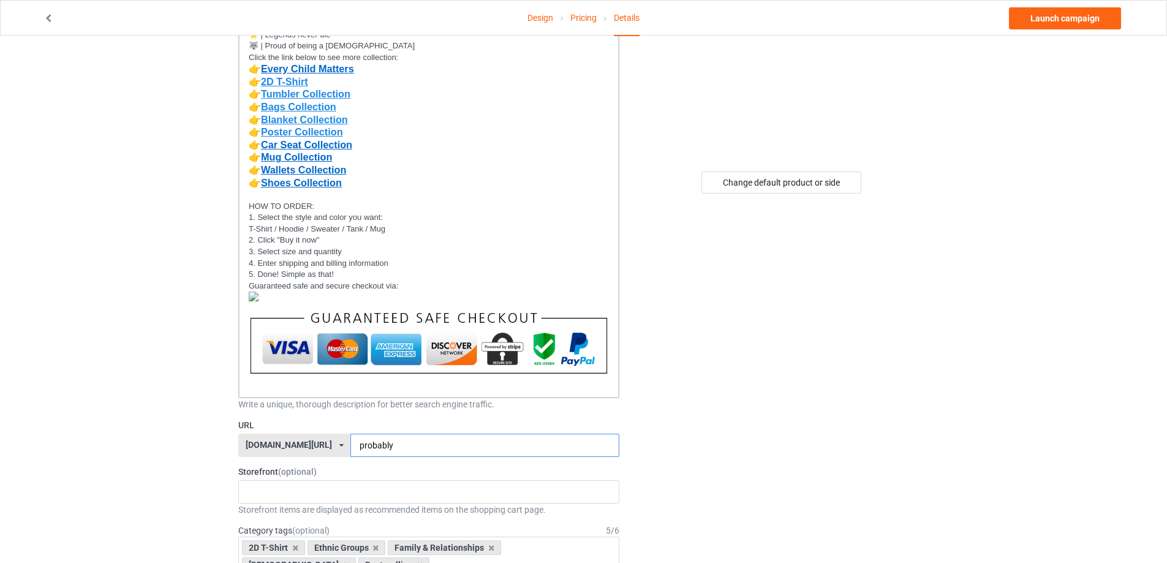
scroll to position [123, 0]
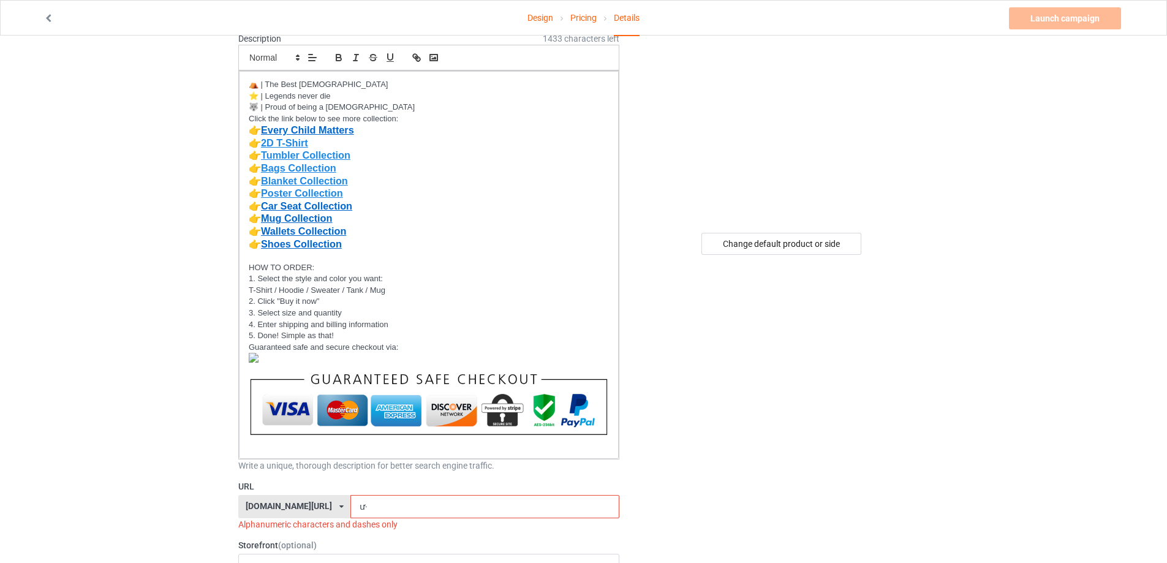
type input "ư"
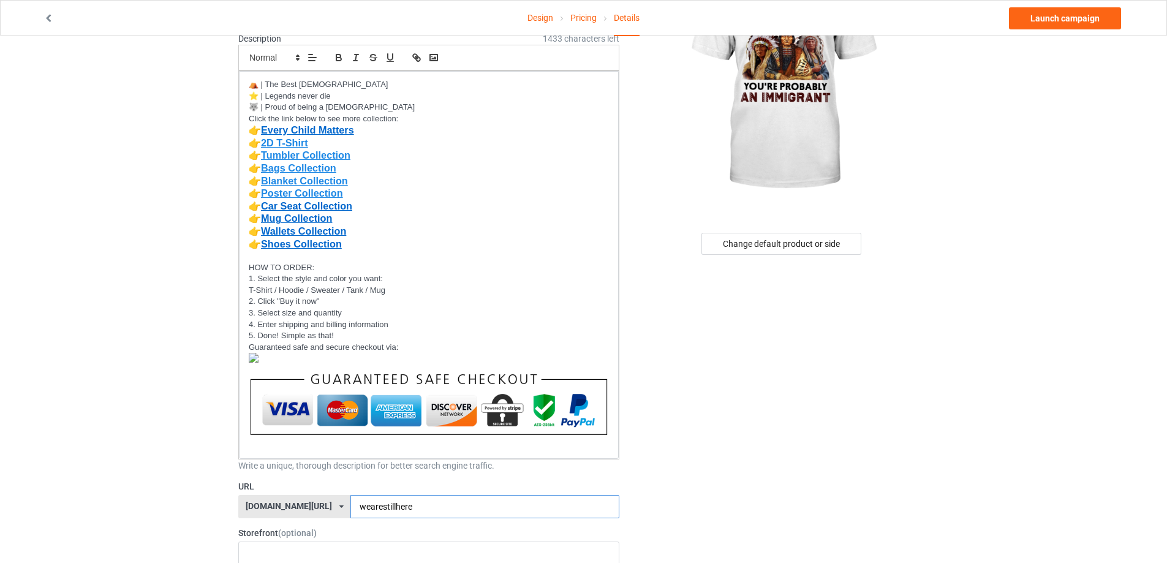
click at [351, 510] on input "wearestillhere" at bounding box center [485, 506] width 268 height 23
click at [365, 506] on input "we-arestillhere" at bounding box center [485, 506] width 268 height 23
click at [381, 508] on input "we-are-stillhere" at bounding box center [485, 506] width 268 height 23
click at [382, 506] on input "we-are-stillhere" at bounding box center [485, 506] width 268 height 23
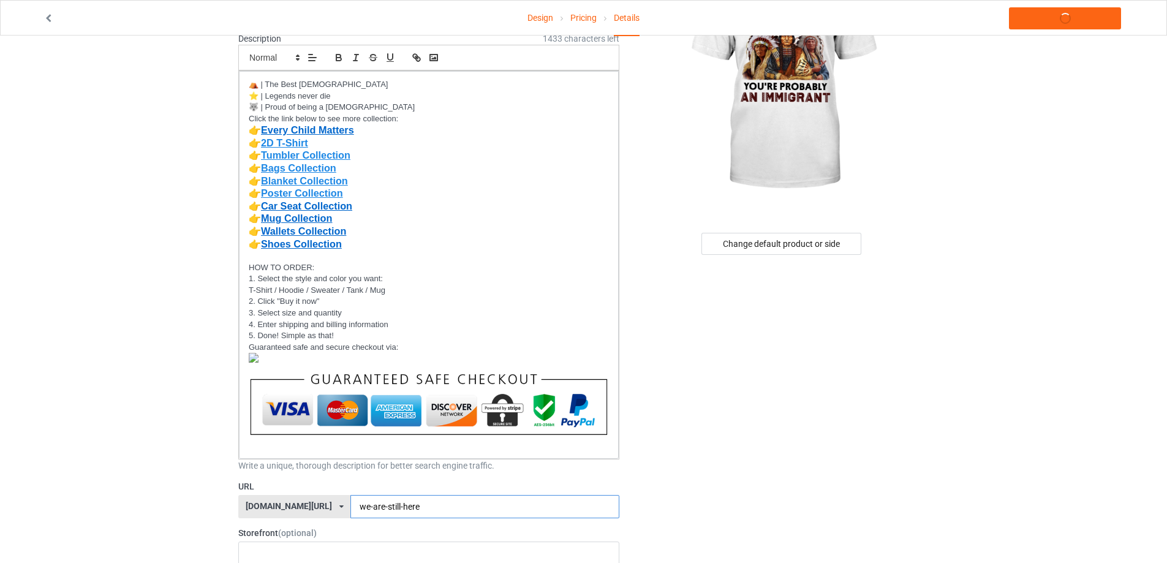
scroll to position [245, 0]
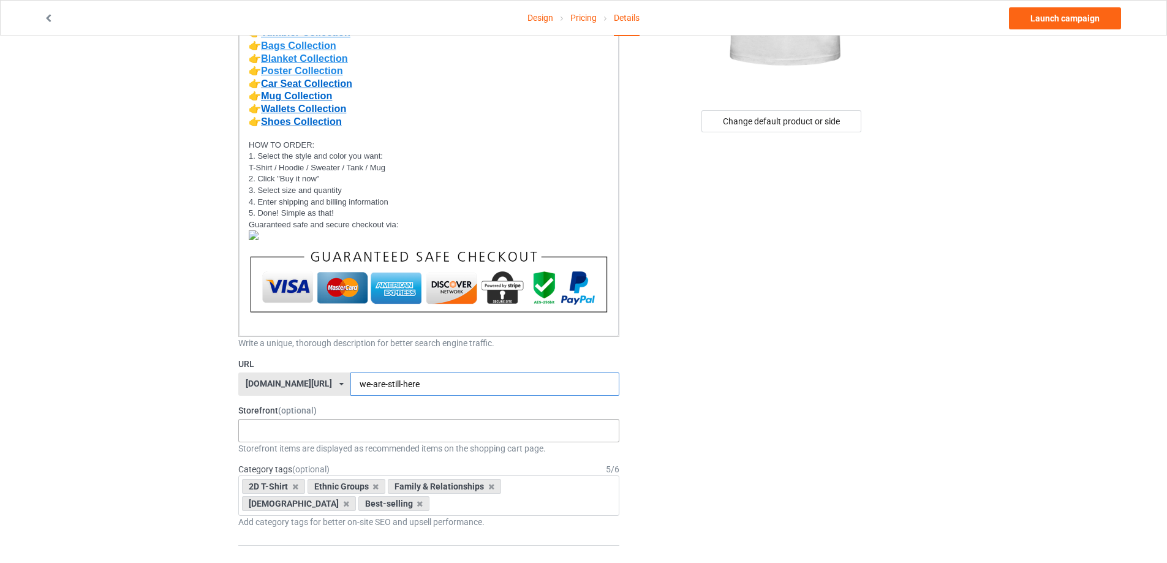
type input "we-are-still-here"
click at [282, 433] on div "MMIW Colection Shoes Collection Hooded Blanket Collection Jacket Collection Bel…" at bounding box center [428, 430] width 381 height 23
type input "2d"
click at [273, 452] on div "2D T-Shirt Collection" at bounding box center [429, 453] width 380 height 23
type input "best"
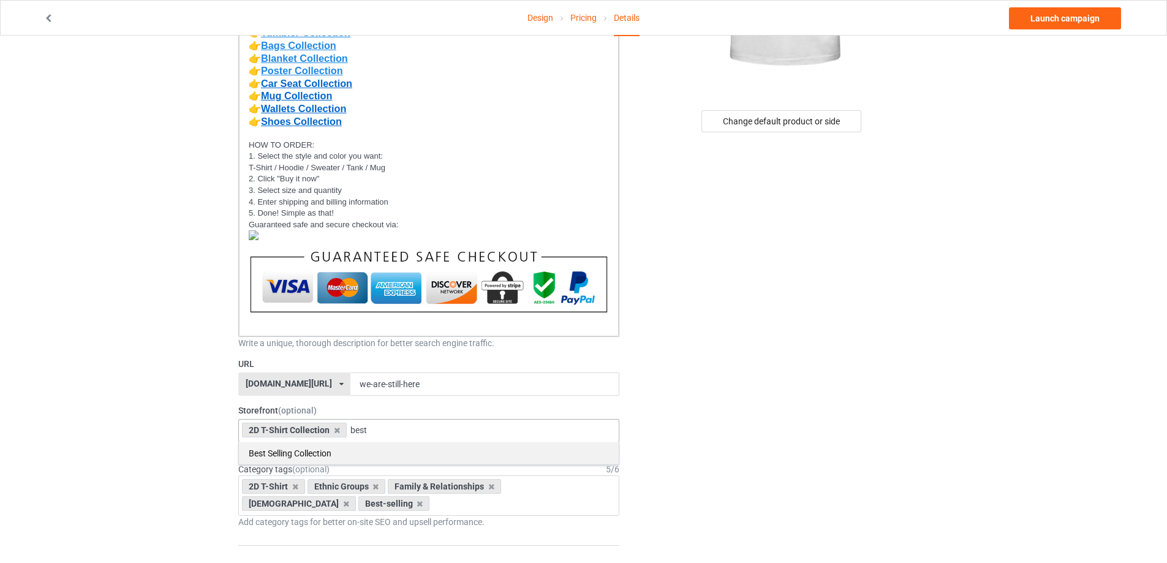
click at [290, 456] on div "Best Selling Collection" at bounding box center [429, 453] width 380 height 23
click at [417, 505] on icon at bounding box center [420, 504] width 6 height 8
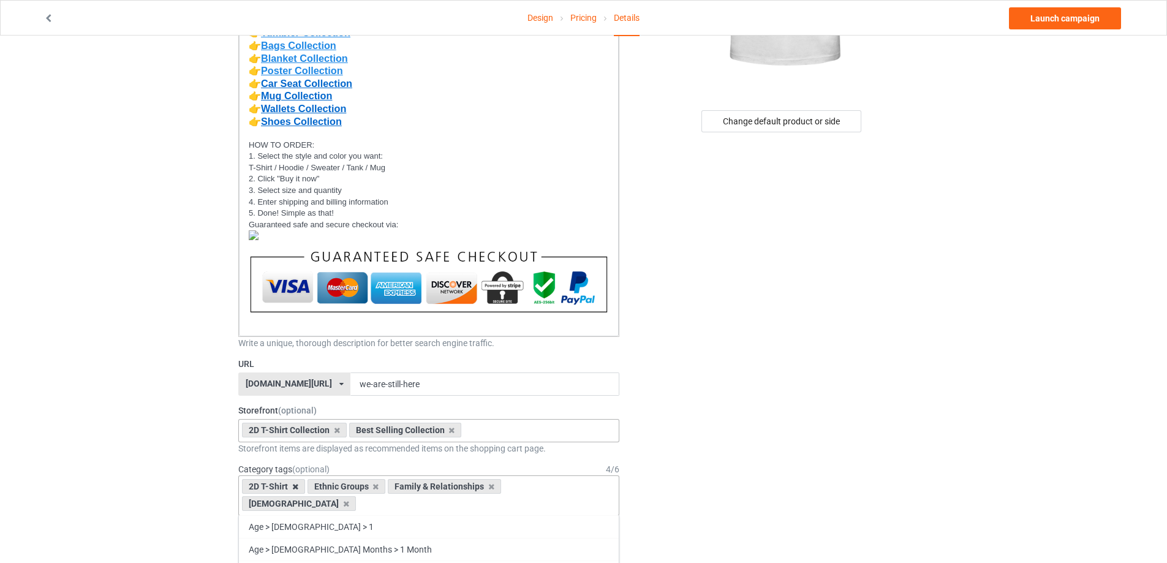
click at [293, 488] on icon at bounding box center [295, 487] width 6 height 8
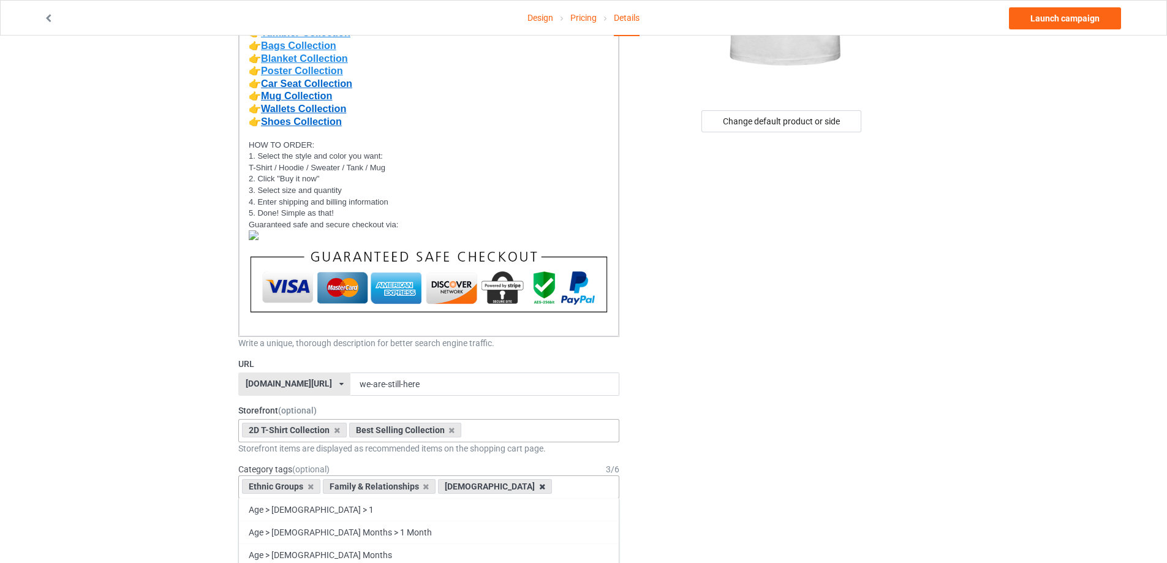
click at [539, 488] on icon at bounding box center [542, 487] width 6 height 8
click at [426, 485] on icon at bounding box center [426, 487] width 6 height 8
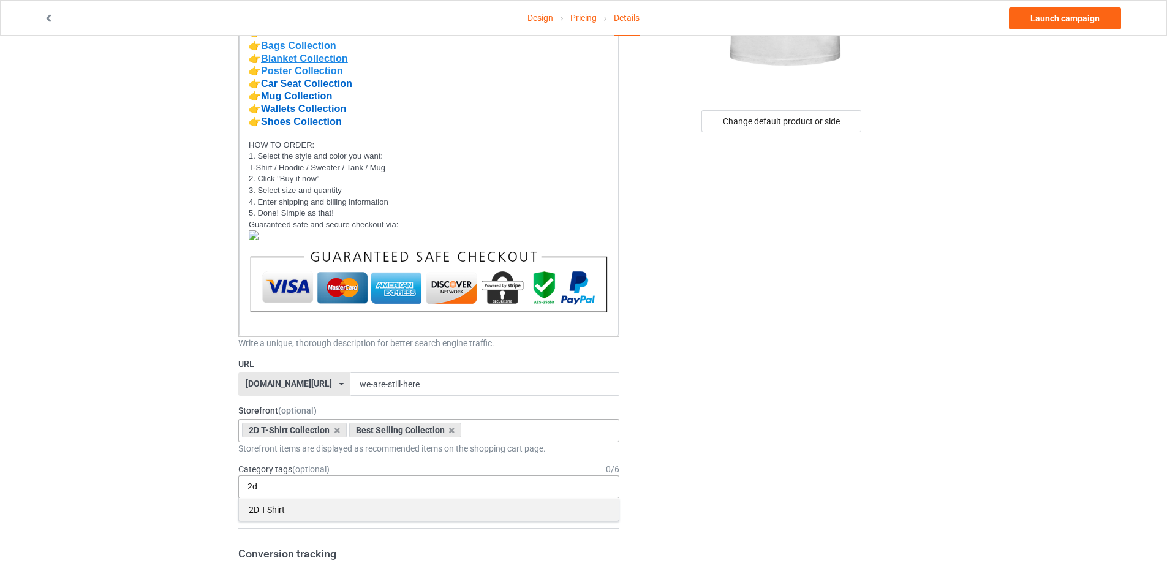
type input "2d"
click at [270, 503] on div "2D T-Shirt" at bounding box center [429, 509] width 380 height 23
type input "b"
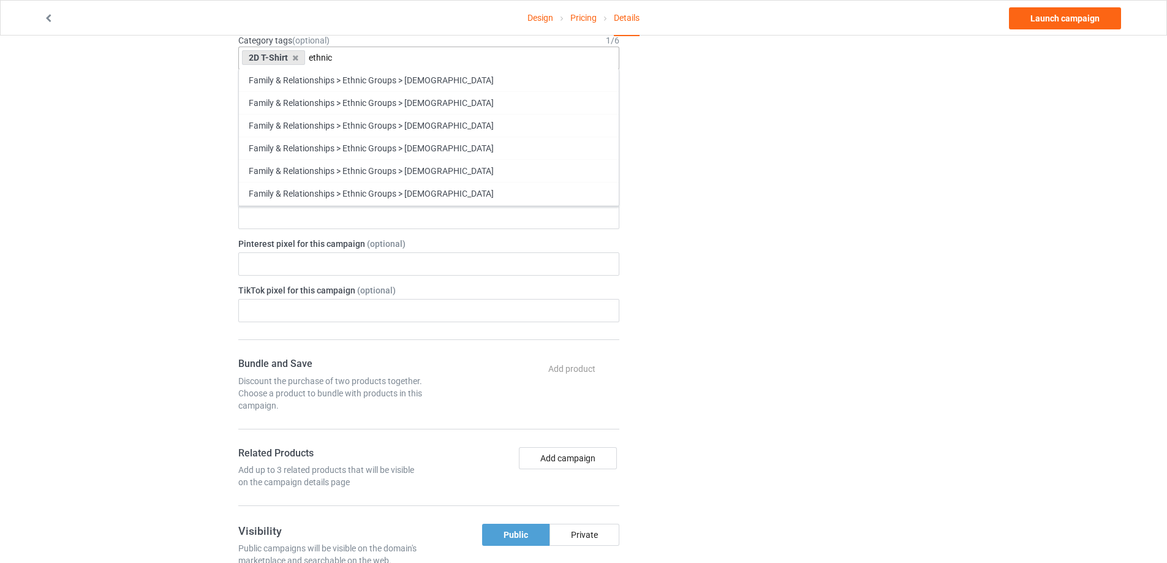
scroll to position [735, 0]
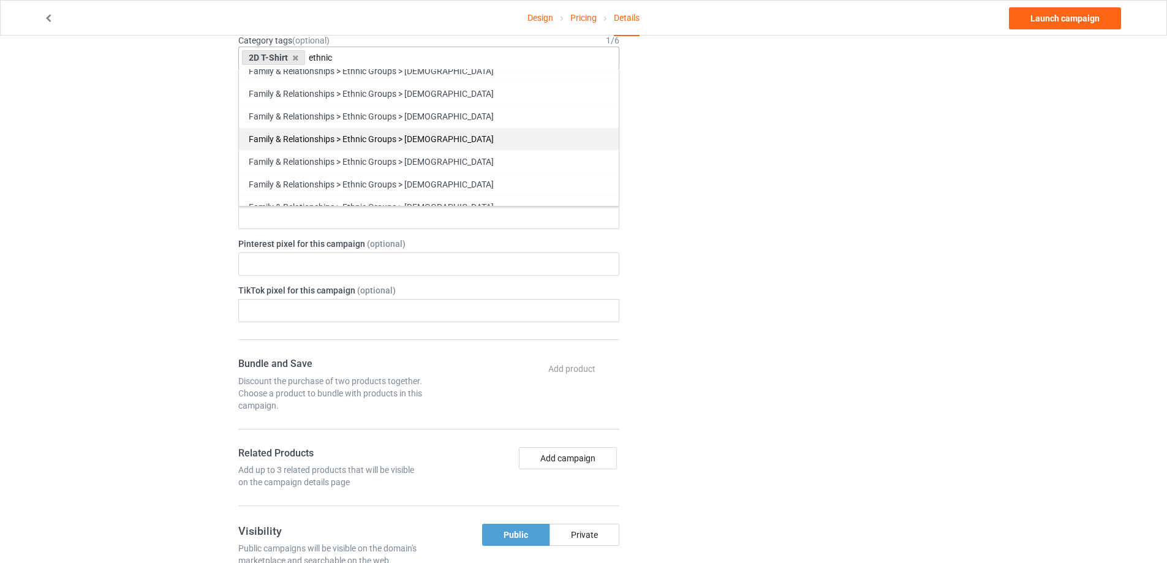
type input "ethnic"
click at [439, 137] on div "Family & Relationships > Ethnic Groups > [DEMOGRAPHIC_DATA]" at bounding box center [429, 138] width 380 height 23
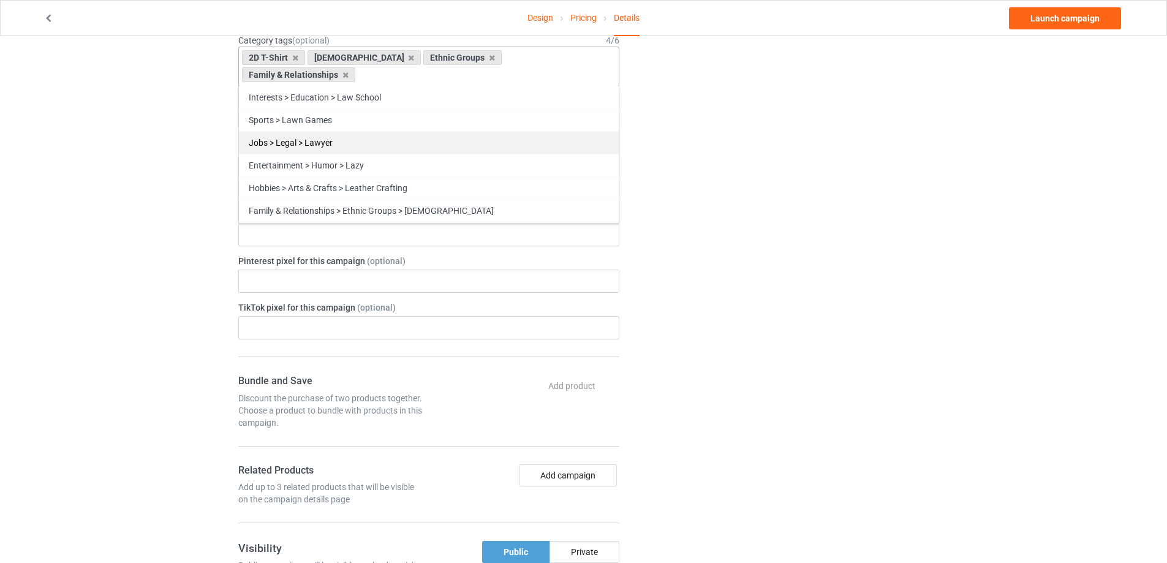
scroll to position [28917, 0]
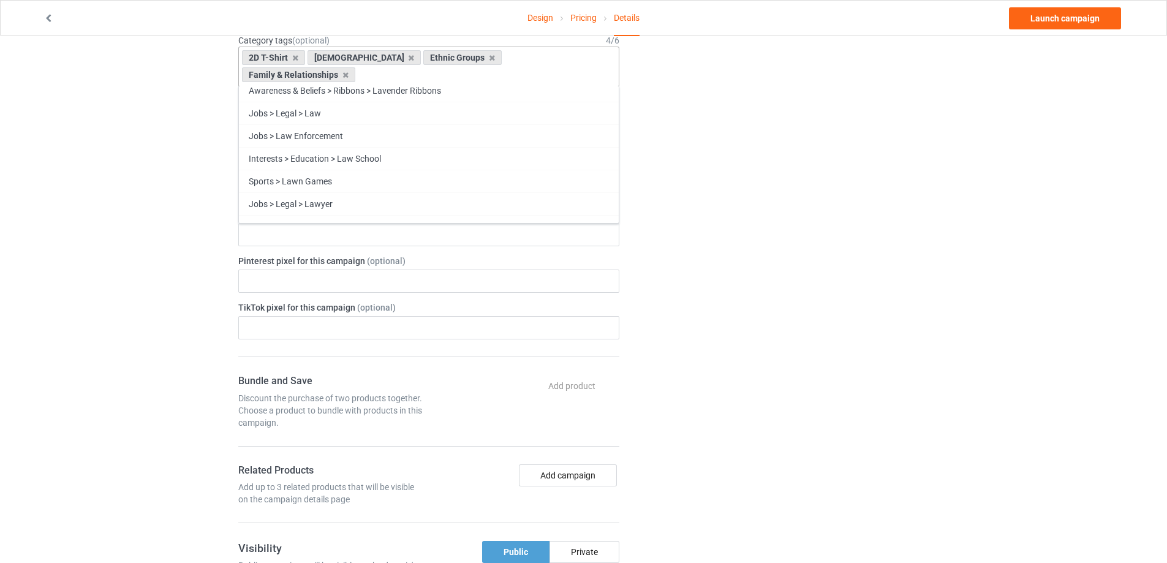
click at [270, 75] on div "2D T-Shirt Native American Ethnic Groups Family & Relationships Age > 1-19 > 1 …" at bounding box center [428, 67] width 381 height 40
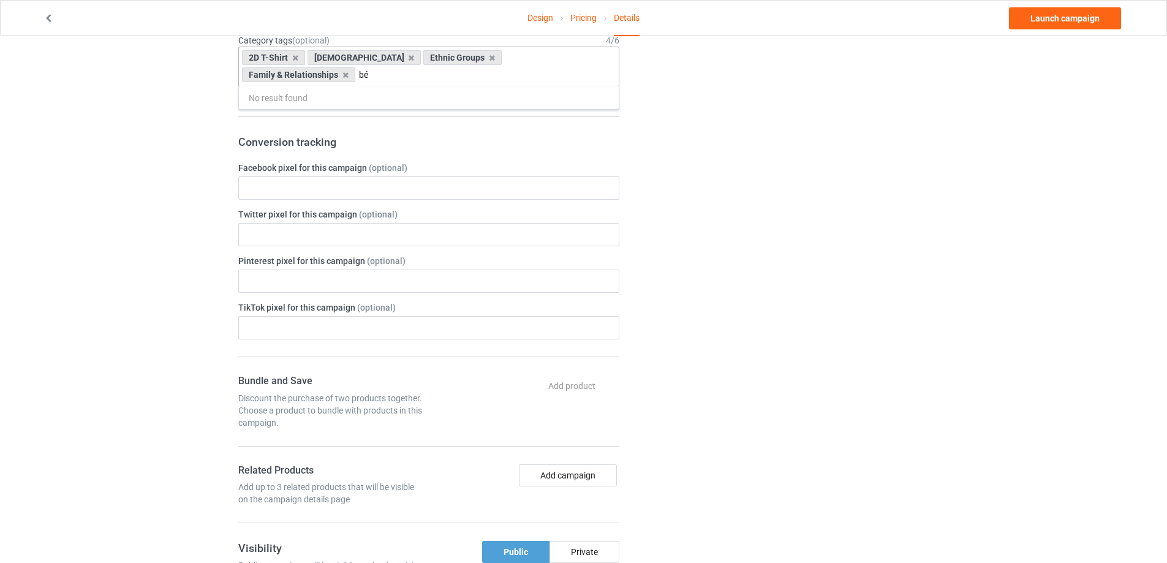
scroll to position [0, 0]
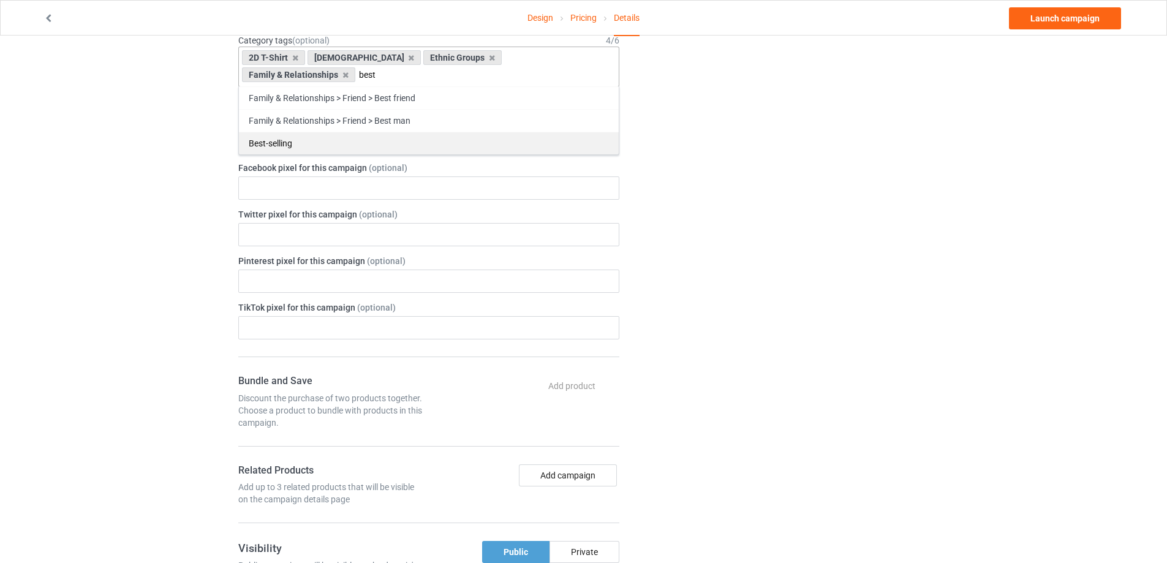
type input "best"
click at [286, 145] on div "Best-selling" at bounding box center [429, 143] width 380 height 23
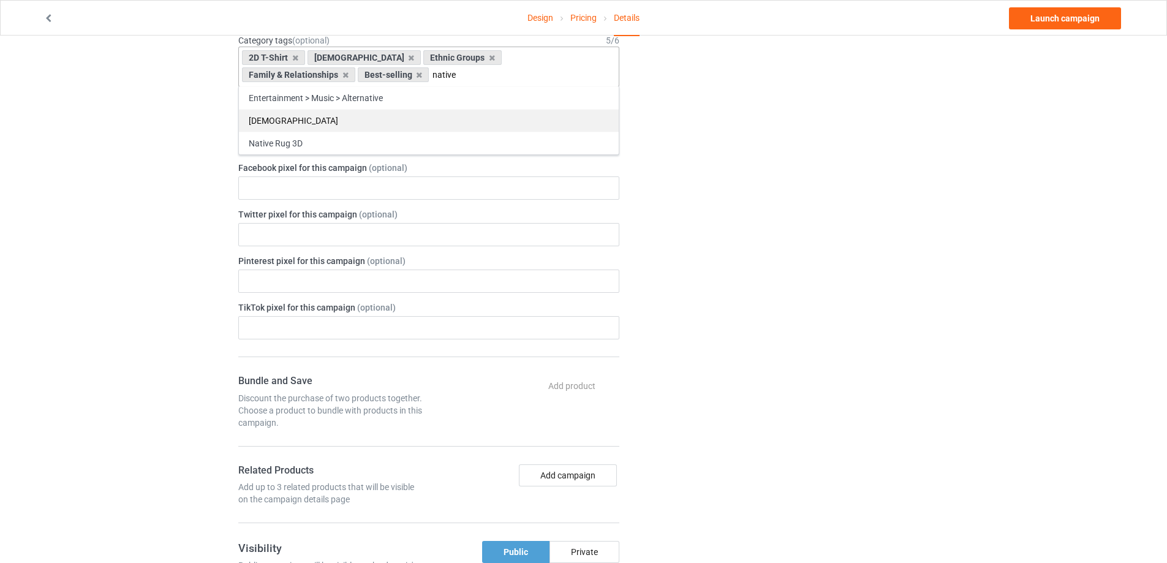
type input "native"
click at [305, 117] on div "[DEMOGRAPHIC_DATA]" at bounding box center [429, 120] width 380 height 23
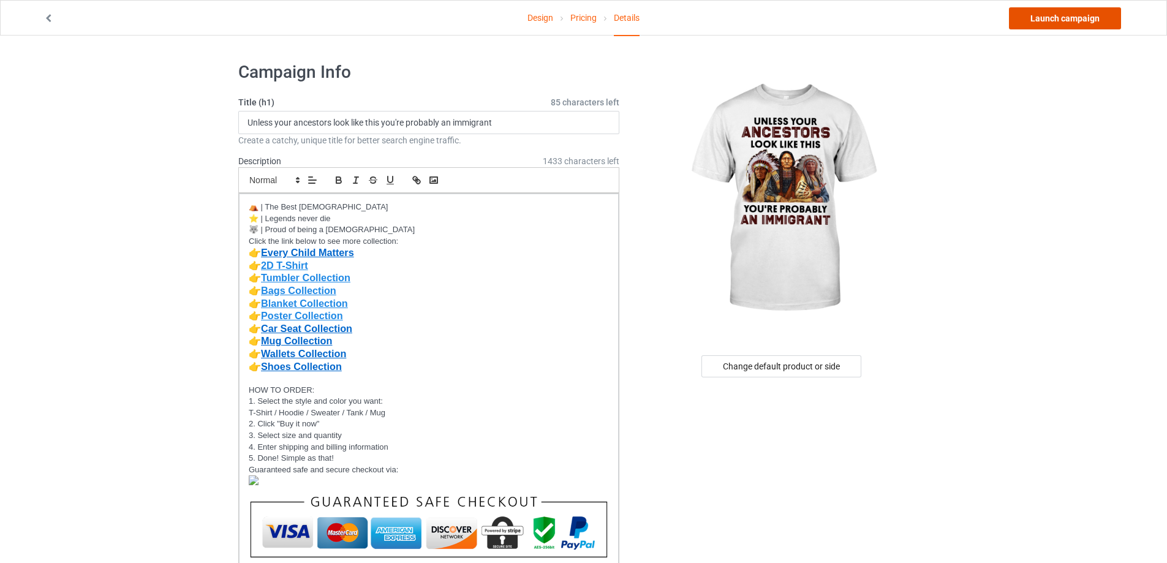
click at [1069, 25] on link "Launch campaign" at bounding box center [1065, 18] width 112 height 22
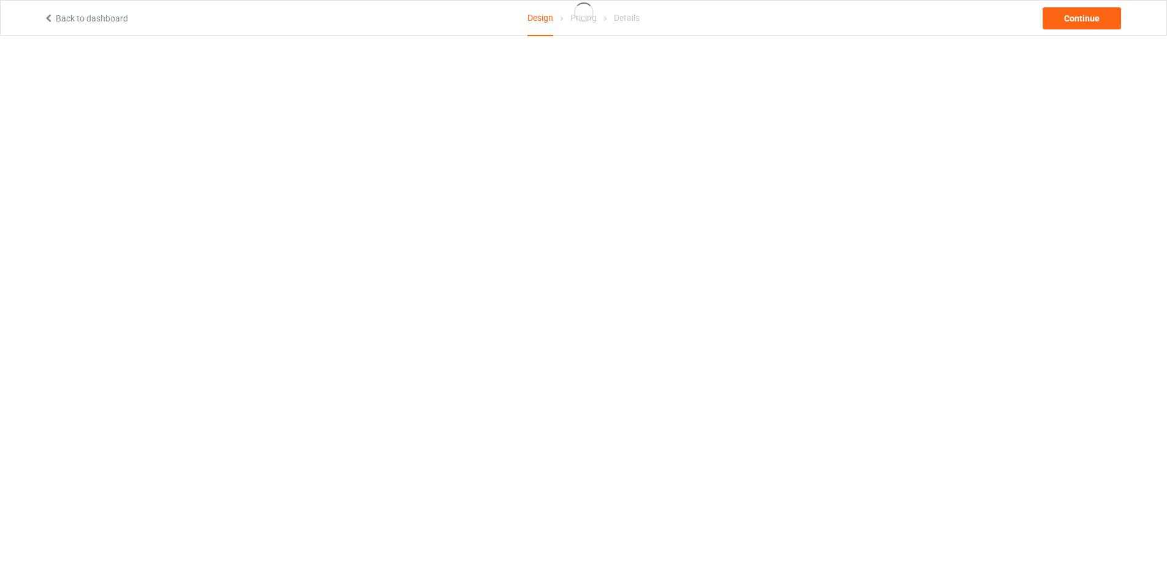
scroll to position [36, 0]
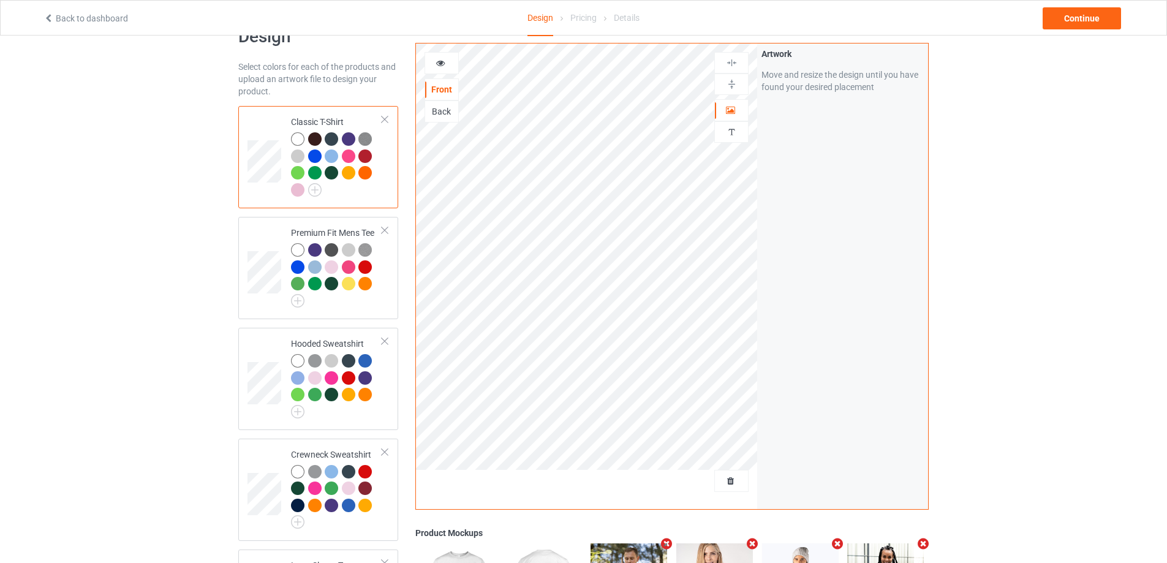
click at [313, 138] on div at bounding box center [314, 138] width 13 height 13
click at [298, 140] on div at bounding box center [297, 138] width 13 height 13
click at [1066, 21] on div "Continue" at bounding box center [1082, 18] width 78 height 22
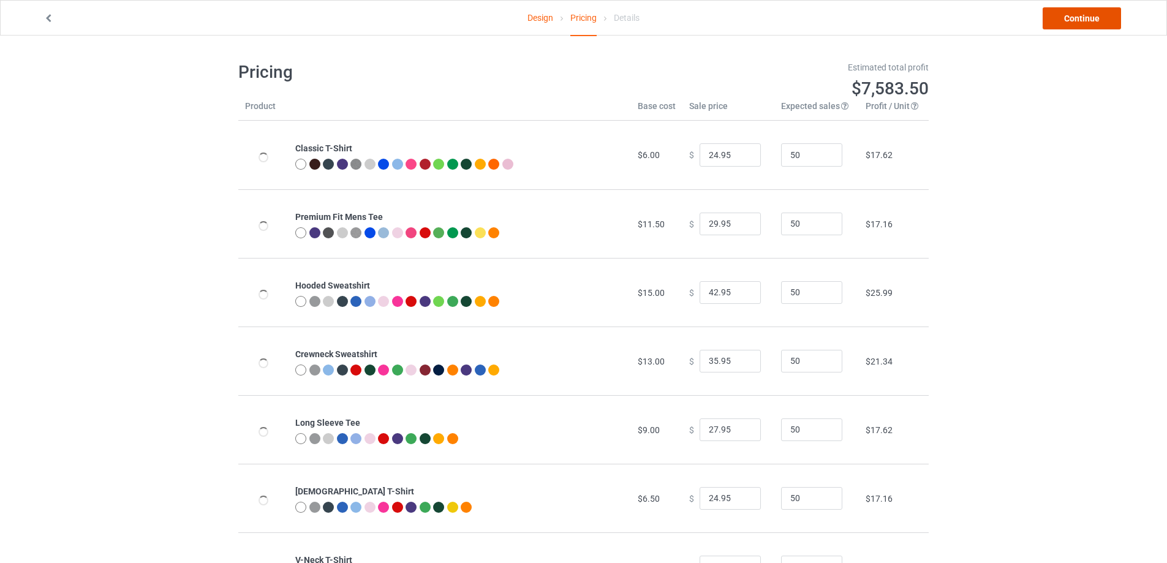
click at [1064, 20] on link "Continue" at bounding box center [1082, 18] width 78 height 22
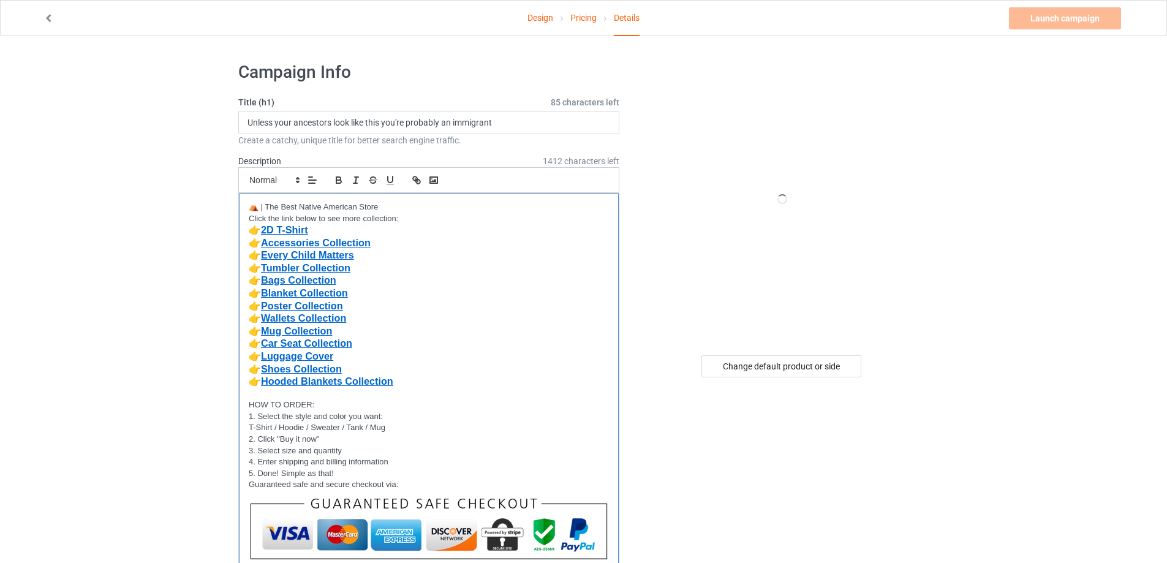
click at [396, 240] on p "👉 Accessories Collection" at bounding box center [429, 243] width 360 height 13
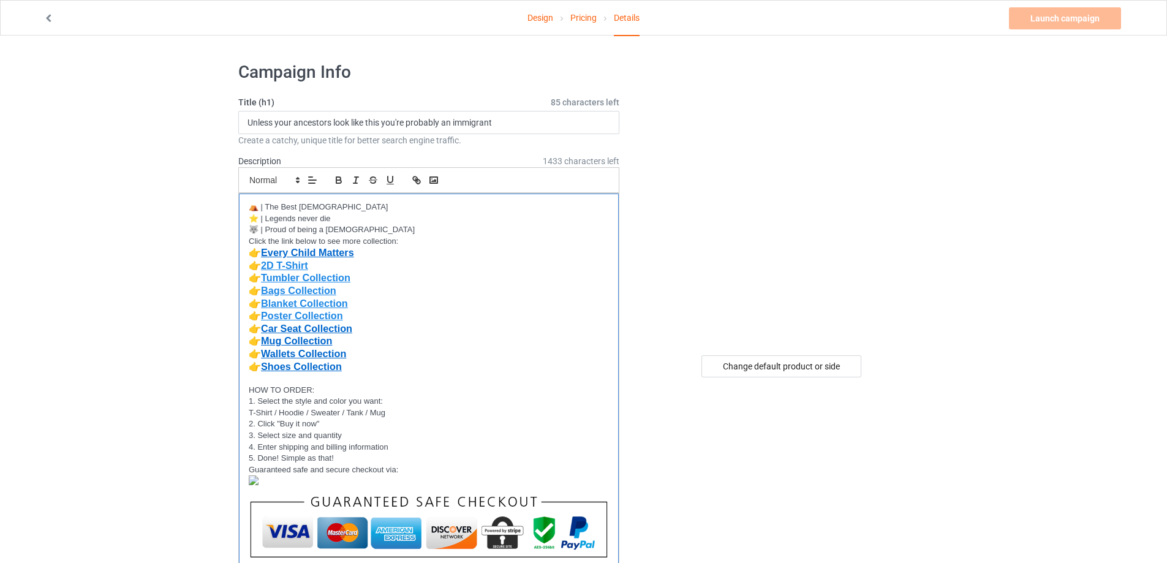
scroll to position [368, 0]
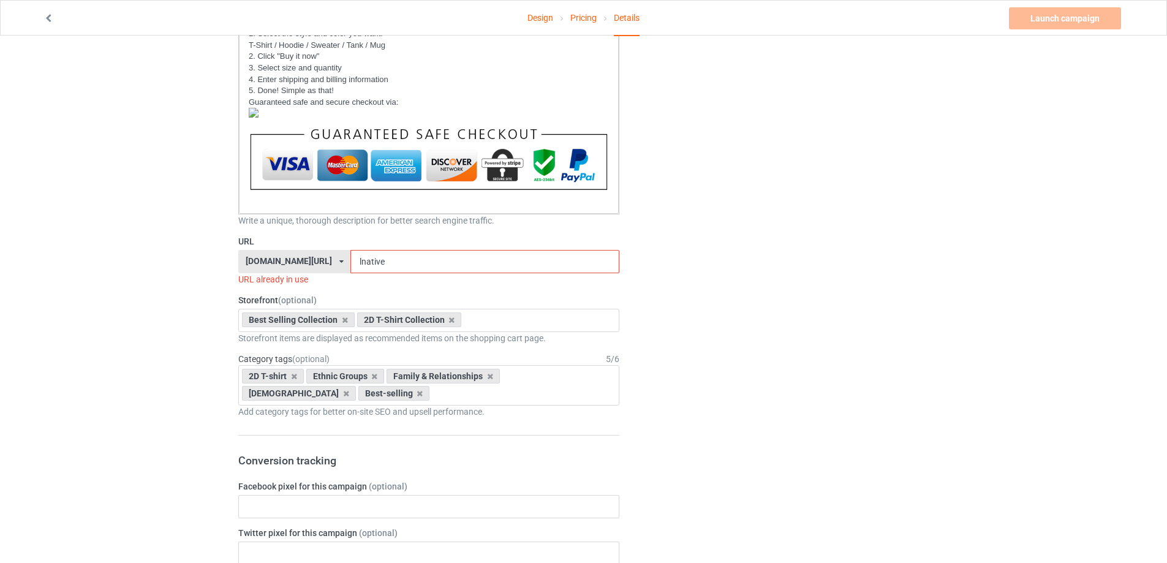
click at [333, 262] on div "[DOMAIN_NAME][URL] [DOMAIN_NAME][URL] [DOMAIN_NAME][URL] [DOMAIN_NAME][URL] [DO…" at bounding box center [294, 261] width 112 height 23
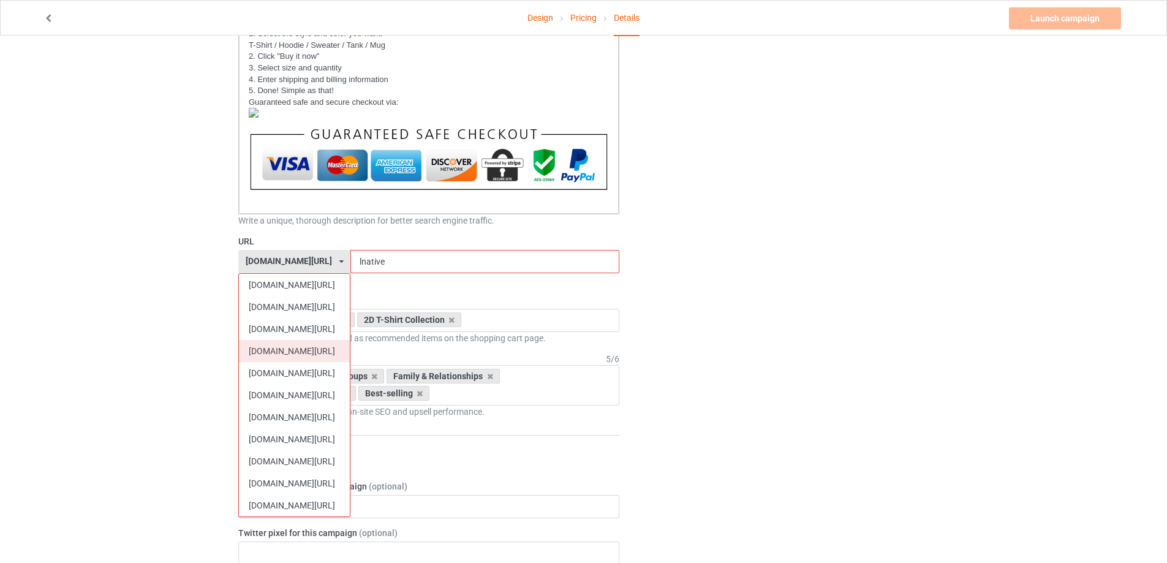
click at [291, 344] on div "[DOMAIN_NAME][URL]" at bounding box center [294, 351] width 111 height 22
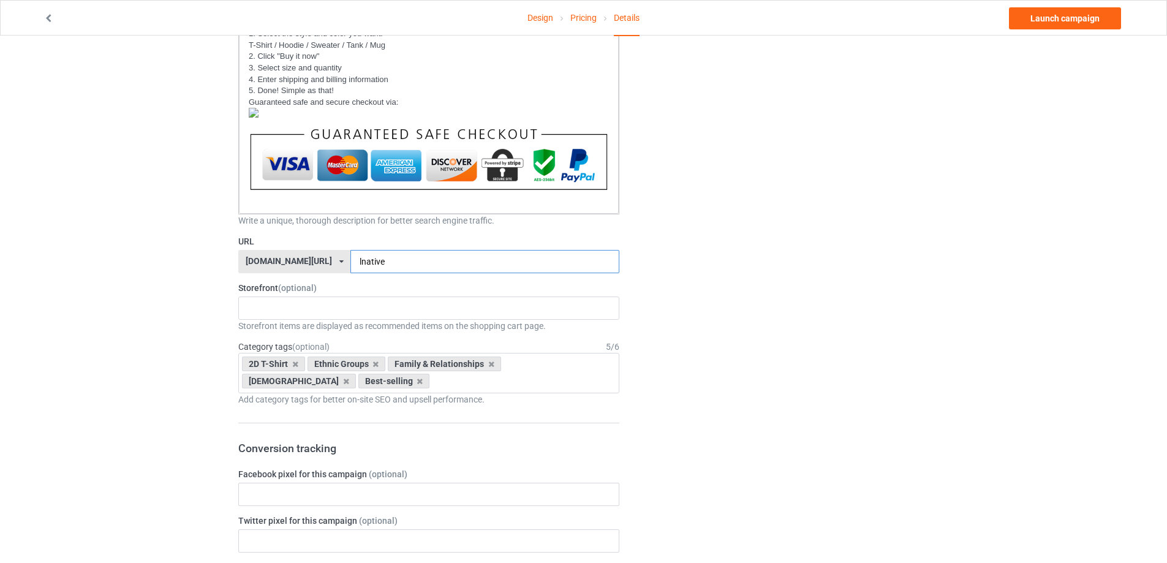
drag, startPoint x: 344, startPoint y: 260, endPoint x: 336, endPoint y: 266, distance: 10.5
click at [351, 266] on input "lnative" at bounding box center [485, 261] width 268 height 23
click at [366, 261] on input "native" at bounding box center [485, 261] width 268 height 23
type input "nativepride"
click at [279, 316] on div "MMIW Colection Shoes Collection Hooded Blanket Collection Jacket Collection Bel…" at bounding box center [428, 308] width 381 height 23
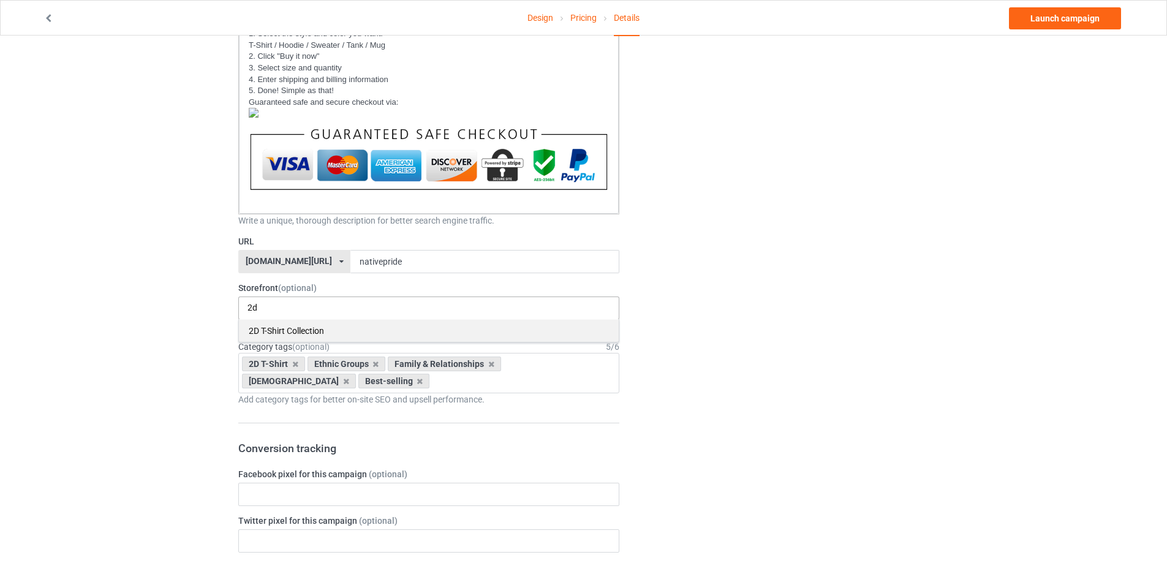
type input "2d"
click at [261, 330] on div "2D T-Shirt Collection" at bounding box center [429, 330] width 380 height 23
type input "best"
click at [283, 334] on div "Best Selling Collection" at bounding box center [429, 330] width 380 height 23
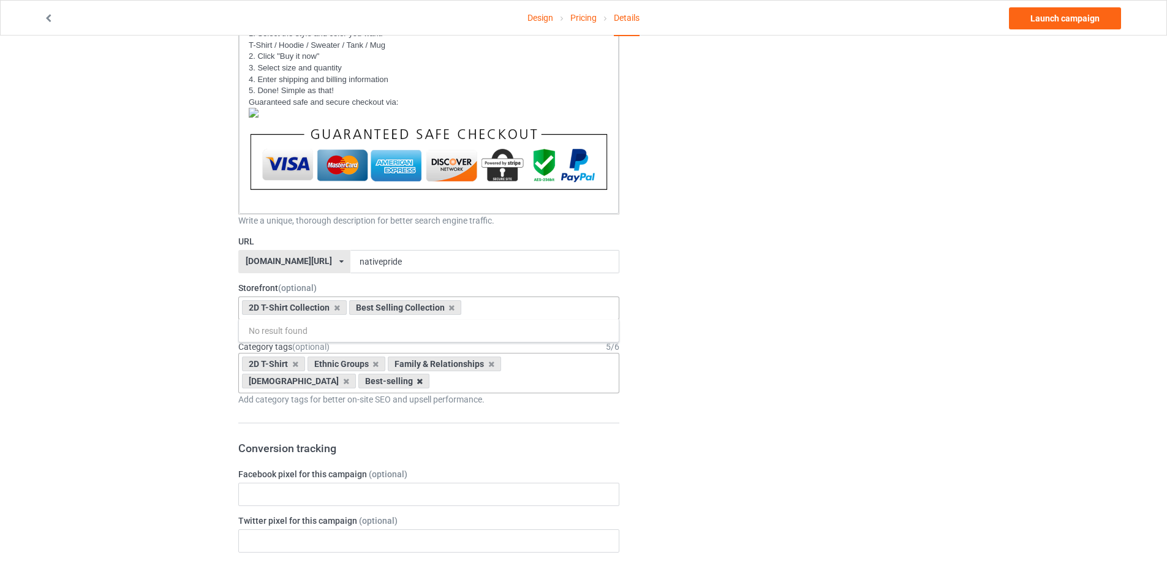
click at [417, 384] on icon at bounding box center [420, 381] width 6 height 8
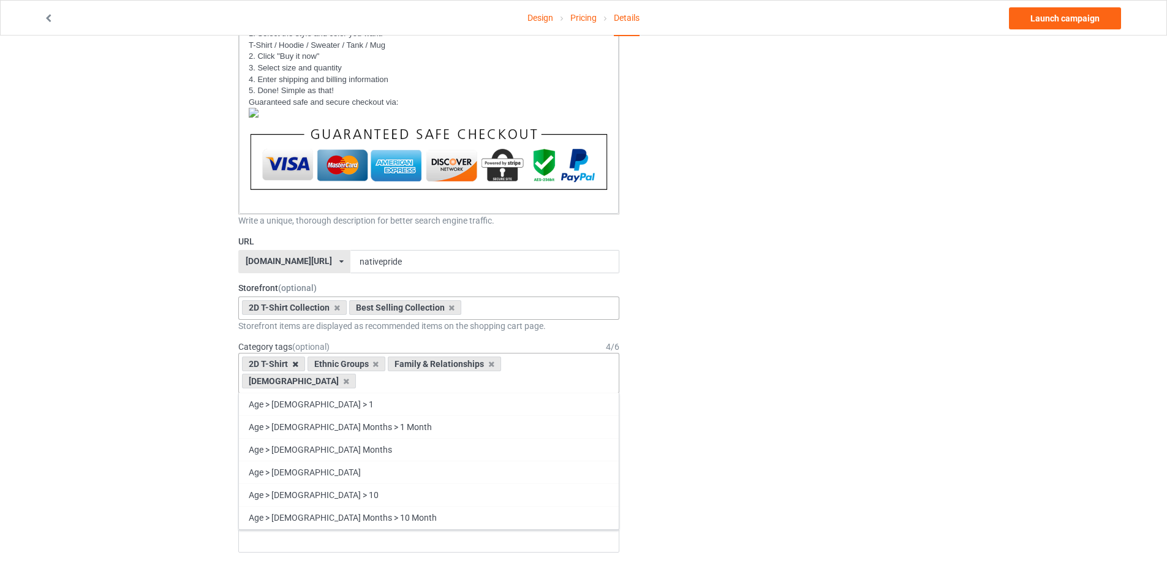
click at [296, 365] on icon at bounding box center [295, 364] width 6 height 8
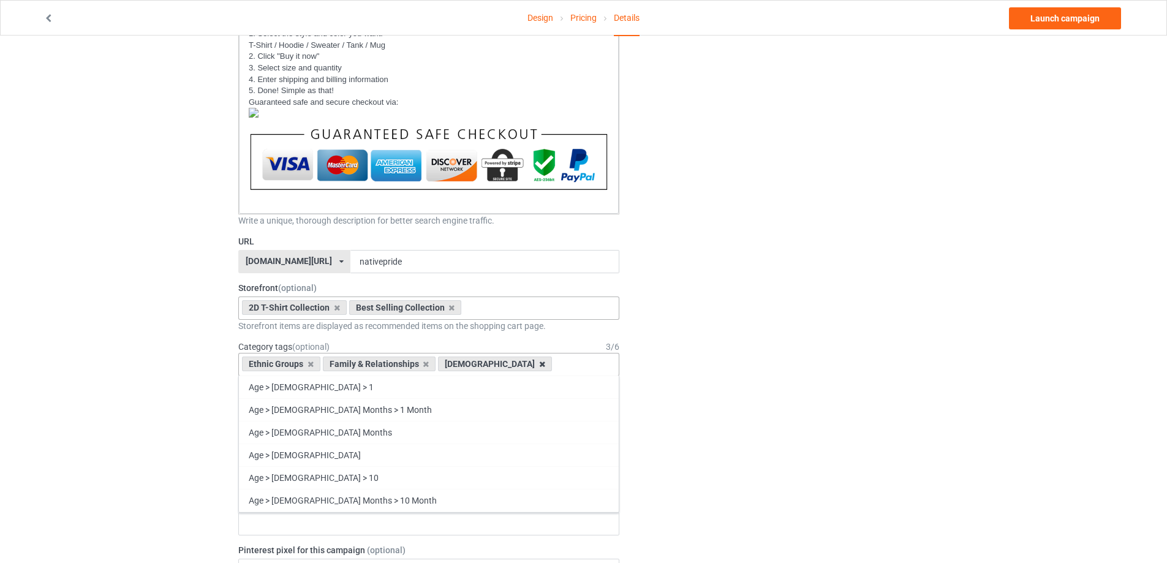
click at [539, 363] on icon at bounding box center [542, 364] width 6 height 8
click at [423, 365] on icon at bounding box center [426, 364] width 6 height 8
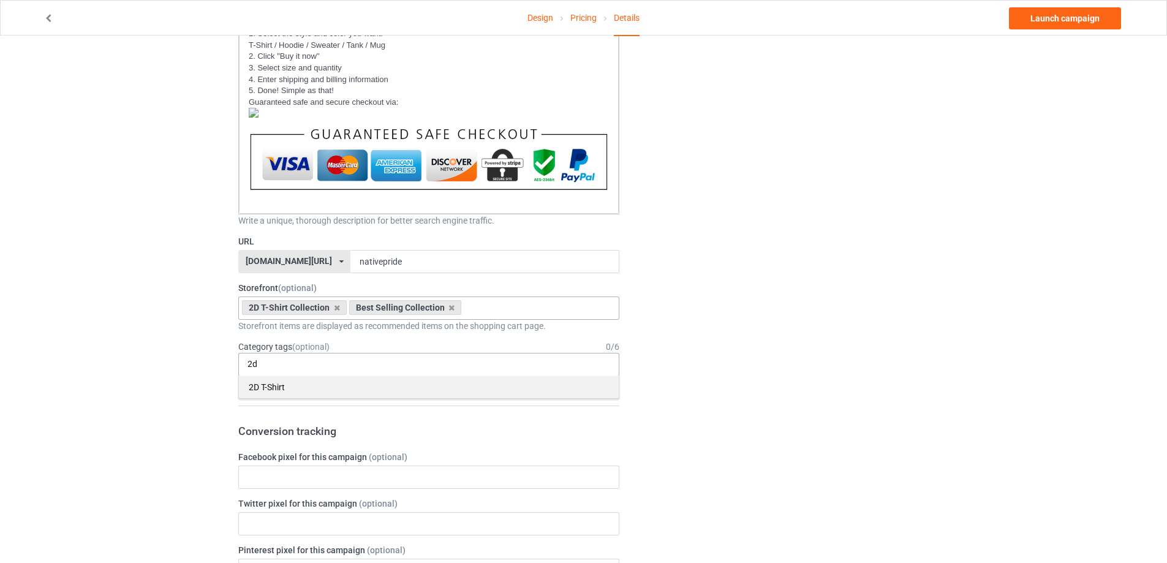
type input "2d"
click at [262, 384] on div "2D T-Shirt" at bounding box center [429, 387] width 380 height 23
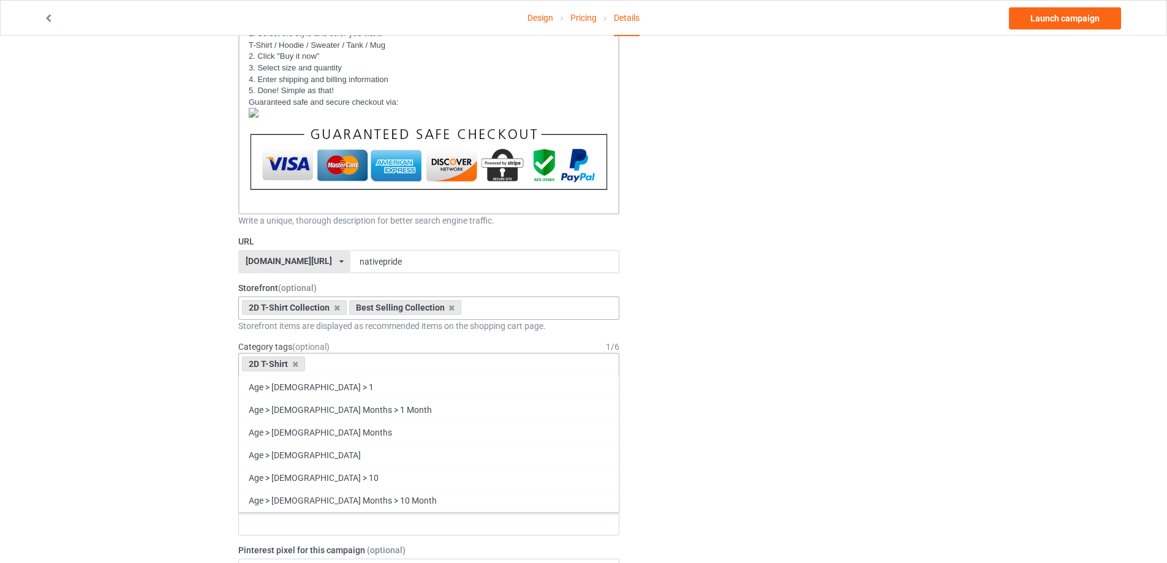
type input "b"
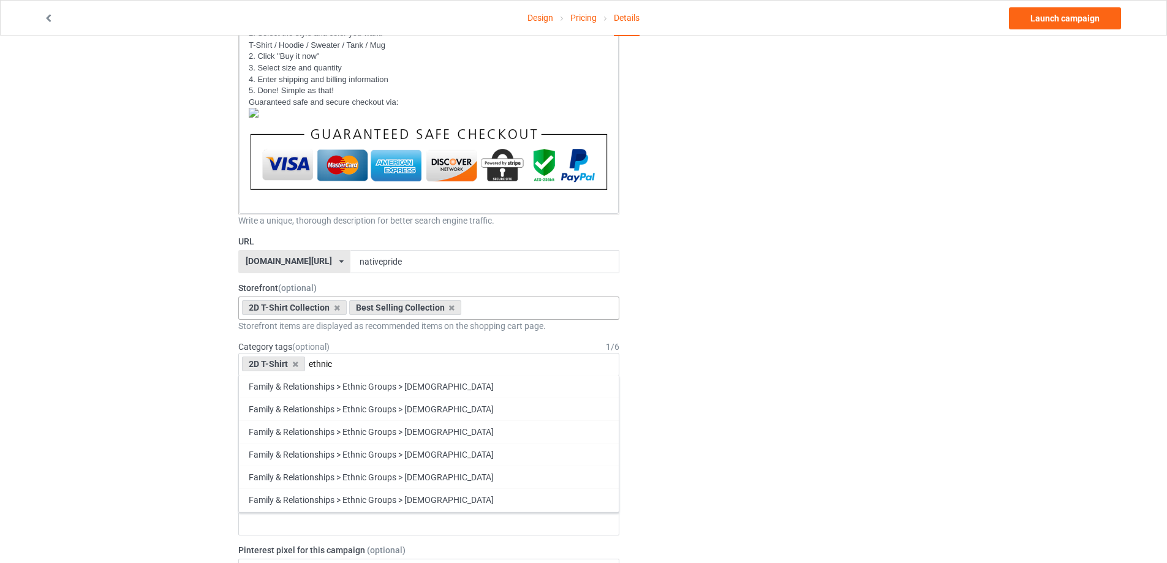
scroll to position [797, 0]
type input "ethnic"
click at [465, 384] on div "Family & Relationships > Ethnic Groups > [DEMOGRAPHIC_DATA]" at bounding box center [429, 384] width 380 height 23
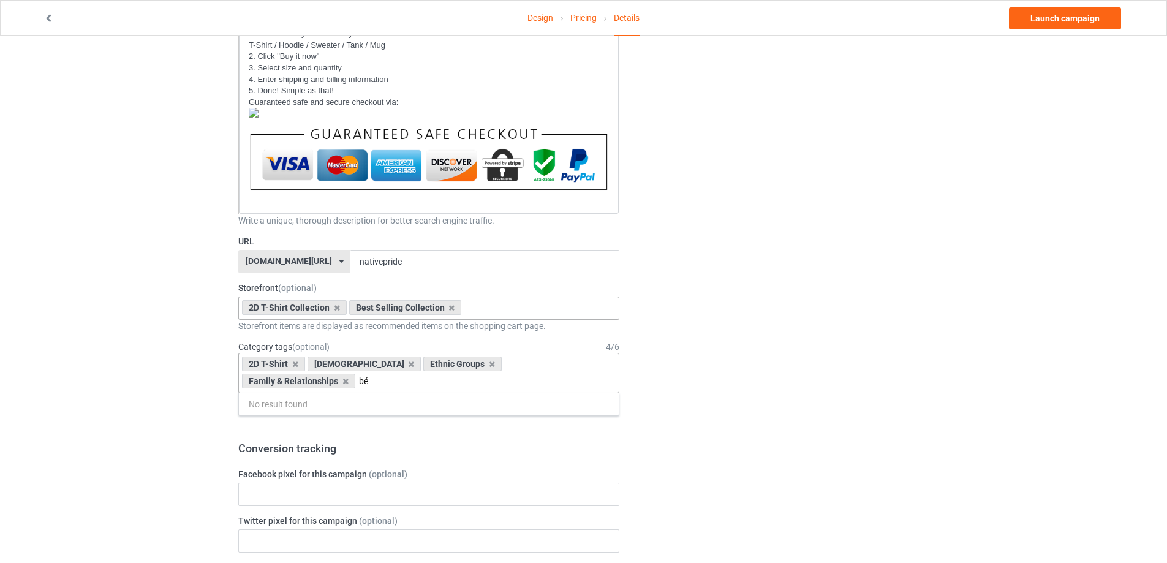
scroll to position [0, 0]
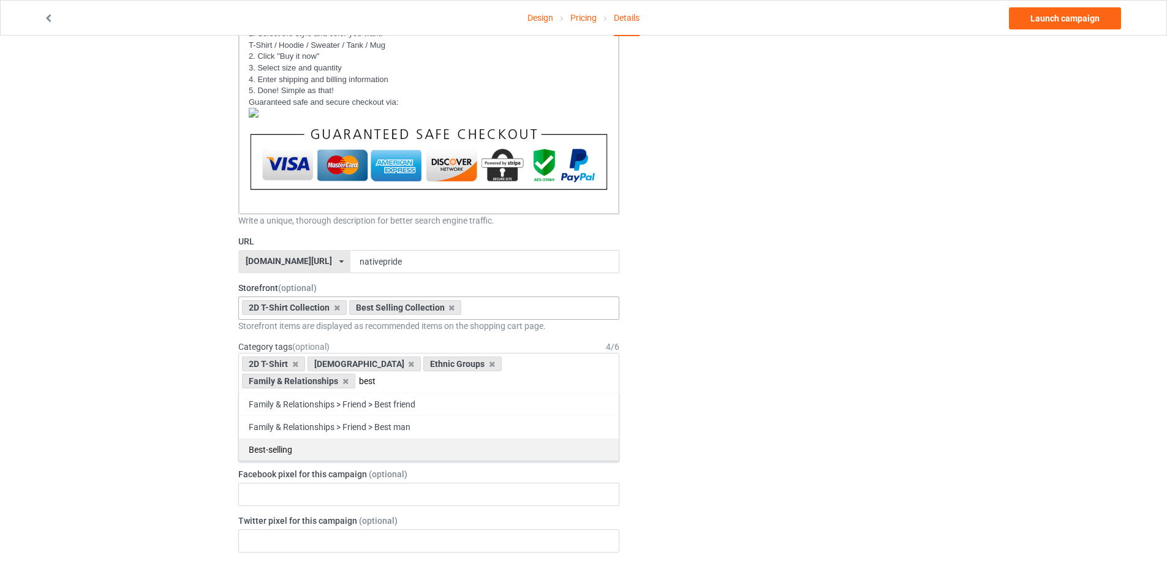
type input "best"
click at [284, 452] on div "Best-selling" at bounding box center [429, 449] width 380 height 23
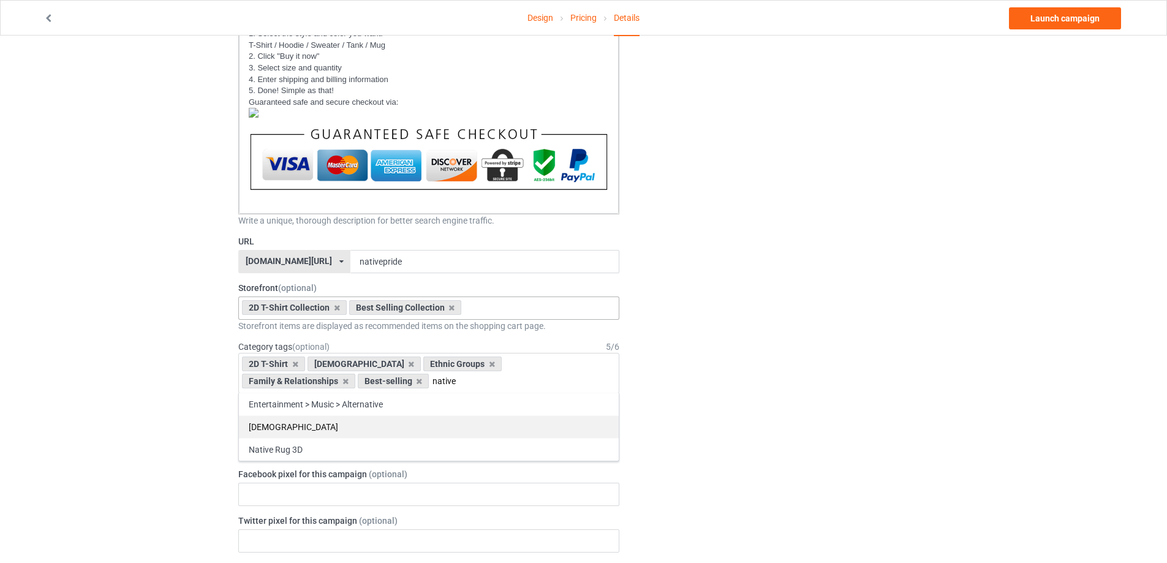
type input "native"
click at [297, 430] on div "[DEMOGRAPHIC_DATA]" at bounding box center [429, 426] width 380 height 23
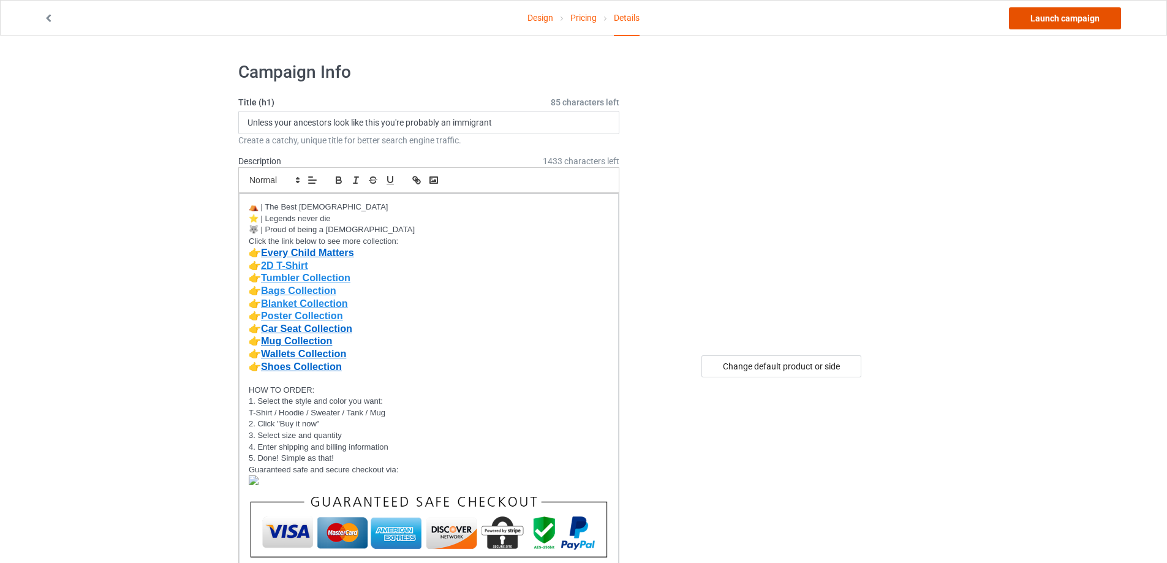
click at [1068, 18] on link "Launch campaign" at bounding box center [1065, 18] width 112 height 22
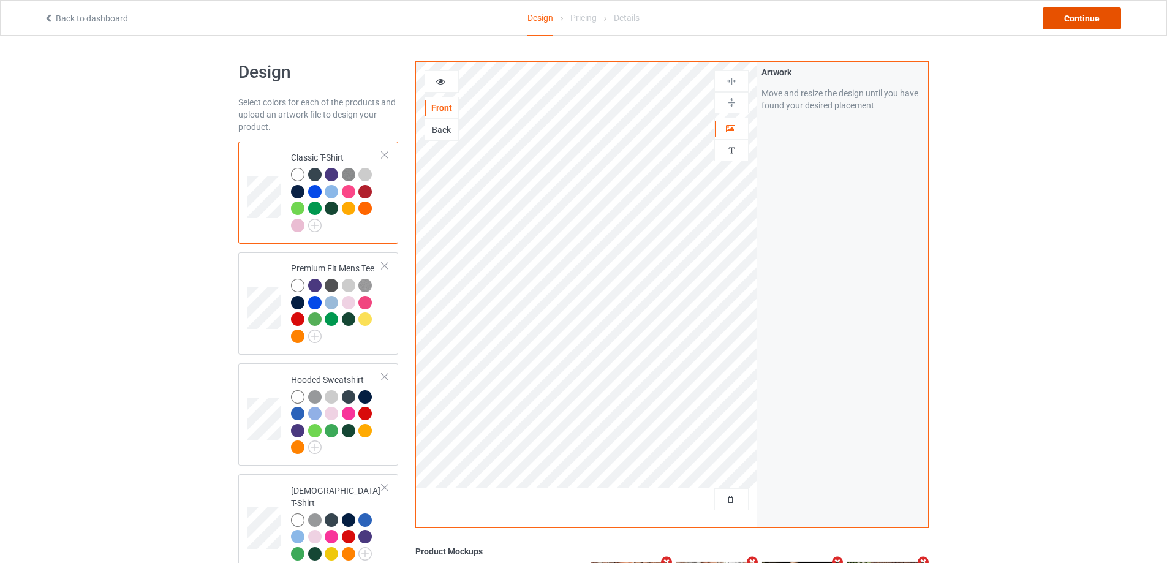
click at [1087, 17] on div "Continue" at bounding box center [1082, 18] width 78 height 22
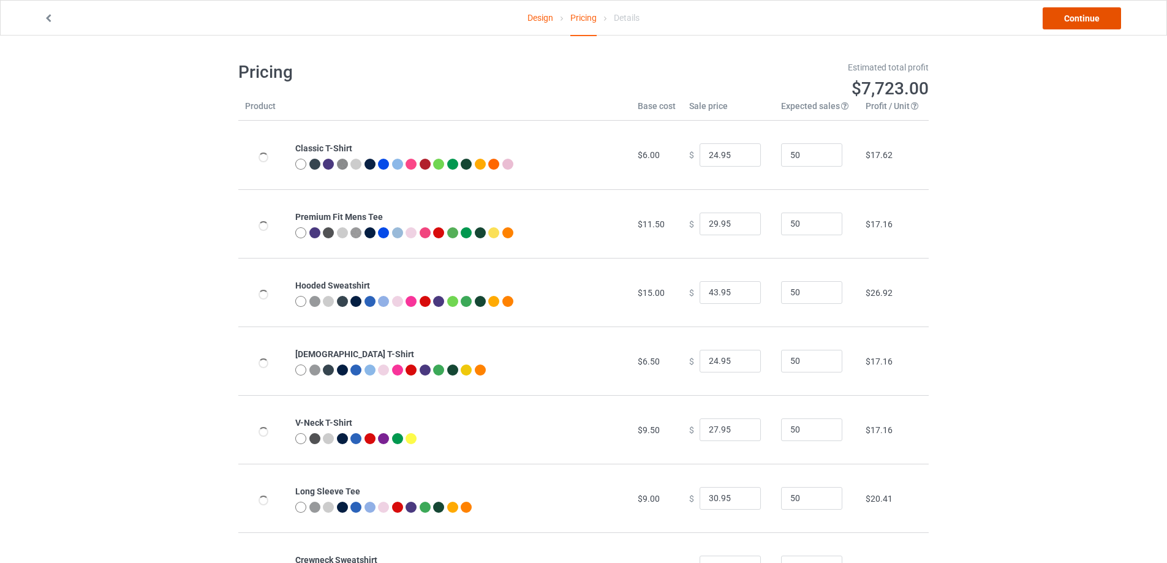
click at [1088, 18] on link "Continue" at bounding box center [1082, 18] width 78 height 22
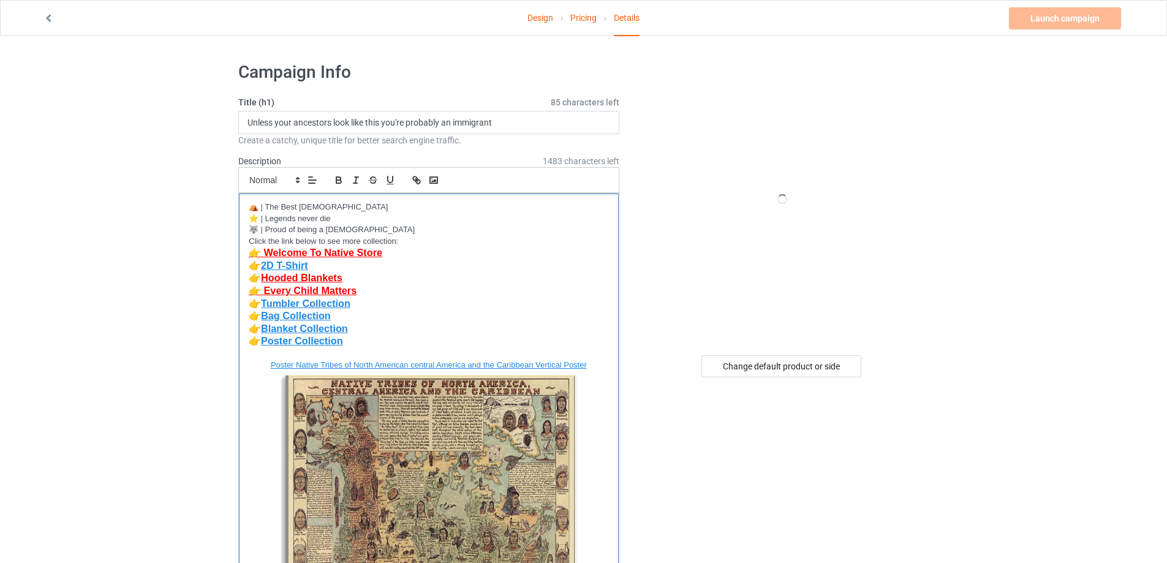
click at [423, 270] on p "👉 2D T-Shirt" at bounding box center [429, 266] width 360 height 13
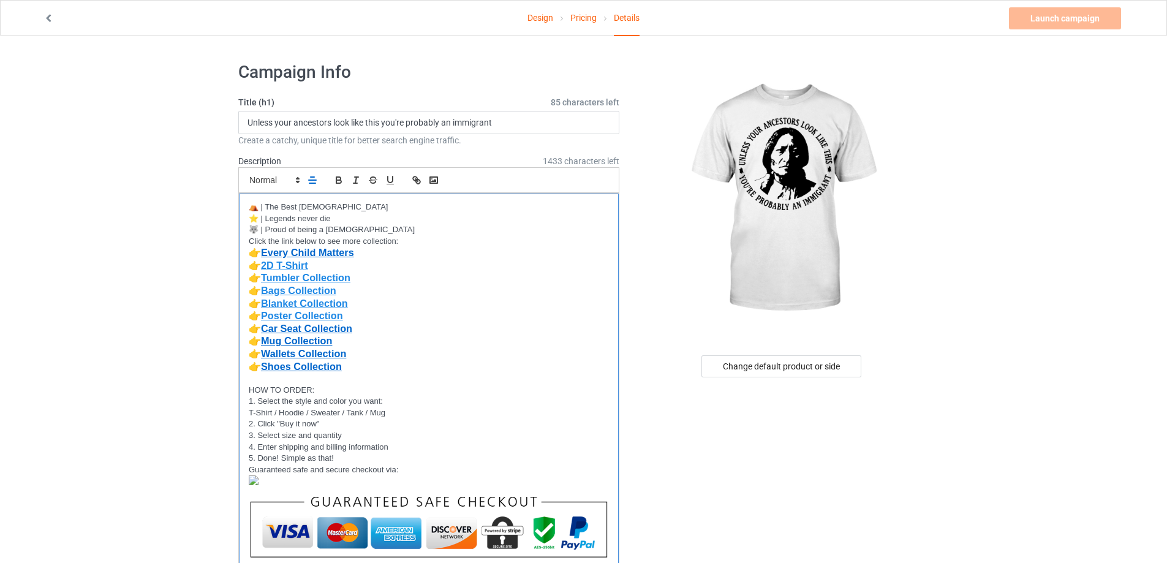
scroll to position [306, 0]
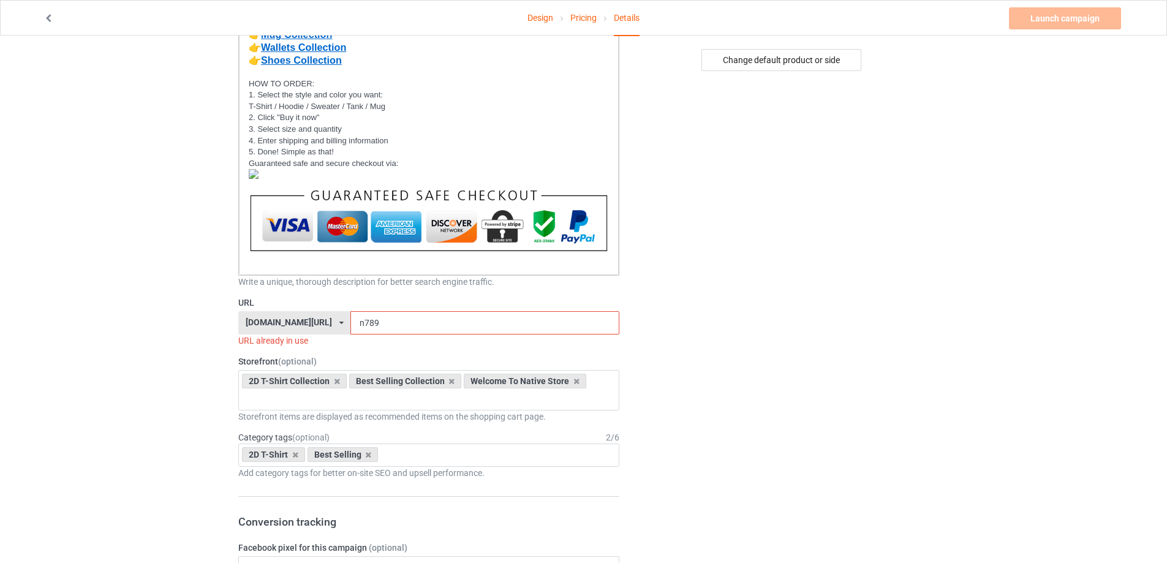
click at [340, 324] on icon at bounding box center [342, 322] width 4 height 7
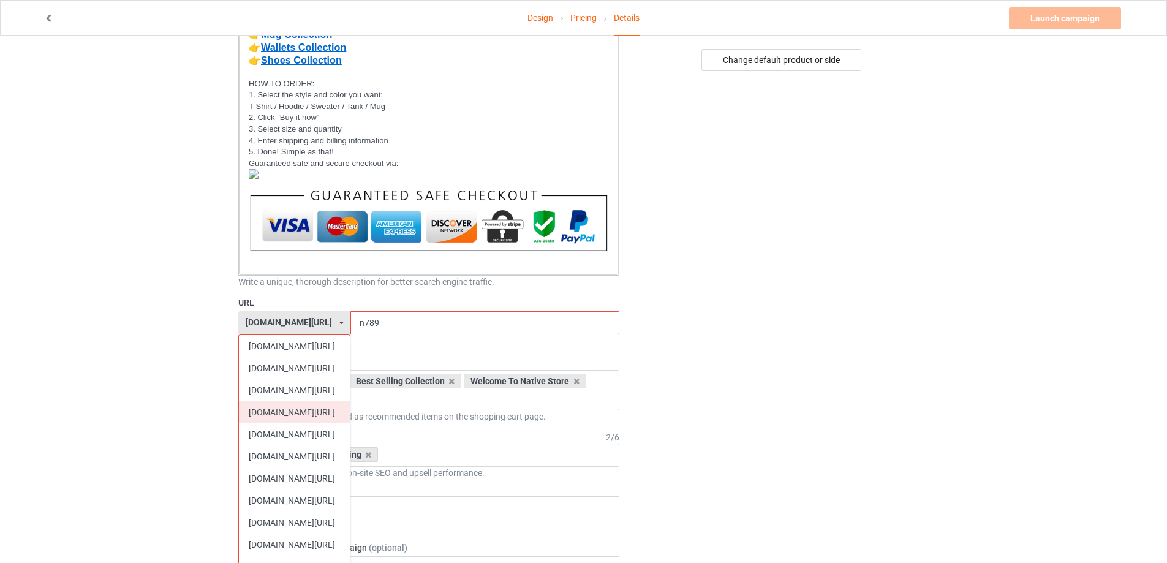
click at [281, 412] on div "[DOMAIN_NAME][URL]" at bounding box center [294, 412] width 111 height 22
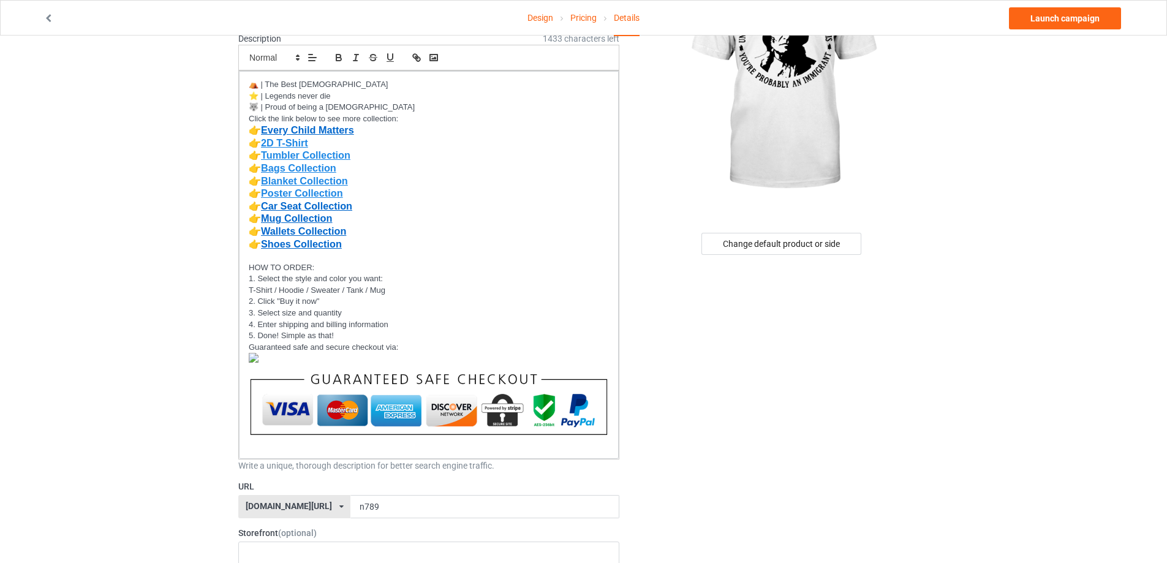
scroll to position [245, 0]
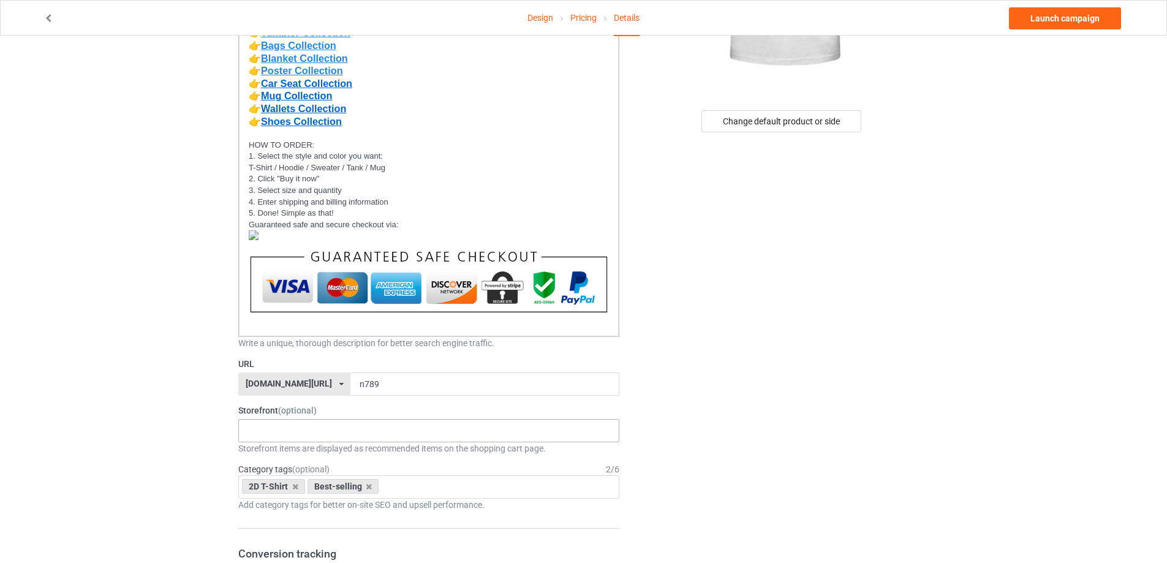
click at [319, 434] on div "MMIW Colection Shoes Collection Hooded Blanket Collection Jacket Collection Bel…" at bounding box center [428, 430] width 381 height 23
type input "2d"
click at [265, 450] on div "2D T-Shirt Collection" at bounding box center [429, 453] width 380 height 23
type input "best"
click at [309, 454] on div "Best Selling Collection" at bounding box center [429, 453] width 380 height 23
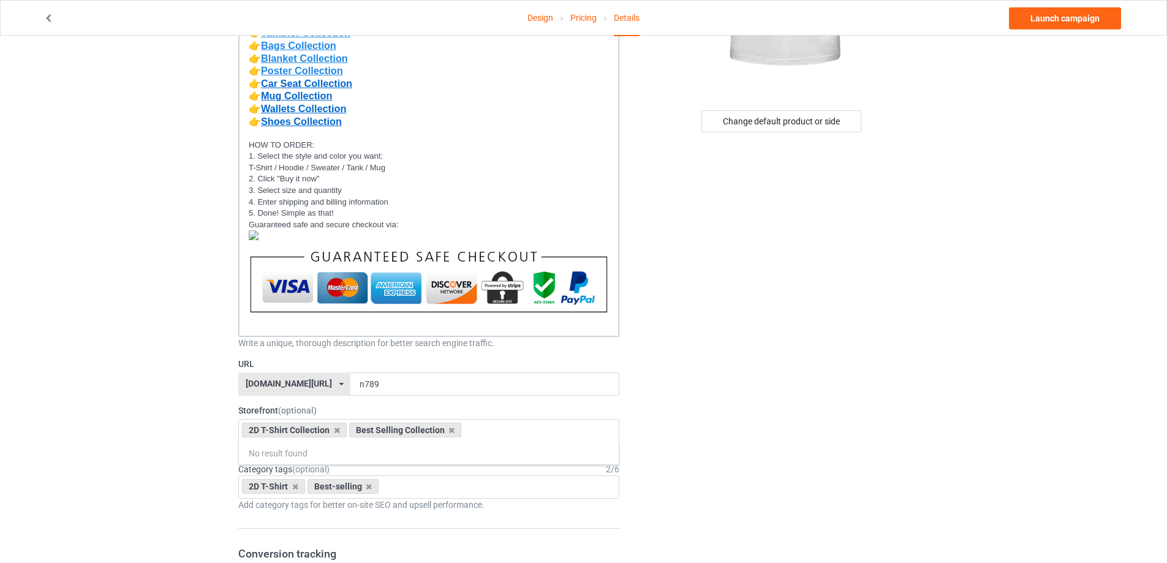
scroll to position [306, 0]
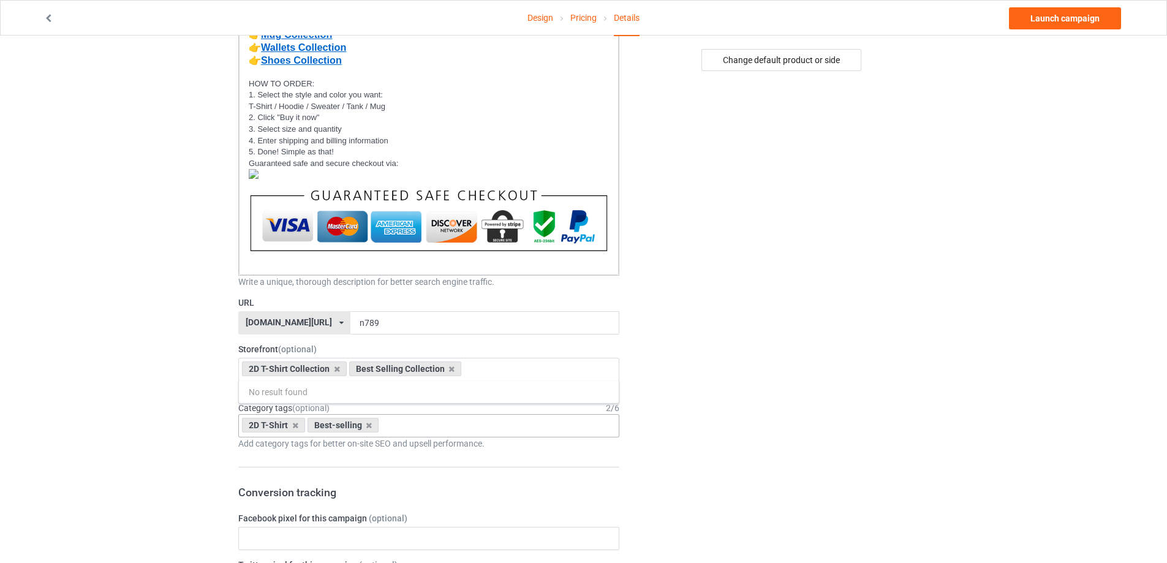
drag, startPoint x: 295, startPoint y: 427, endPoint x: 332, endPoint y: 428, distance: 36.8
click at [295, 427] on icon at bounding box center [295, 426] width 6 height 8
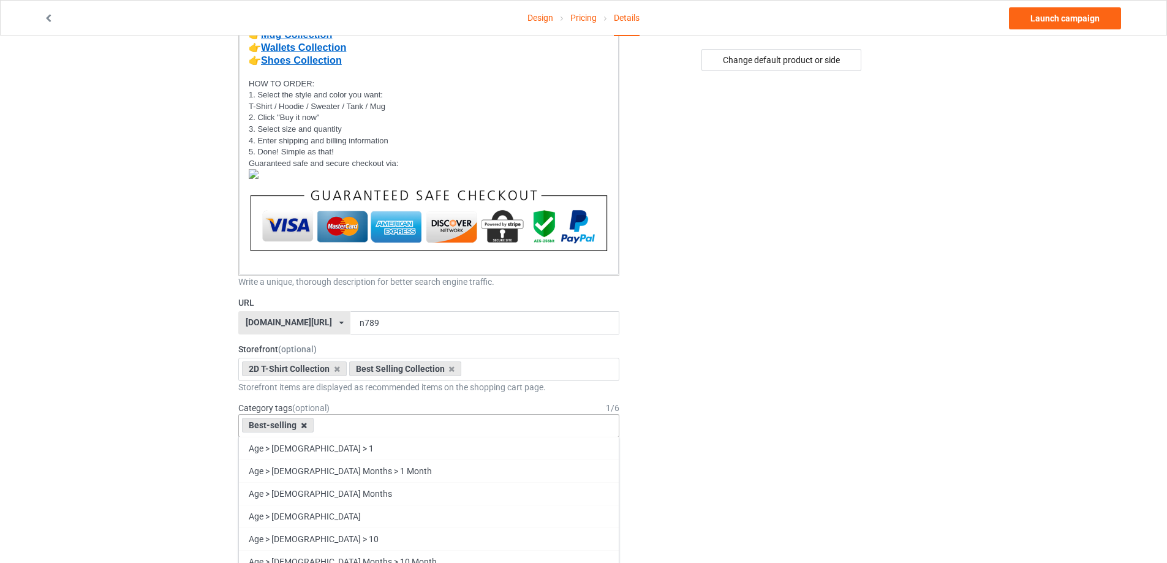
click at [304, 427] on icon at bounding box center [304, 426] width 6 height 8
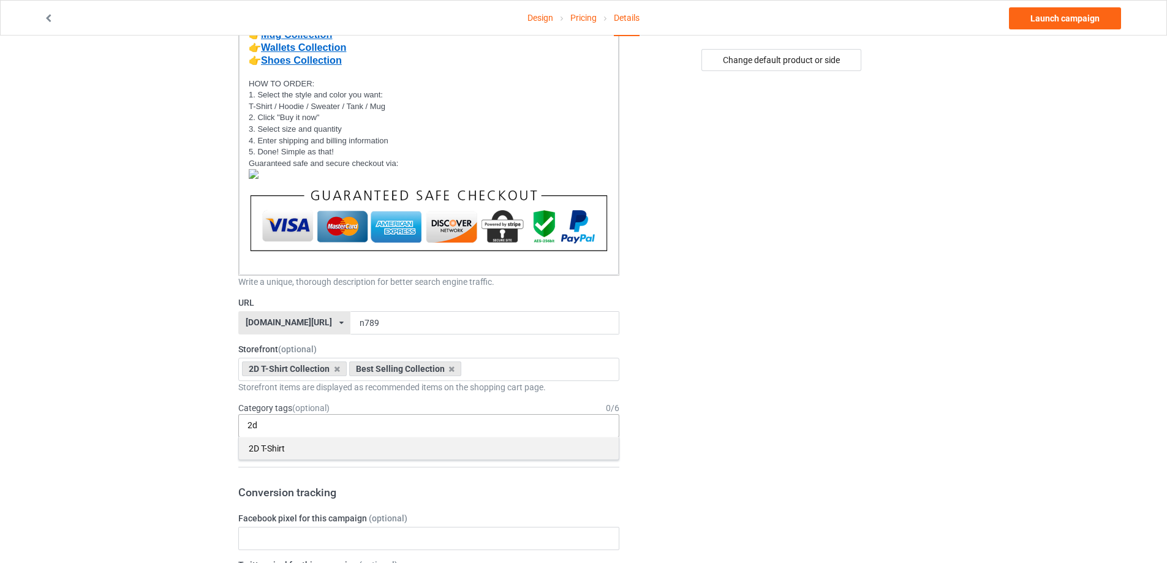
type input "2d"
click at [286, 452] on div "2D T-Shirt" at bounding box center [429, 448] width 380 height 23
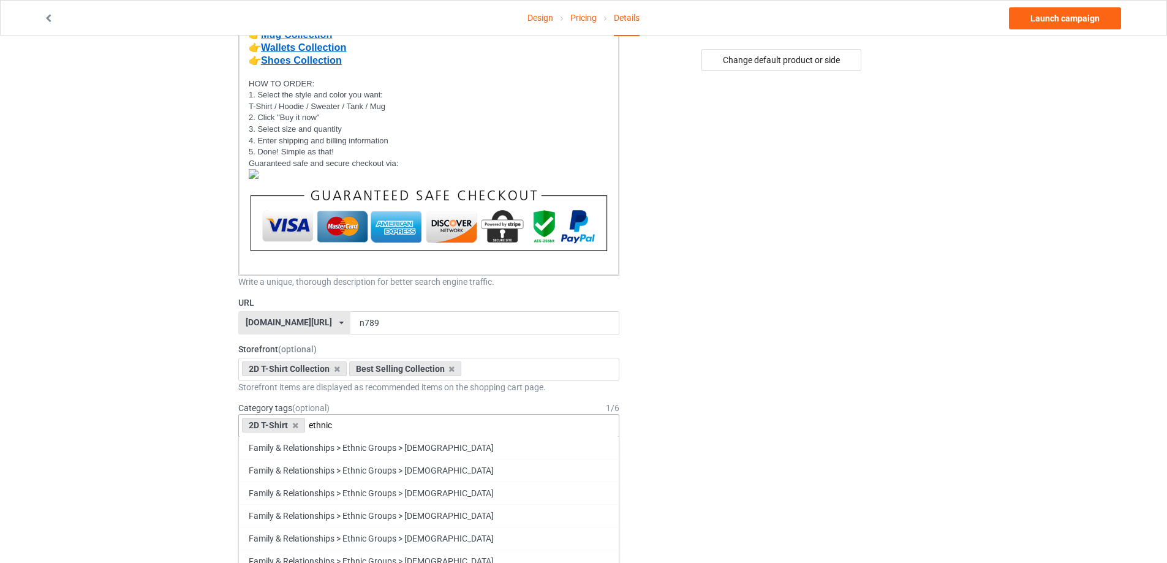
scroll to position [797, 0]
type input "ethnic"
click at [446, 443] on div "Family & Relationships > Ethnic Groups > [DEMOGRAPHIC_DATA]" at bounding box center [429, 445] width 380 height 23
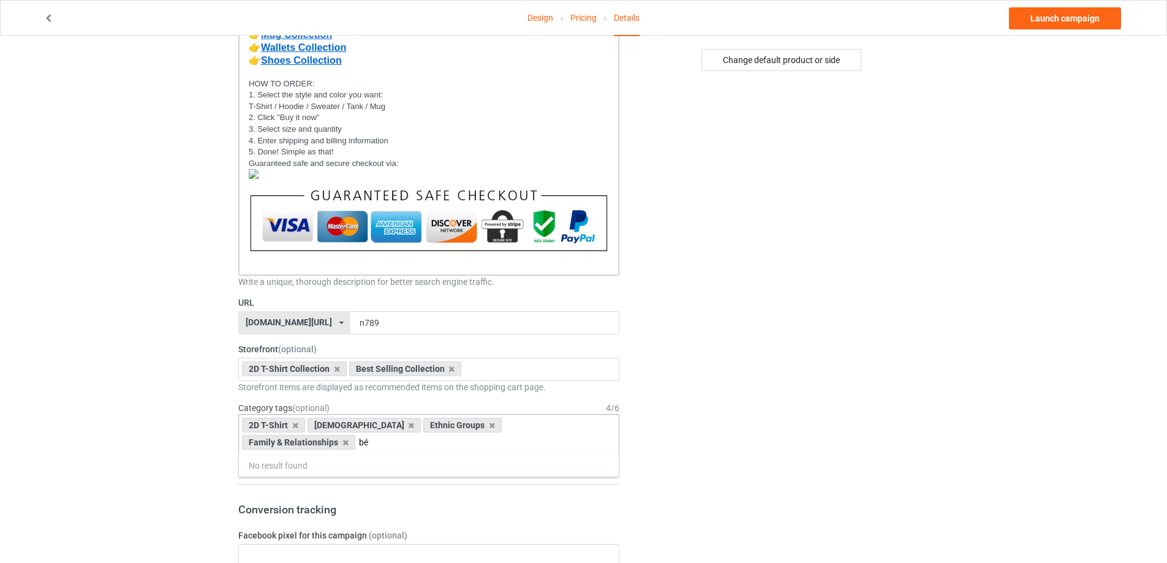
scroll to position [0, 0]
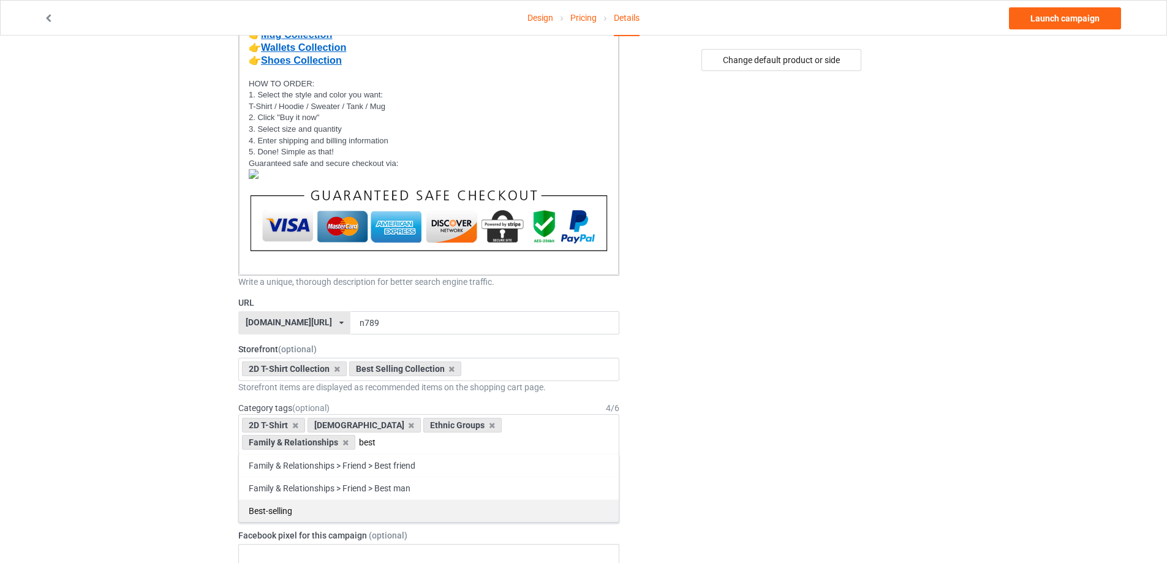
type input "best"
click at [276, 513] on div "Best-selling" at bounding box center [429, 510] width 380 height 23
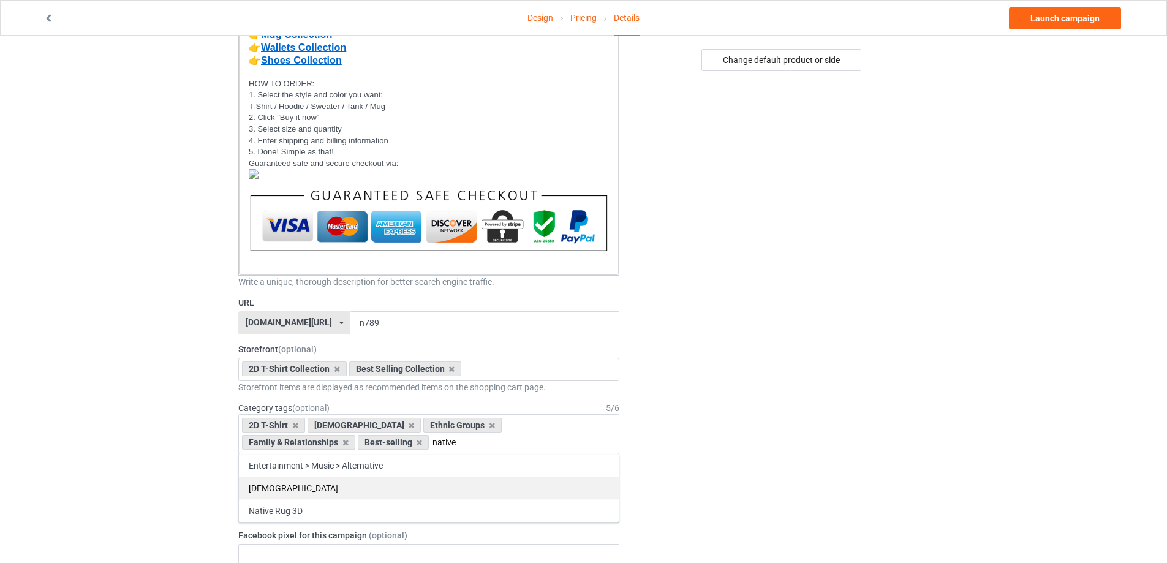
type input "native"
click at [297, 483] on div "[DEMOGRAPHIC_DATA]" at bounding box center [429, 488] width 380 height 23
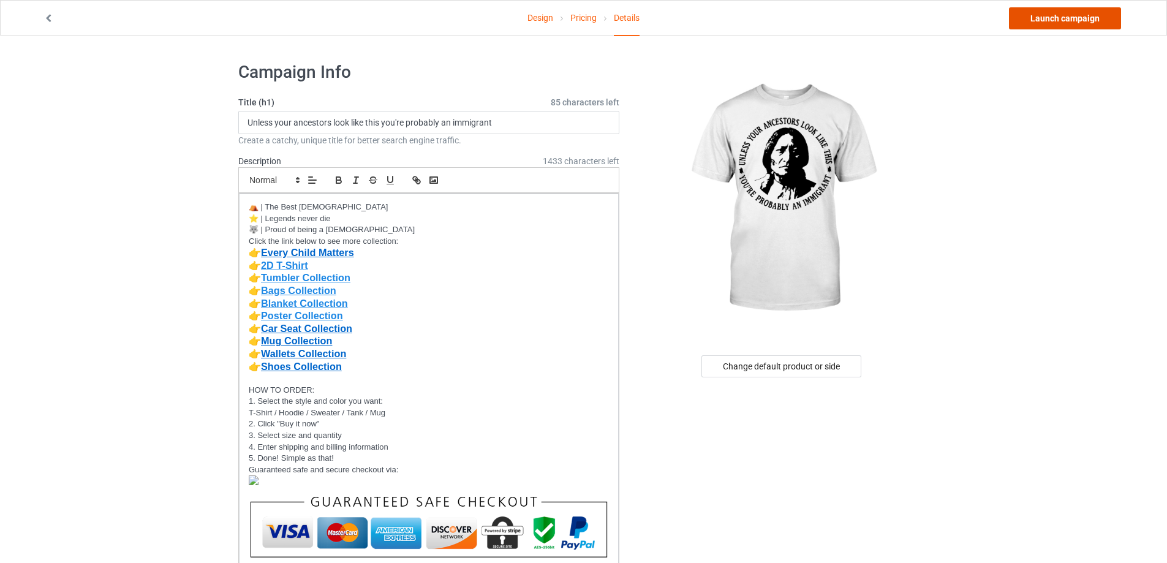
click at [1063, 18] on link "Launch campaign" at bounding box center [1065, 18] width 112 height 22
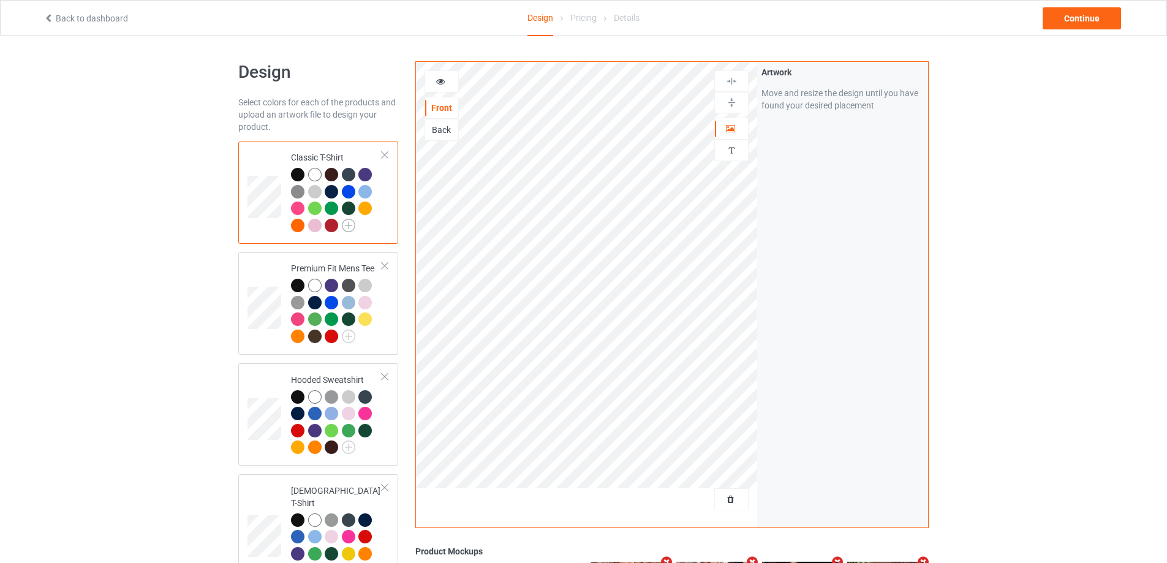
click at [348, 223] on img at bounding box center [348, 225] width 13 height 13
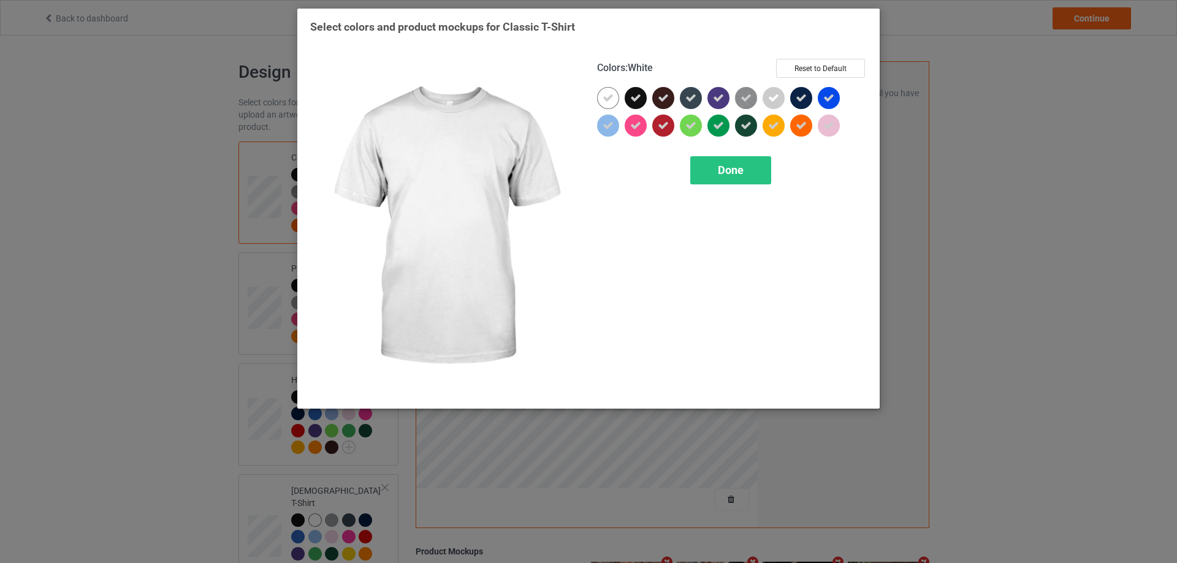
click at [607, 99] on icon at bounding box center [607, 98] width 11 height 11
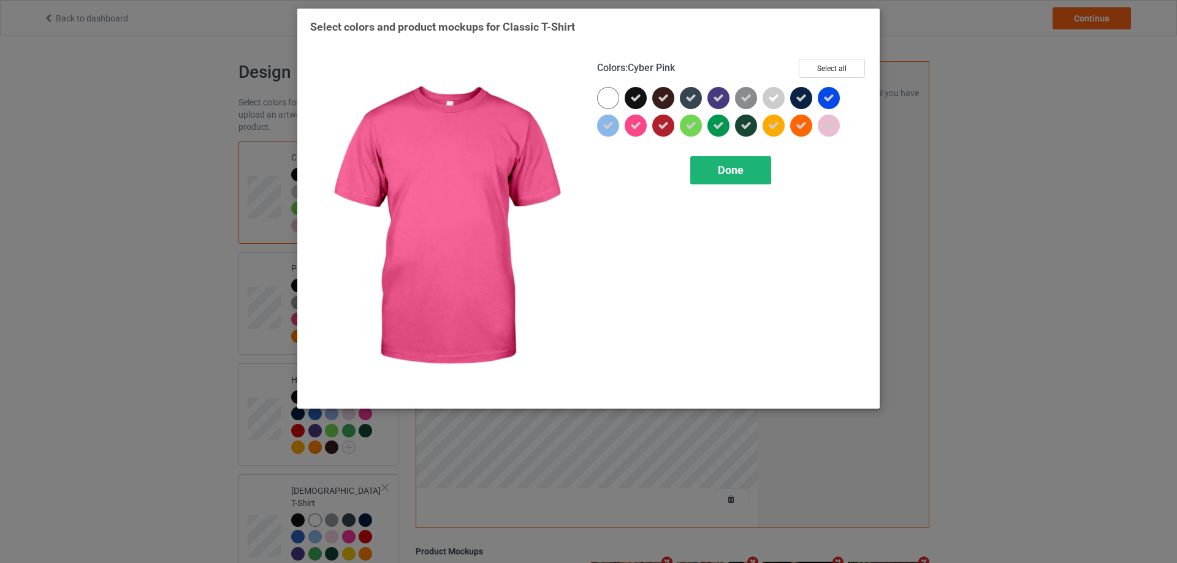
click at [719, 176] on span "Done" at bounding box center [731, 170] width 26 height 13
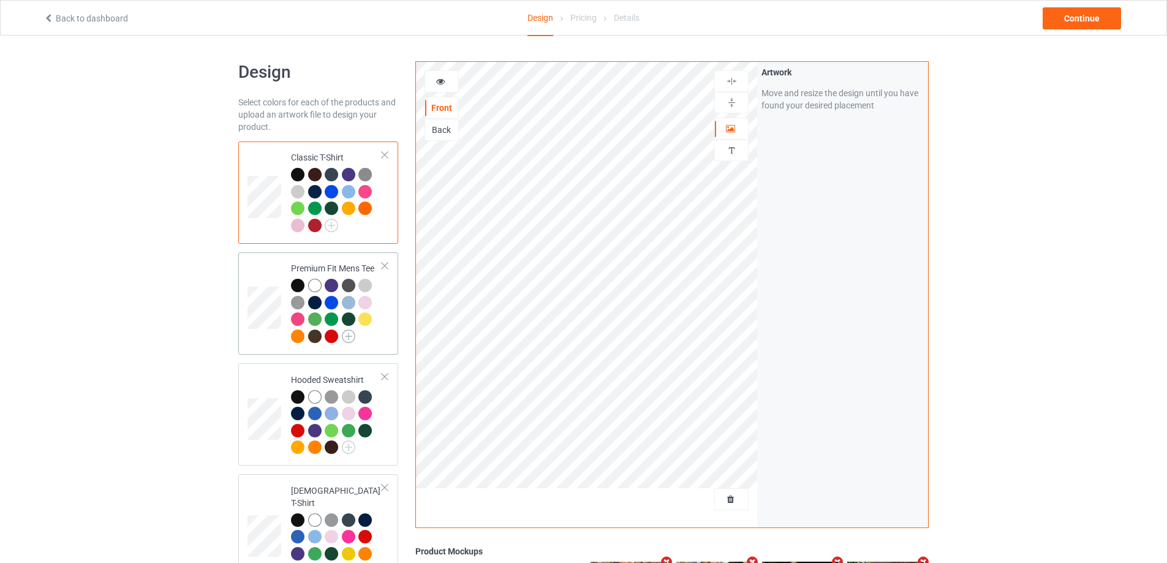
click at [346, 338] on img at bounding box center [348, 336] width 13 height 13
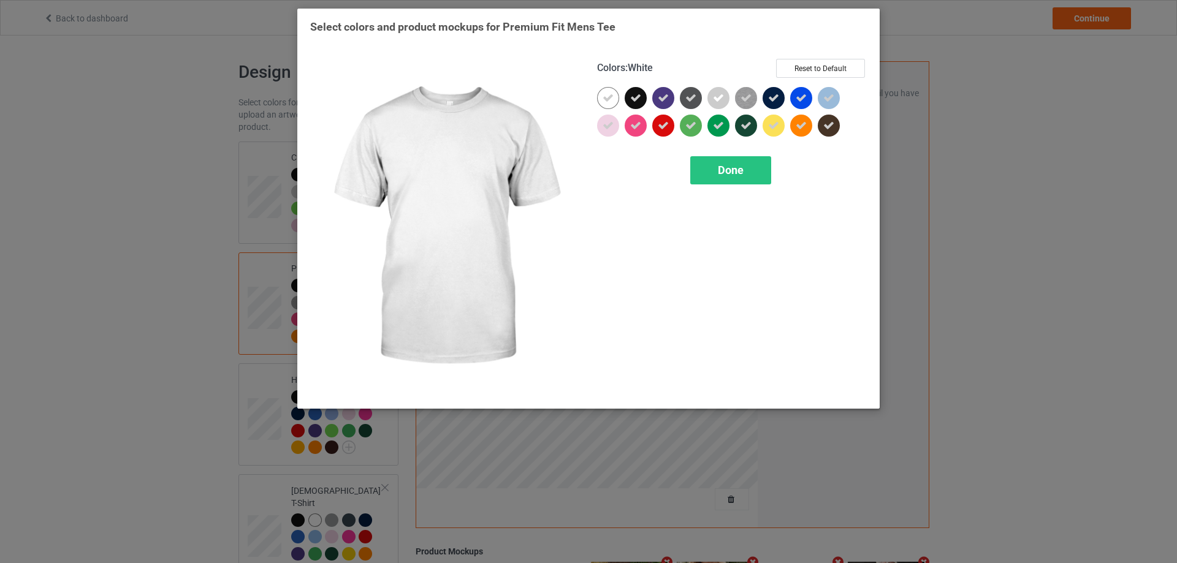
click at [601, 99] on div at bounding box center [608, 98] width 22 height 22
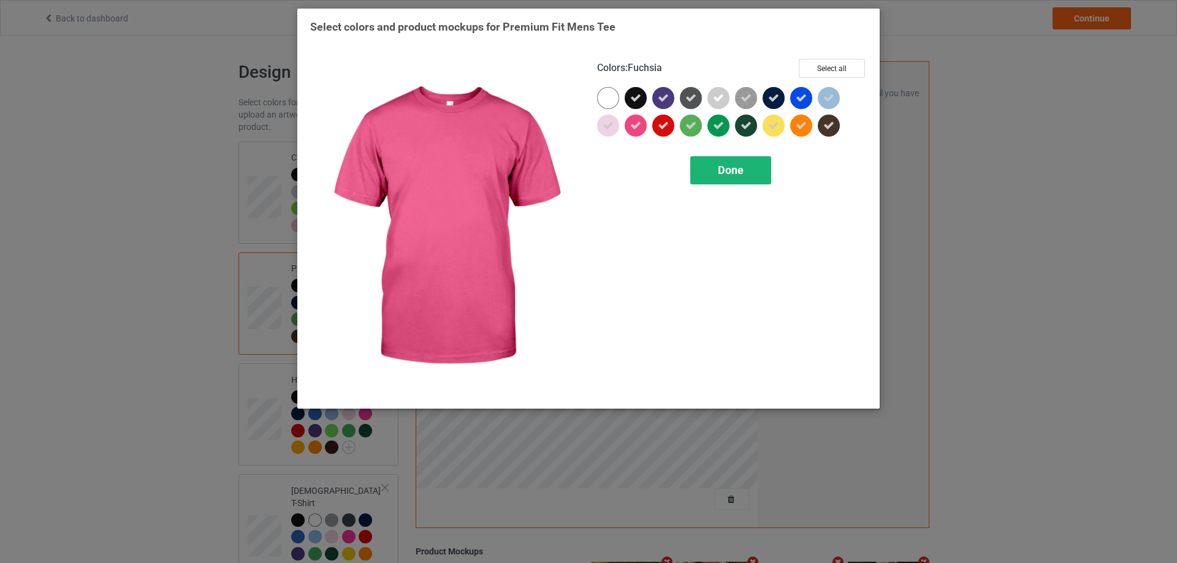
click at [722, 169] on span "Done" at bounding box center [731, 170] width 26 height 13
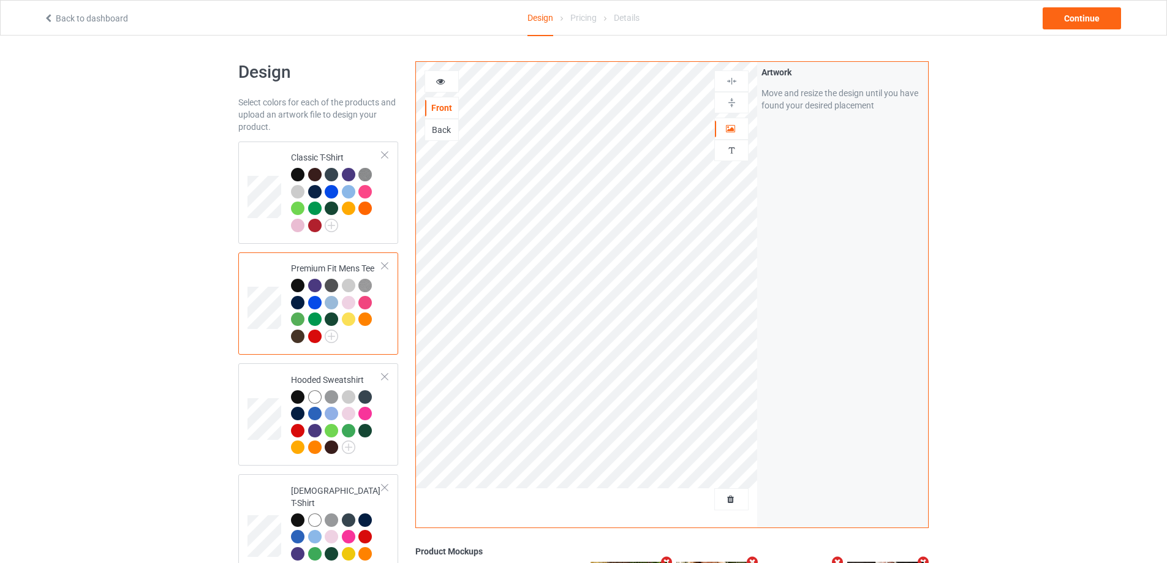
scroll to position [123, 0]
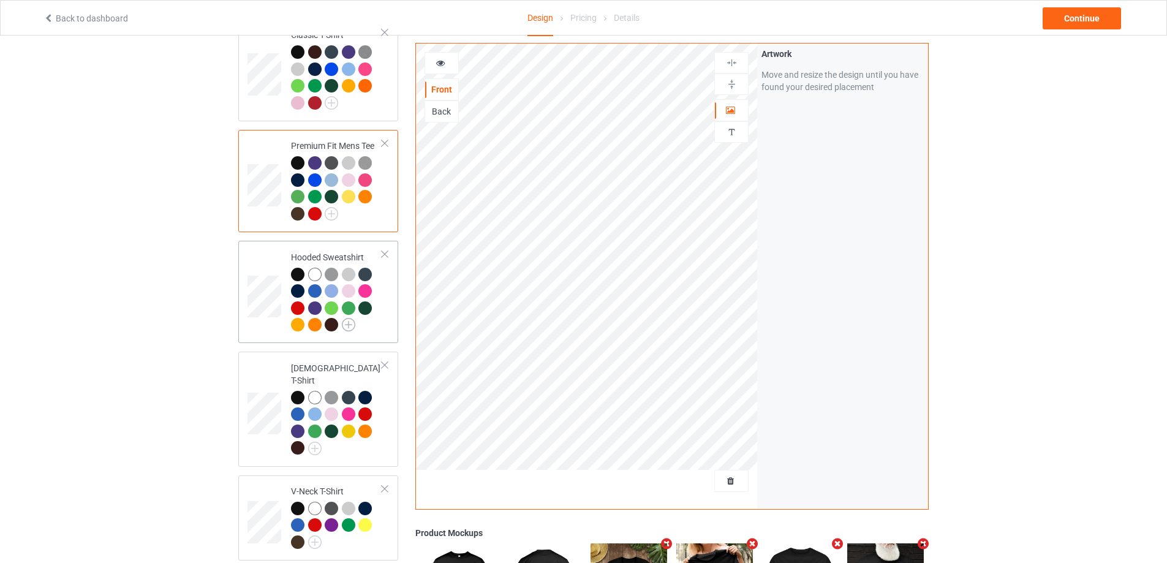
click at [349, 325] on img at bounding box center [348, 324] width 13 height 13
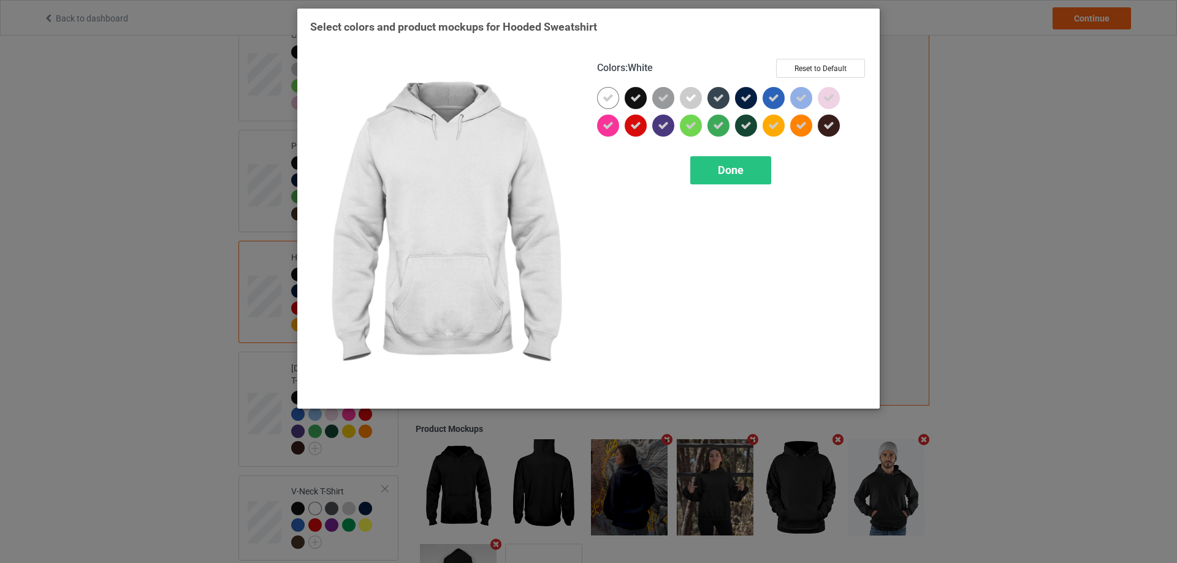
click at [605, 98] on icon at bounding box center [607, 98] width 11 height 11
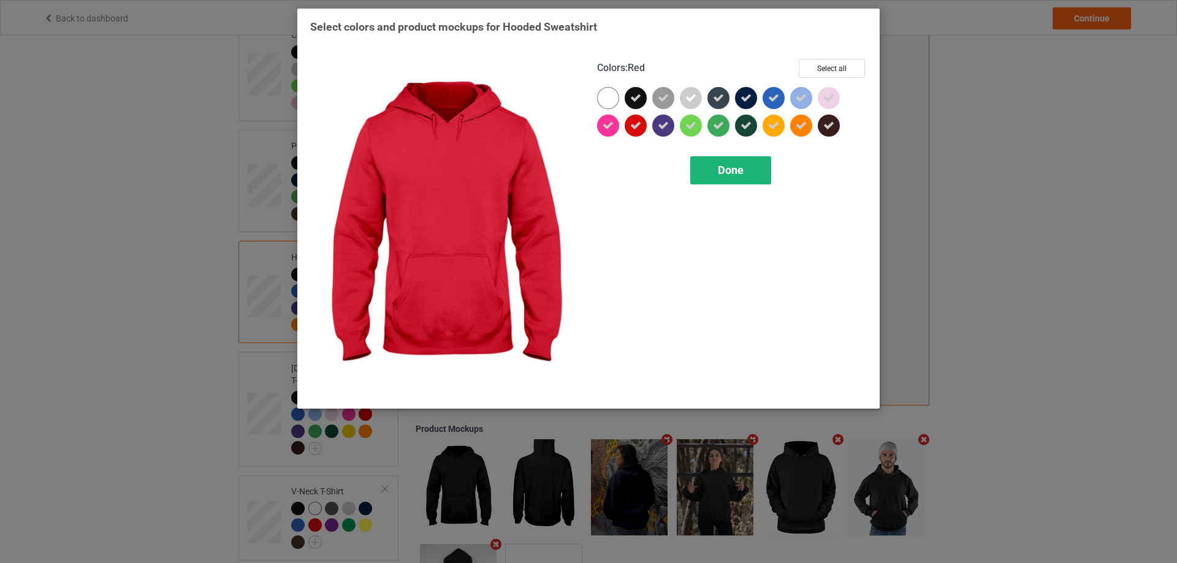
click at [722, 169] on span "Done" at bounding box center [731, 170] width 26 height 13
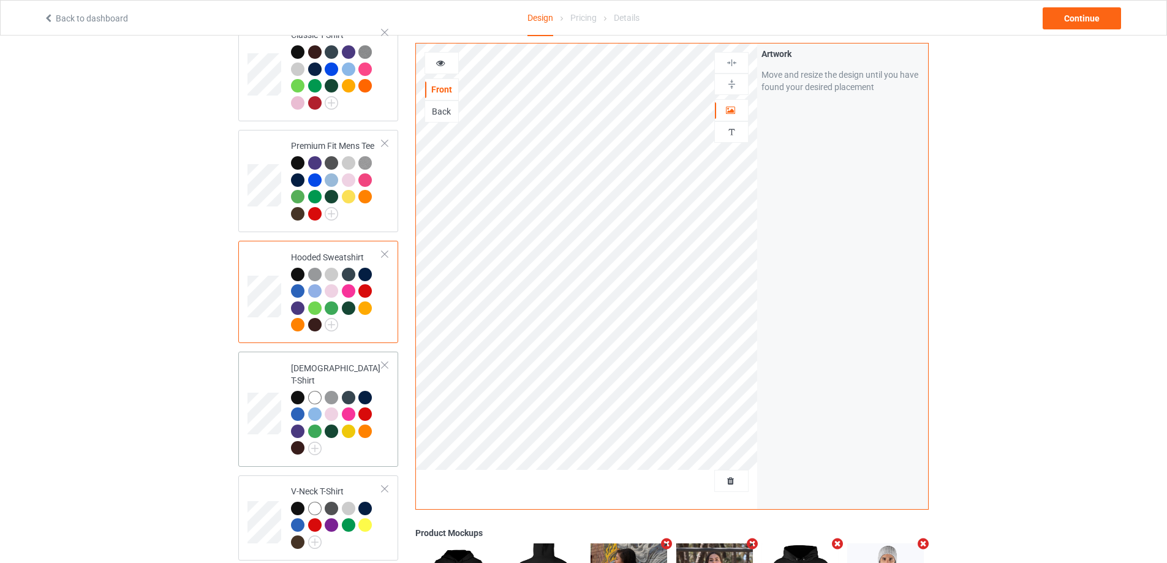
scroll to position [184, 0]
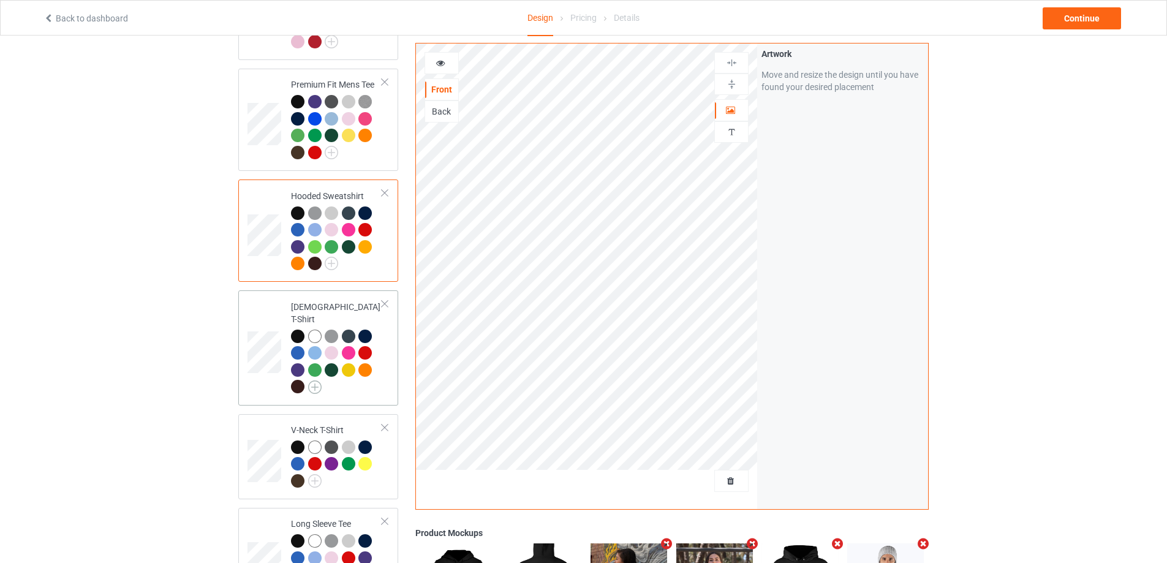
click at [316, 381] on img at bounding box center [314, 387] width 13 height 13
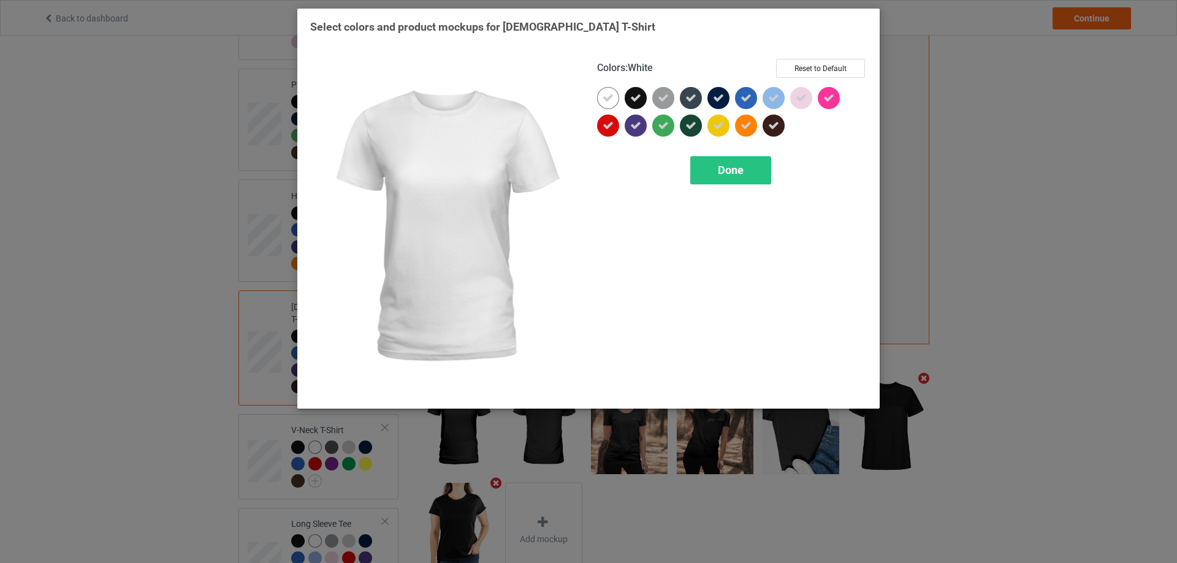
click at [611, 101] on icon at bounding box center [607, 98] width 11 height 11
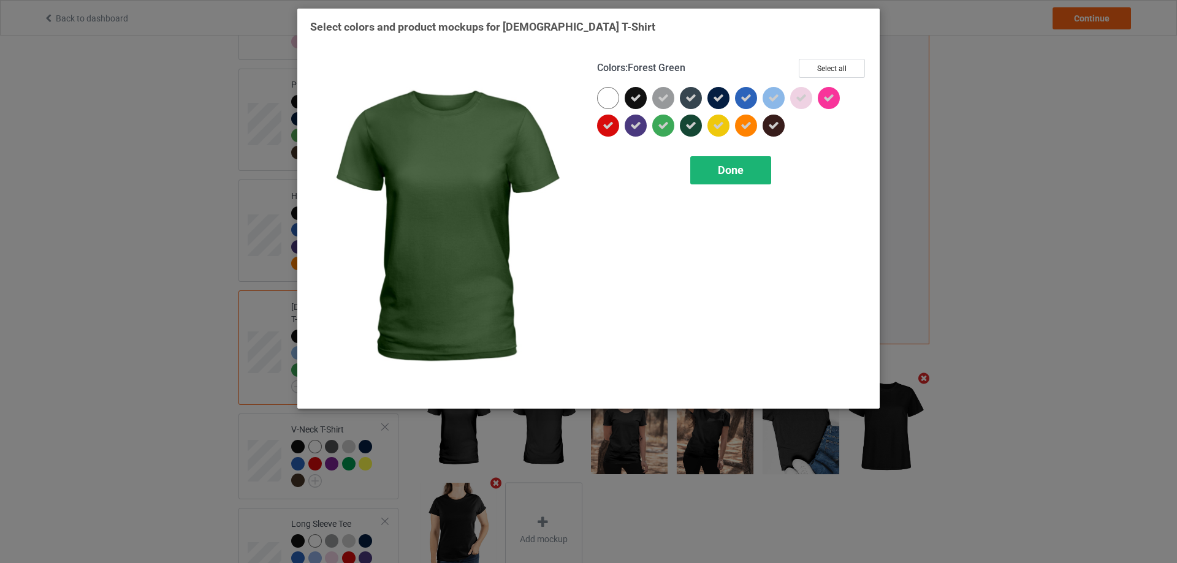
click at [732, 158] on div "Done" at bounding box center [730, 170] width 81 height 28
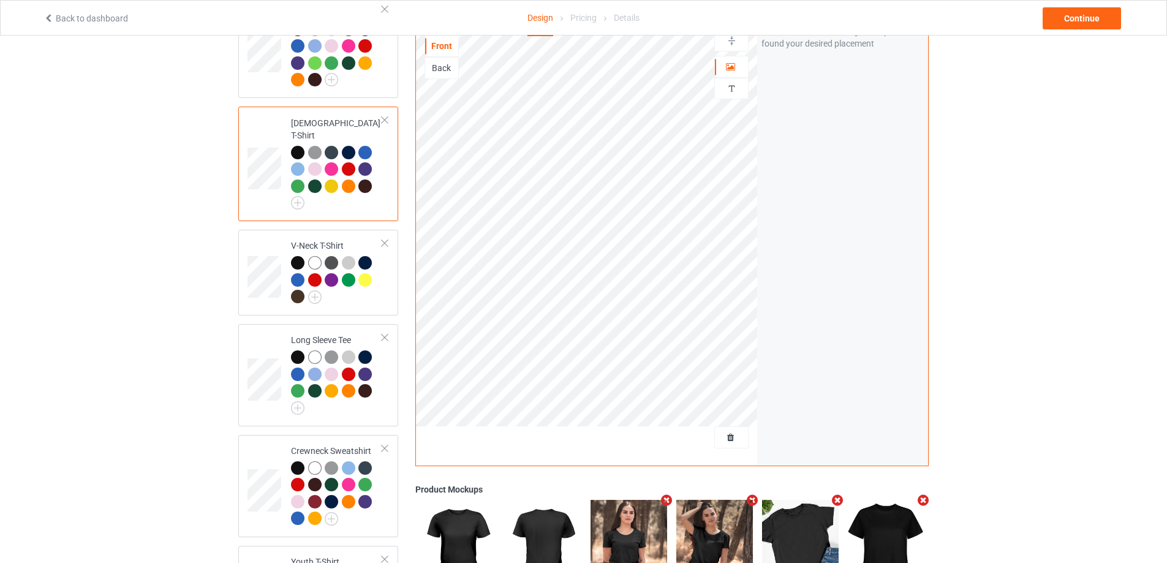
scroll to position [429, 0]
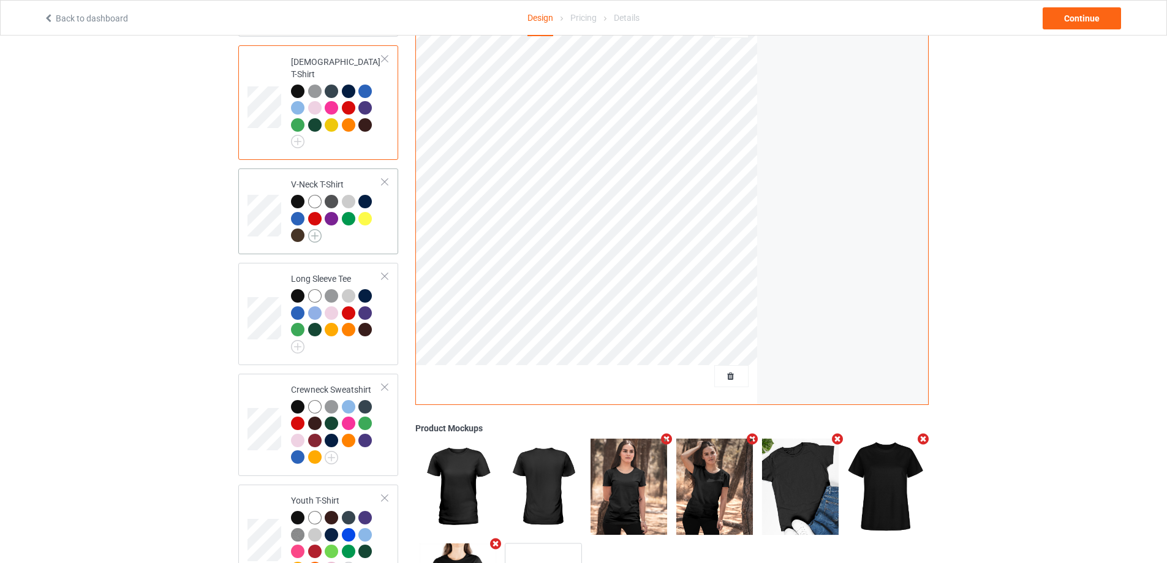
click at [316, 229] on img at bounding box center [314, 235] width 13 height 13
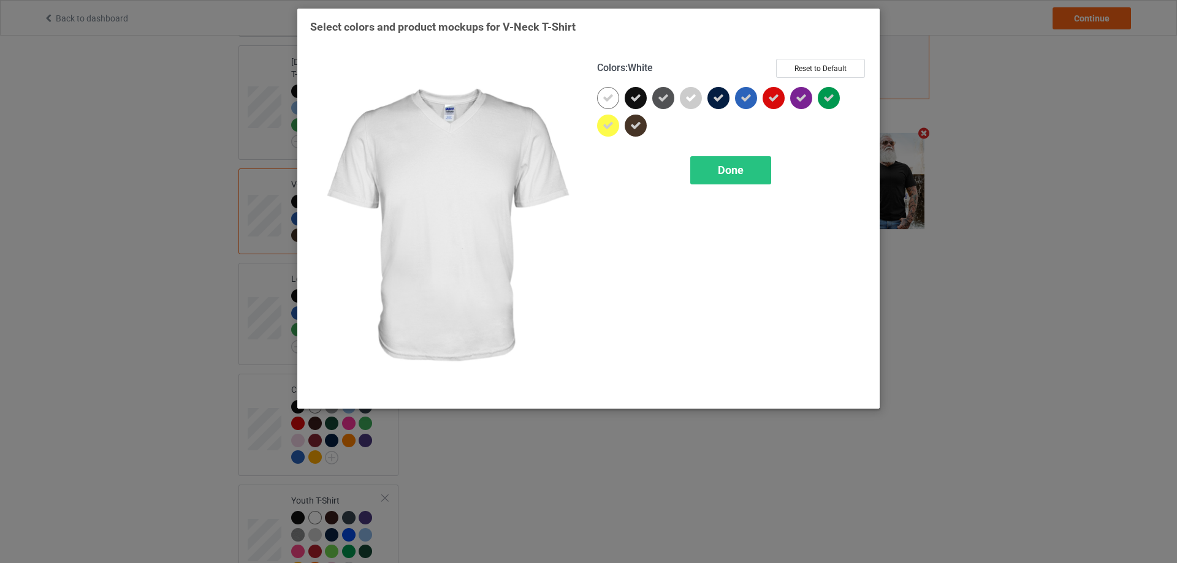
click at [603, 99] on icon at bounding box center [607, 98] width 11 height 11
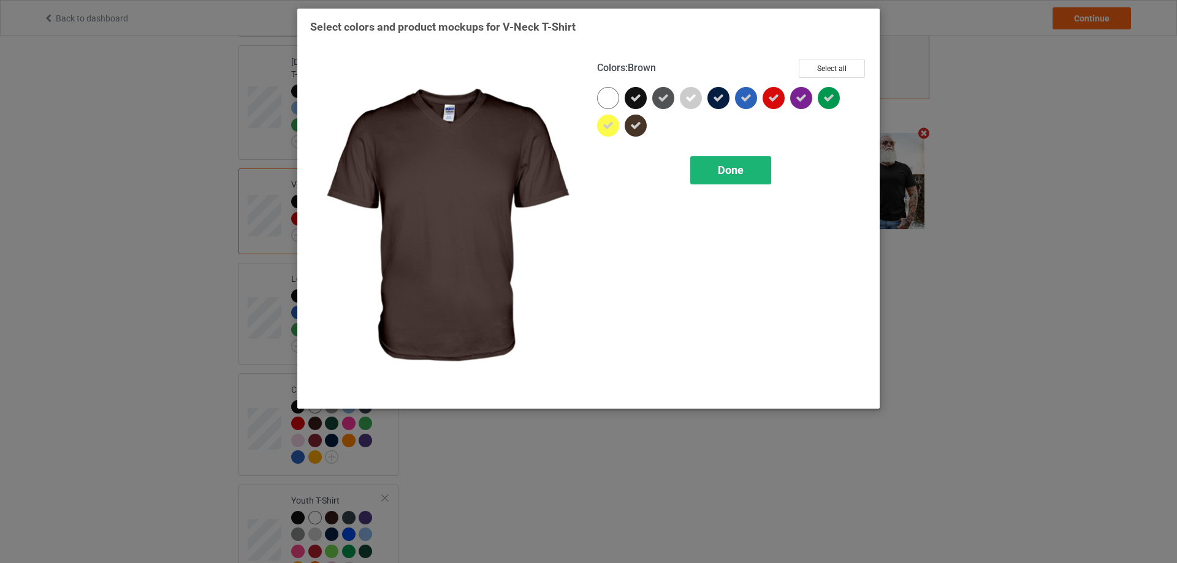
click at [726, 165] on span "Done" at bounding box center [731, 170] width 26 height 13
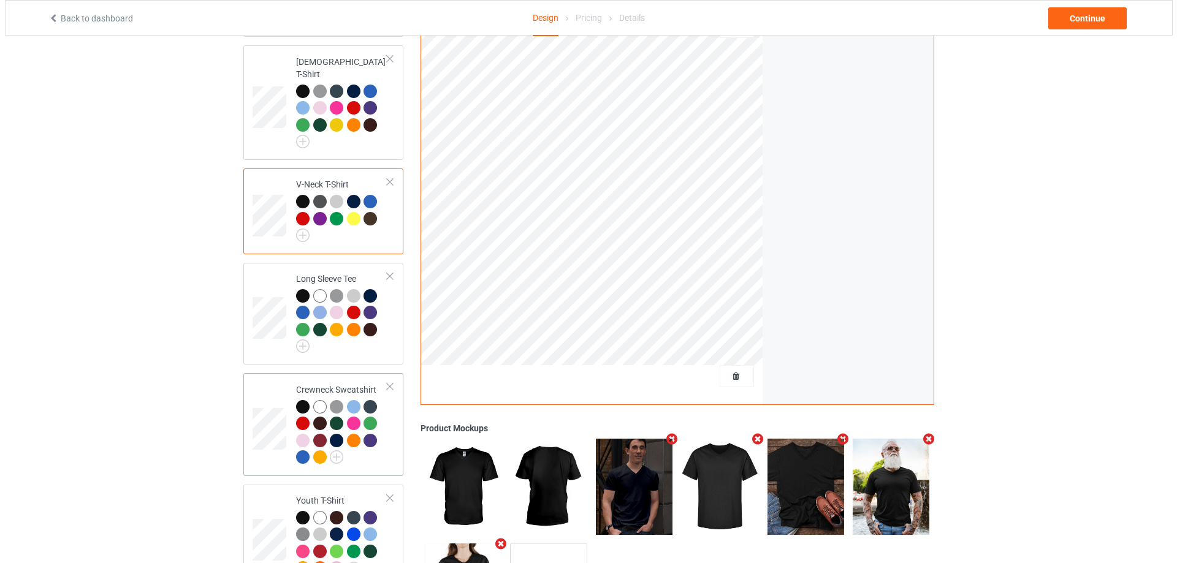
scroll to position [529, 0]
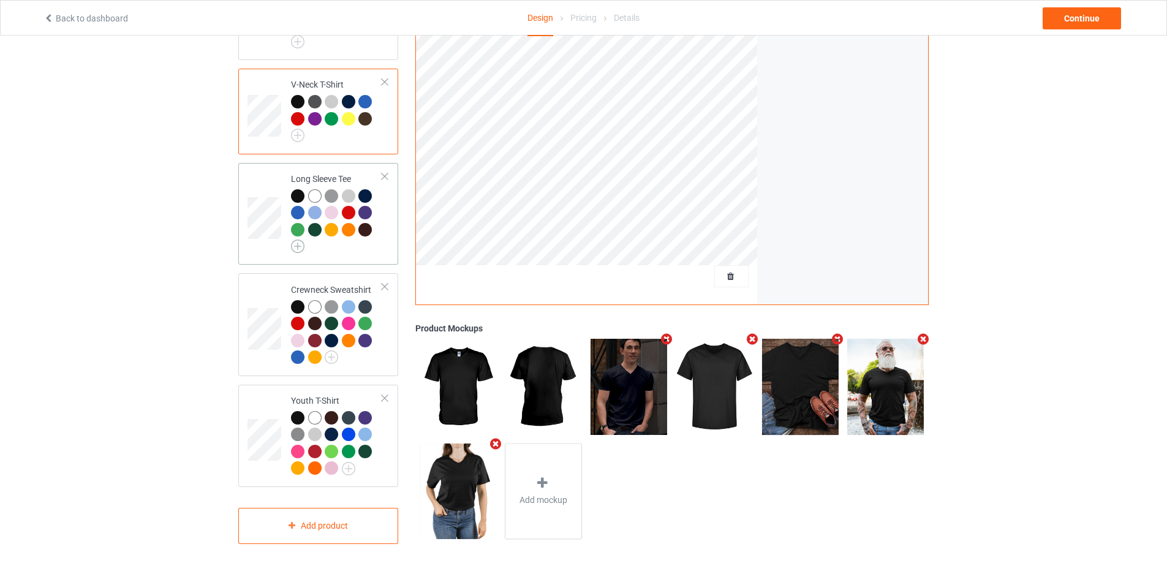
click at [302, 240] on img at bounding box center [297, 246] width 13 height 13
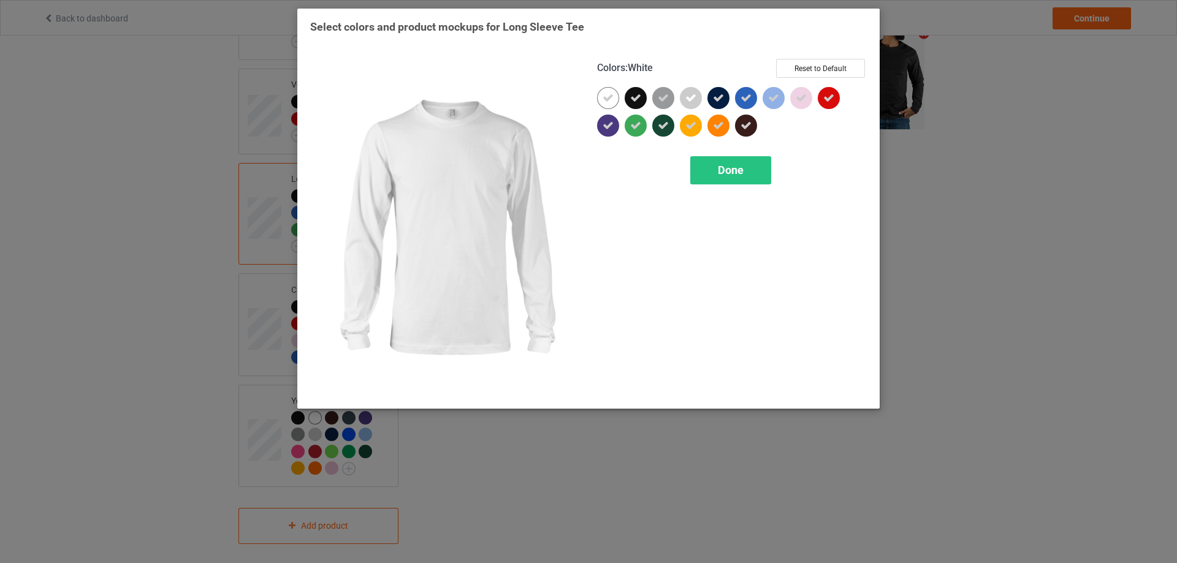
click at [609, 93] on icon at bounding box center [607, 98] width 11 height 11
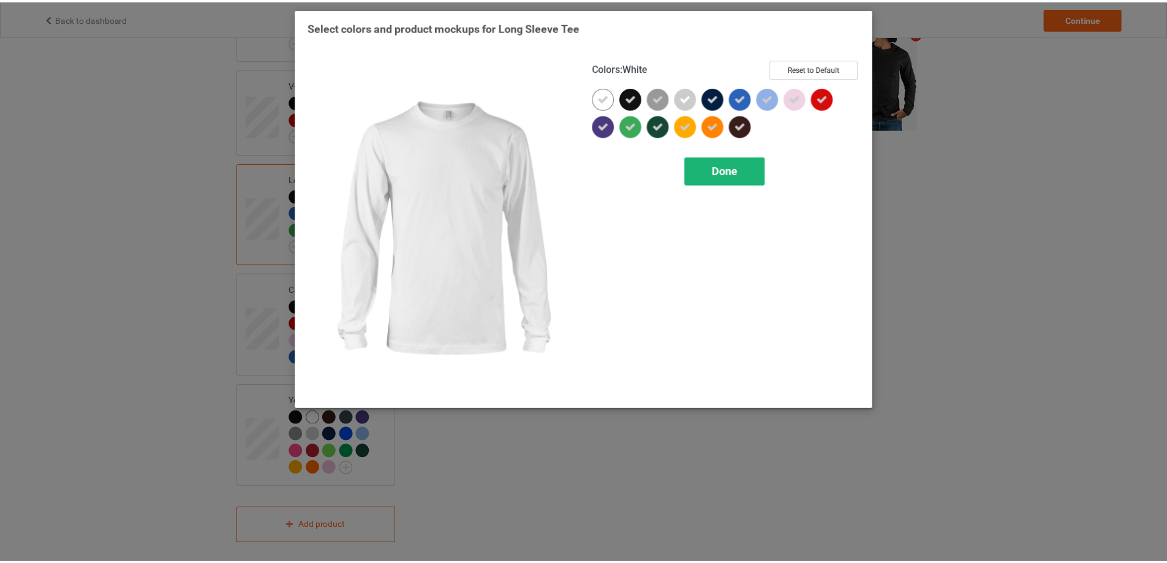
scroll to position [512, 0]
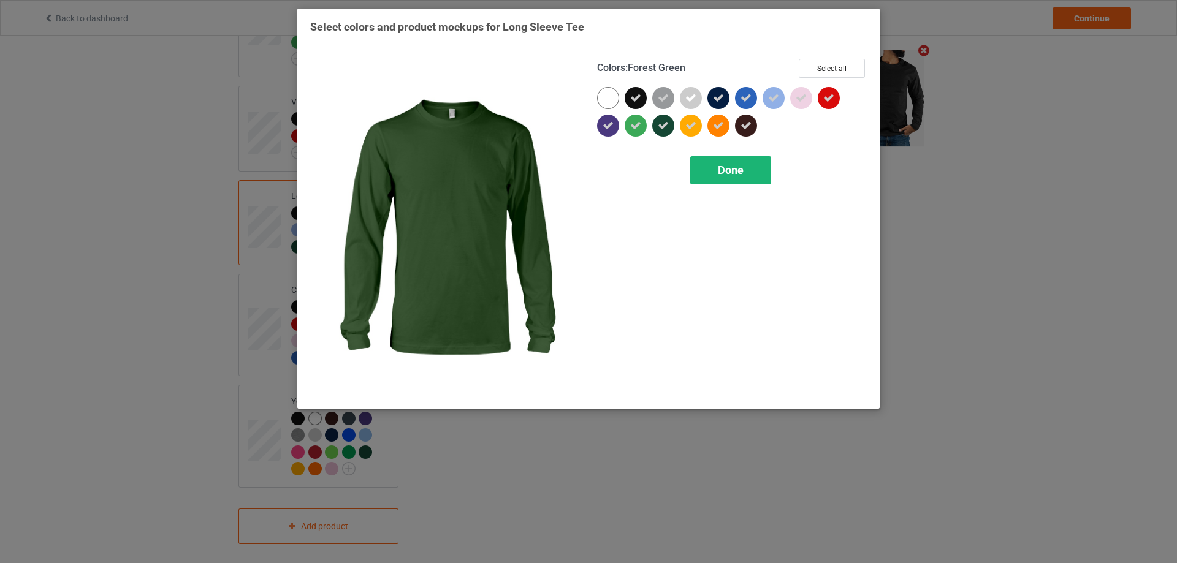
click at [724, 161] on div "Done" at bounding box center [730, 170] width 81 height 28
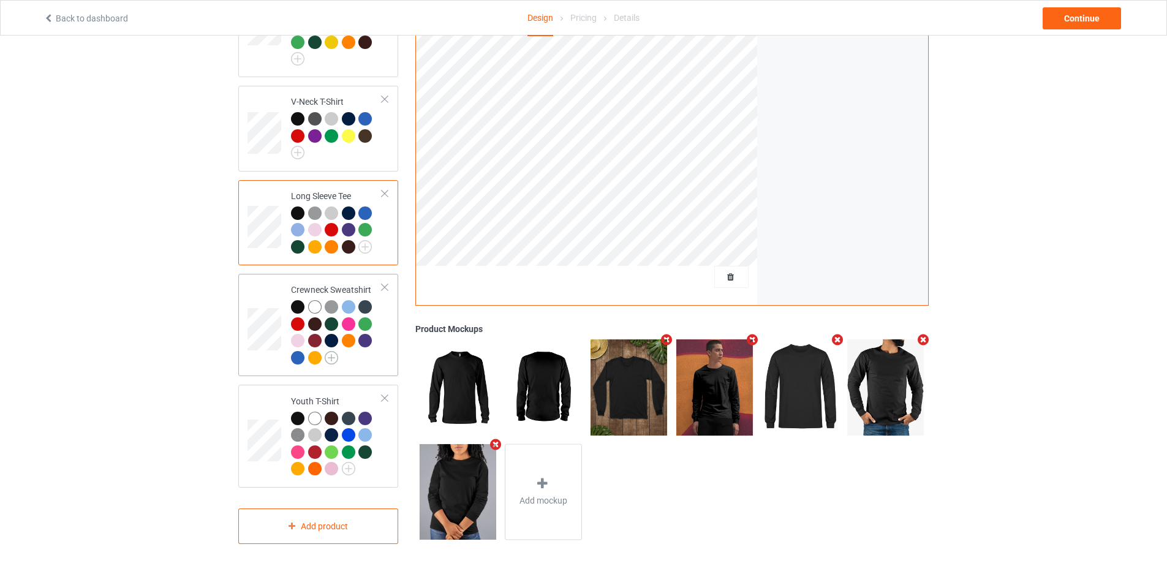
click at [329, 351] on img at bounding box center [331, 357] width 13 height 13
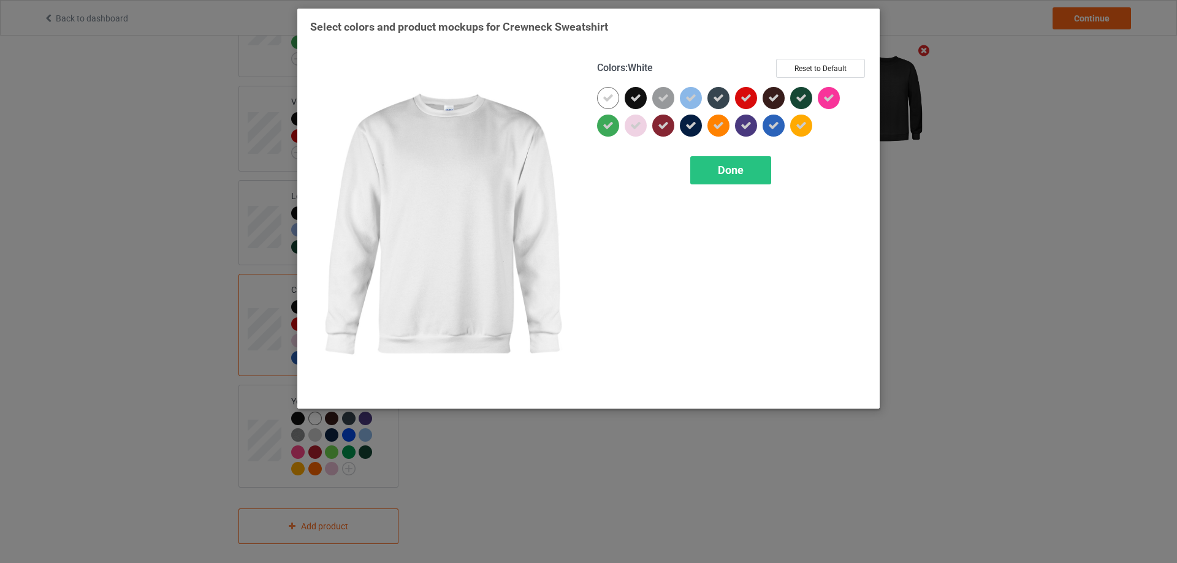
click at [606, 100] on icon at bounding box center [607, 98] width 11 height 11
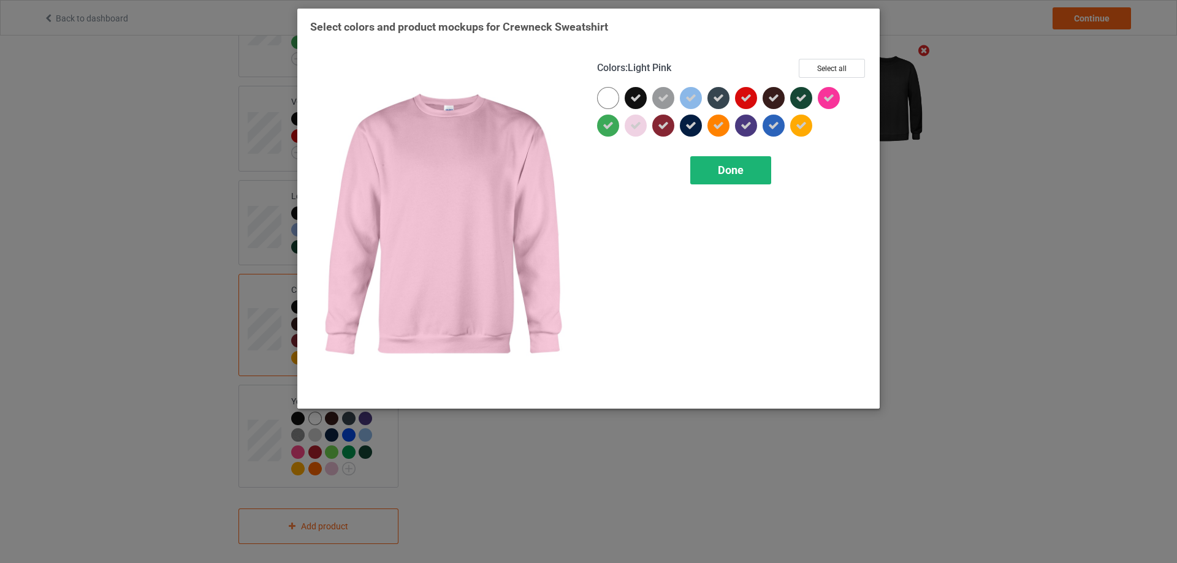
click at [707, 168] on div "Done" at bounding box center [730, 170] width 81 height 28
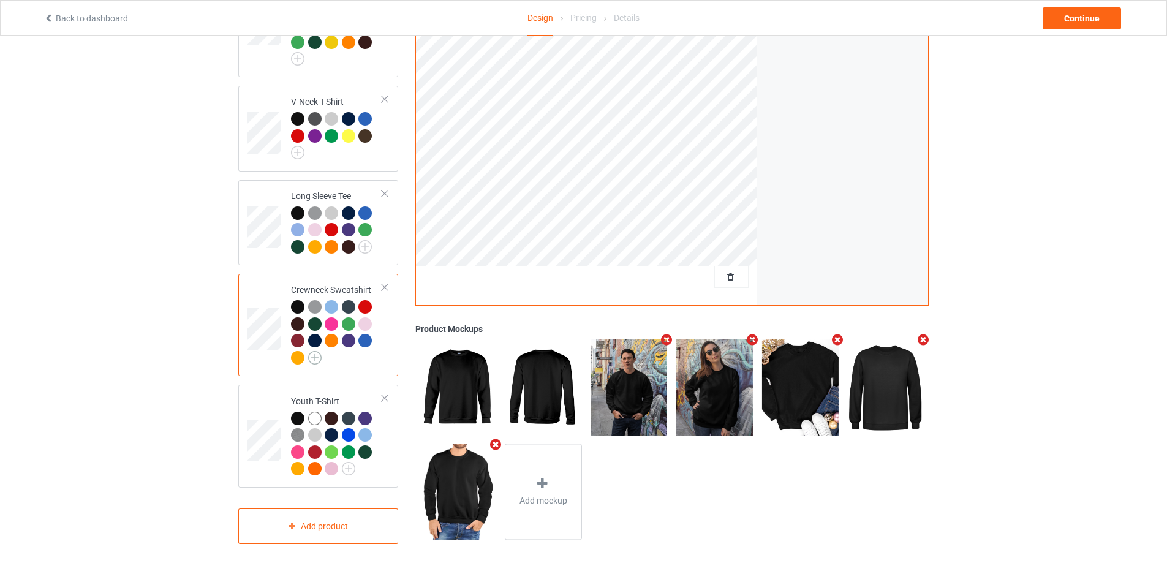
click at [314, 351] on img at bounding box center [314, 357] width 13 height 13
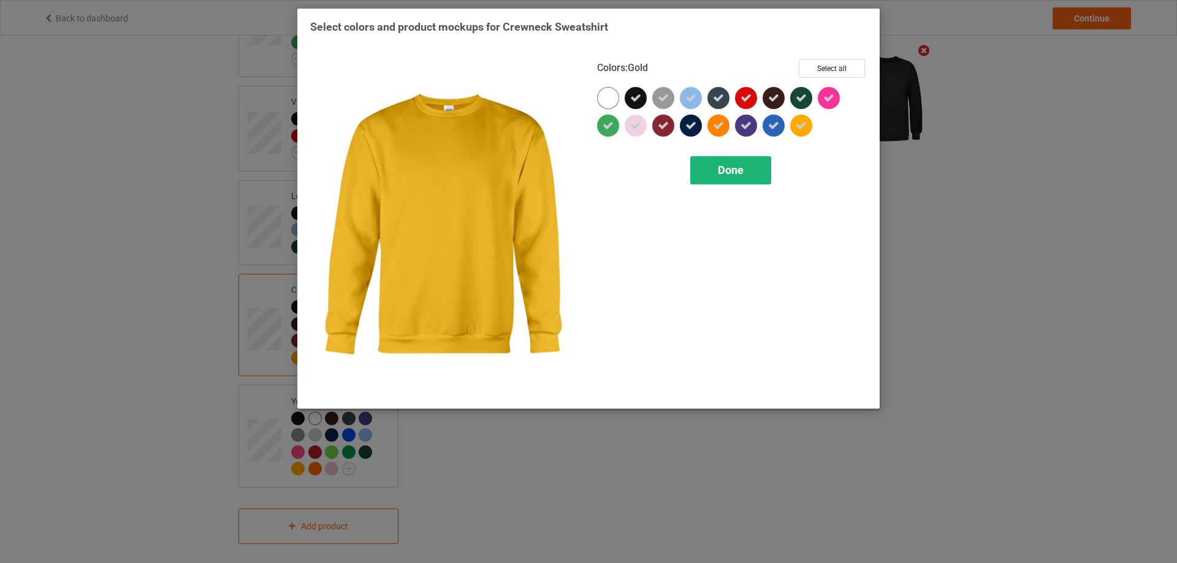
click at [754, 173] on div "Done" at bounding box center [730, 170] width 81 height 28
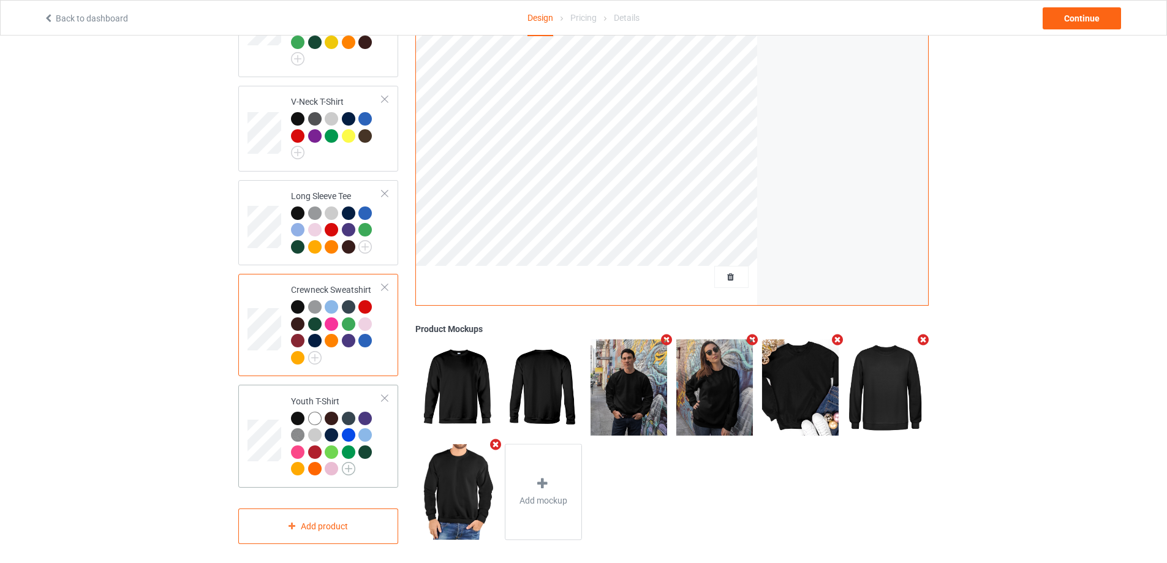
click at [349, 462] on img at bounding box center [348, 468] width 13 height 13
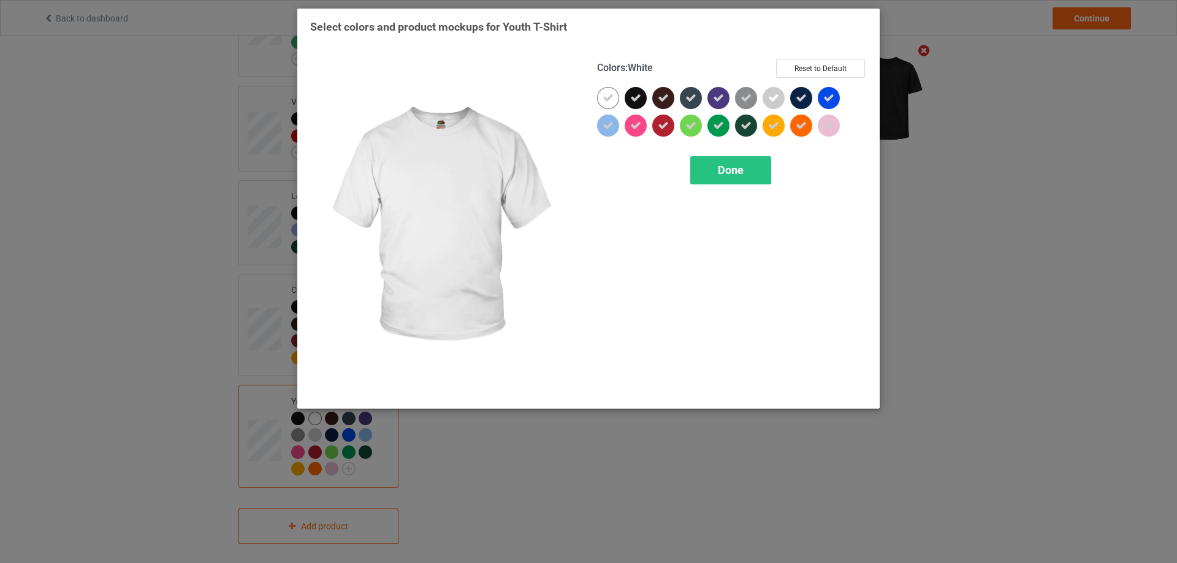
click at [604, 98] on icon at bounding box center [607, 98] width 11 height 11
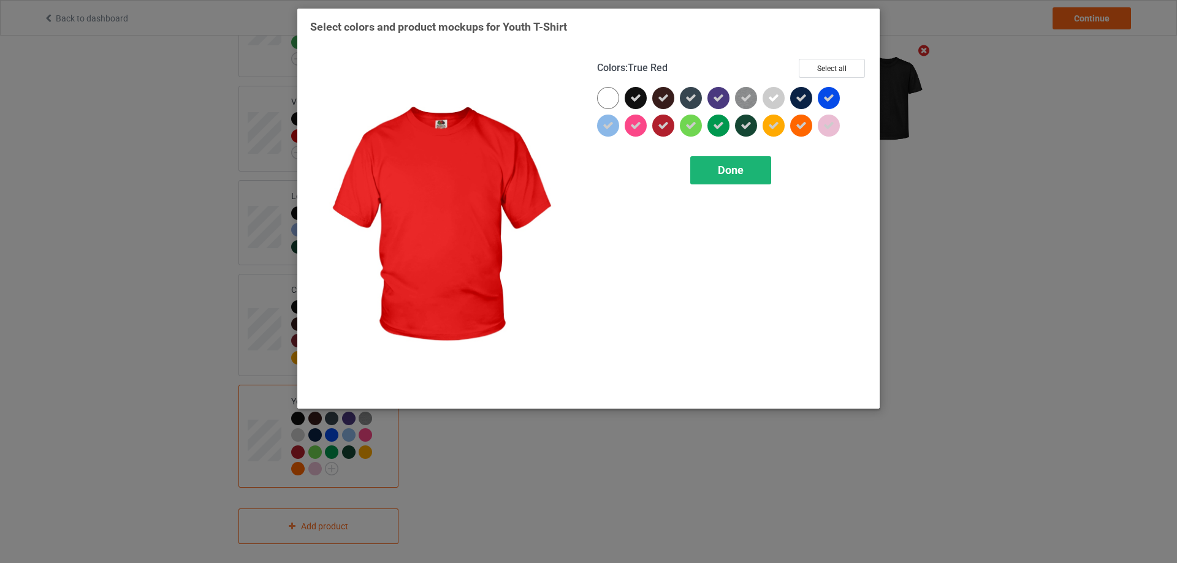
click at [711, 172] on div "Done" at bounding box center [730, 170] width 81 height 28
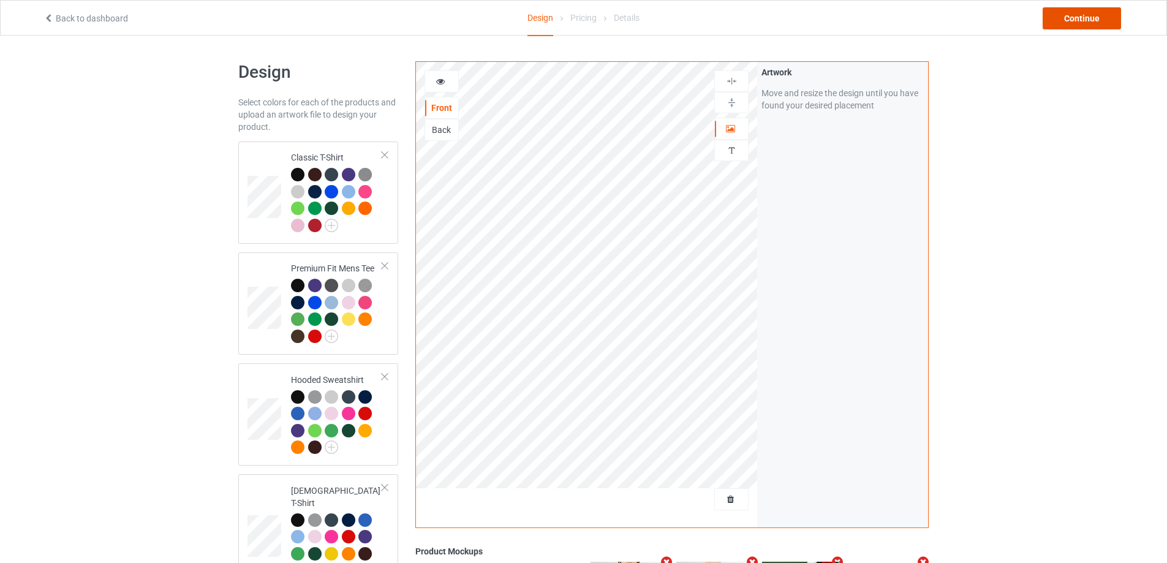
click at [1093, 15] on div "Continue" at bounding box center [1082, 18] width 78 height 22
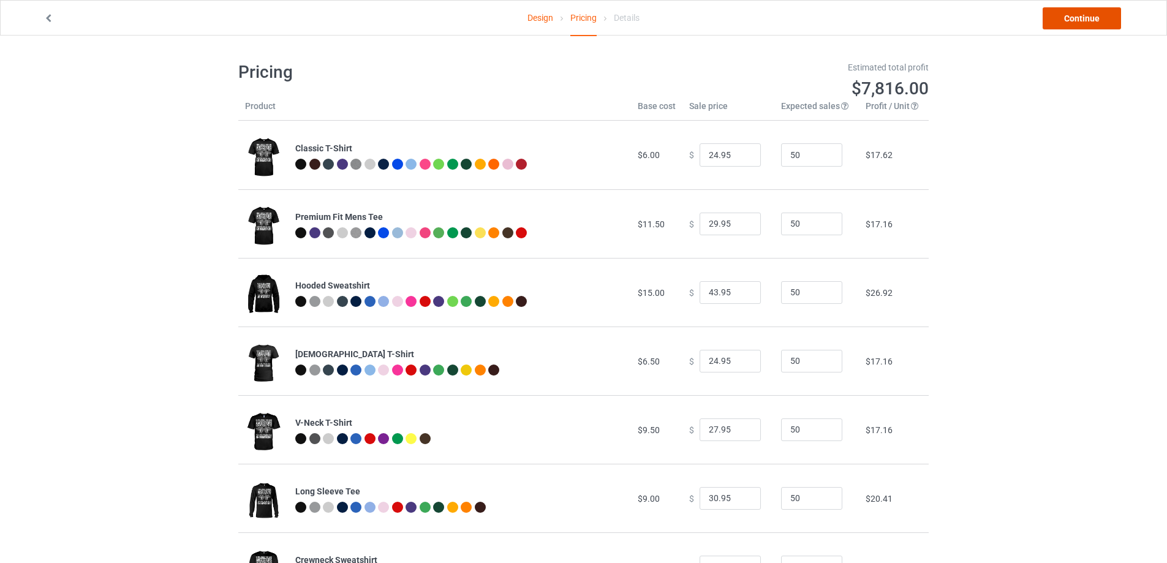
click at [1069, 22] on link "Continue" at bounding box center [1082, 18] width 78 height 22
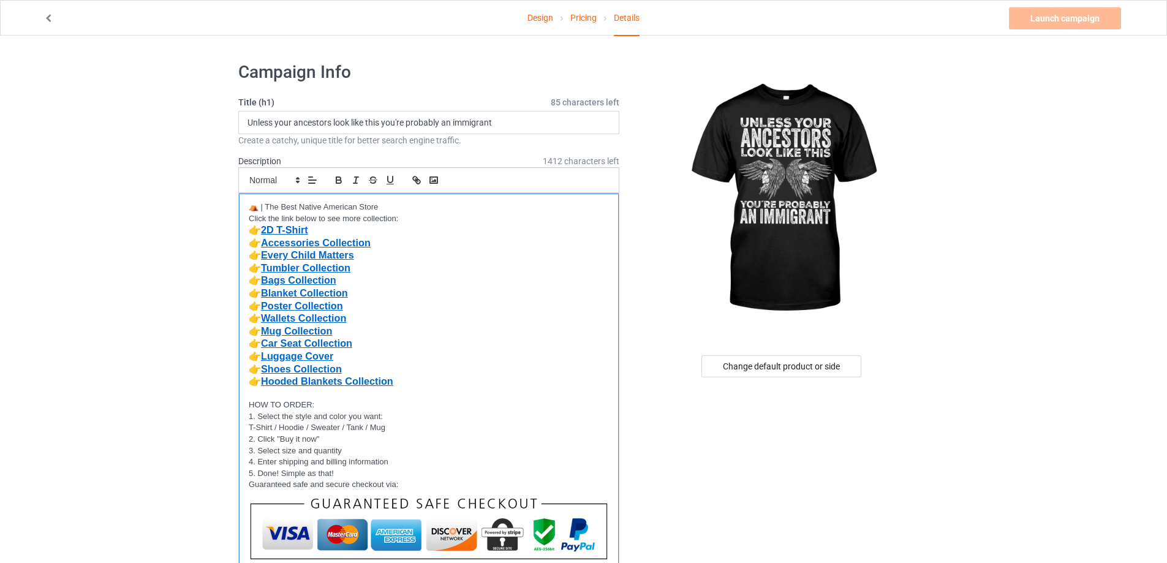
click at [420, 266] on p "👉 Tumbler Collection" at bounding box center [429, 268] width 360 height 13
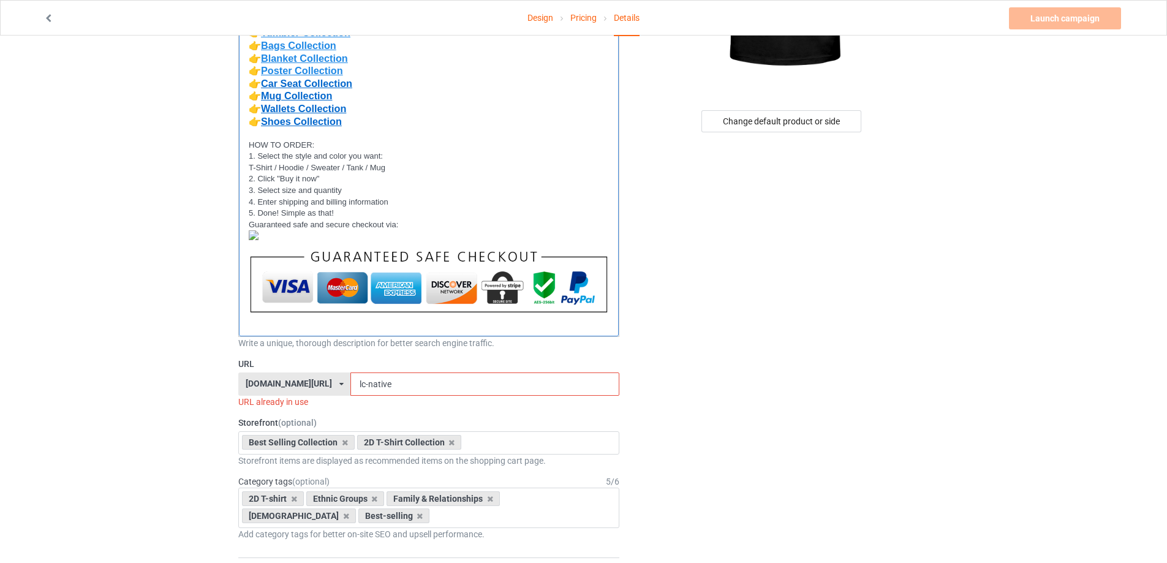
scroll to position [306, 0]
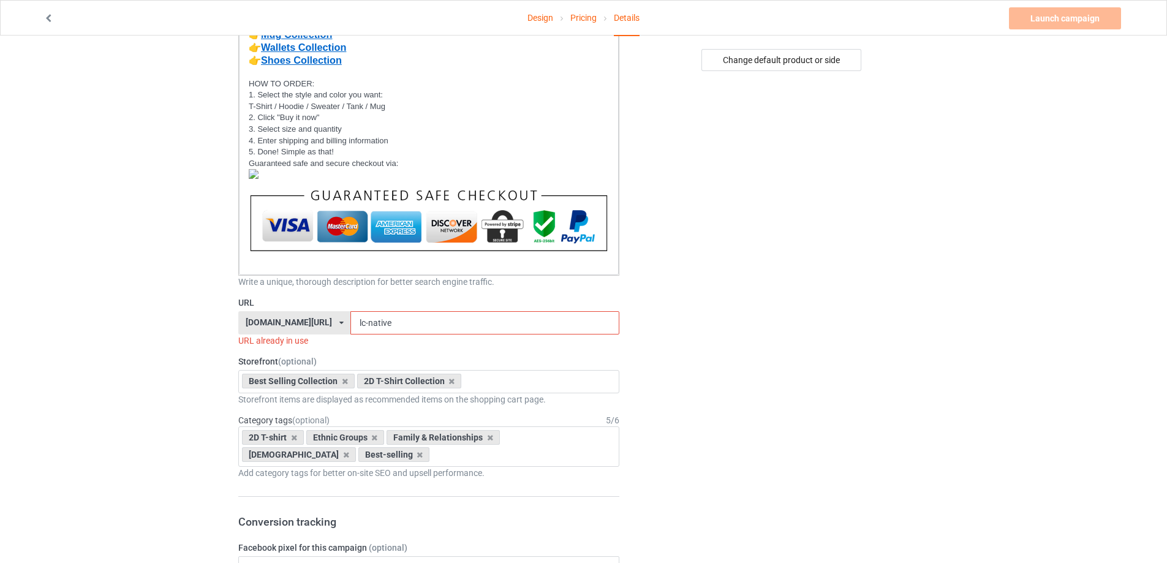
click at [340, 324] on icon at bounding box center [342, 322] width 4 height 7
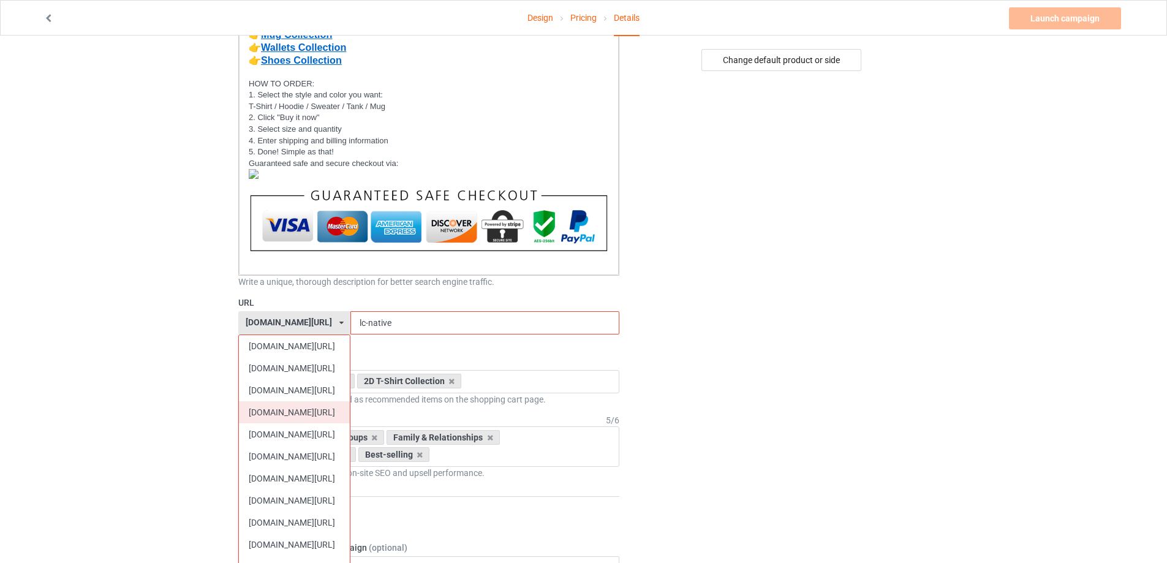
click at [294, 410] on div "[DOMAIN_NAME][URL]" at bounding box center [294, 412] width 111 height 22
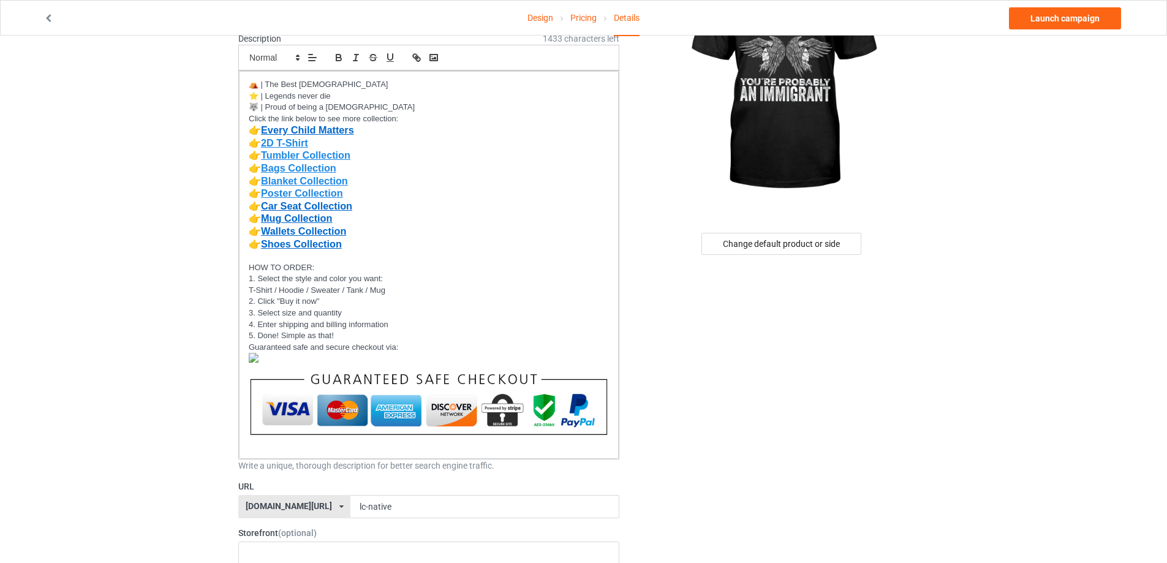
scroll to position [184, 0]
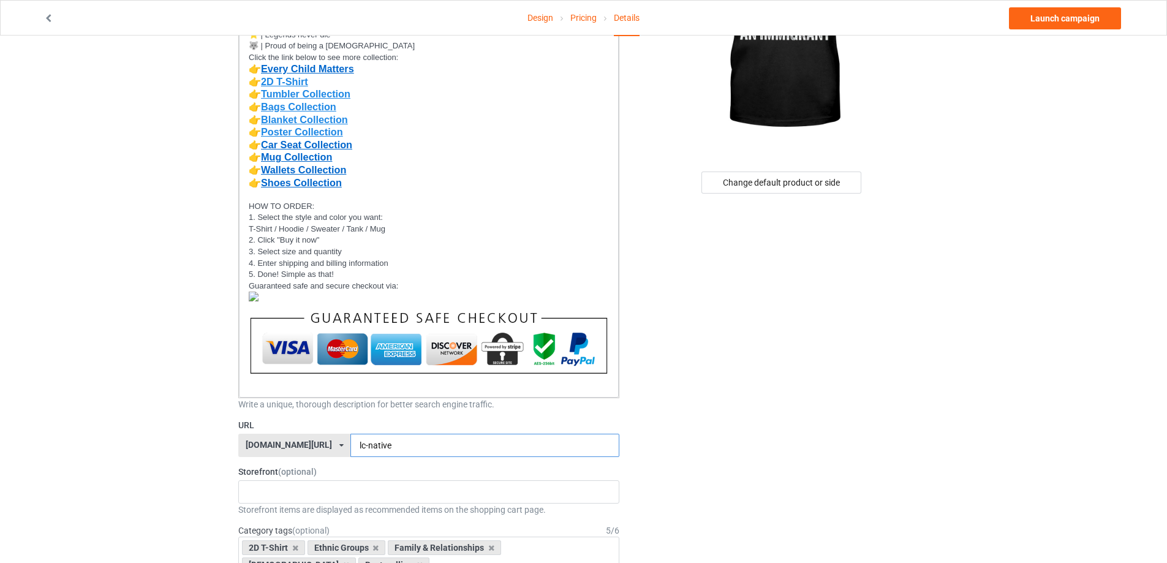
drag, startPoint x: 374, startPoint y: 444, endPoint x: 335, endPoint y: 449, distance: 40.1
click at [351, 449] on input "lc-native" at bounding box center [485, 445] width 268 height 23
click at [388, 450] on input "unless-immmigrant" at bounding box center [485, 445] width 268 height 23
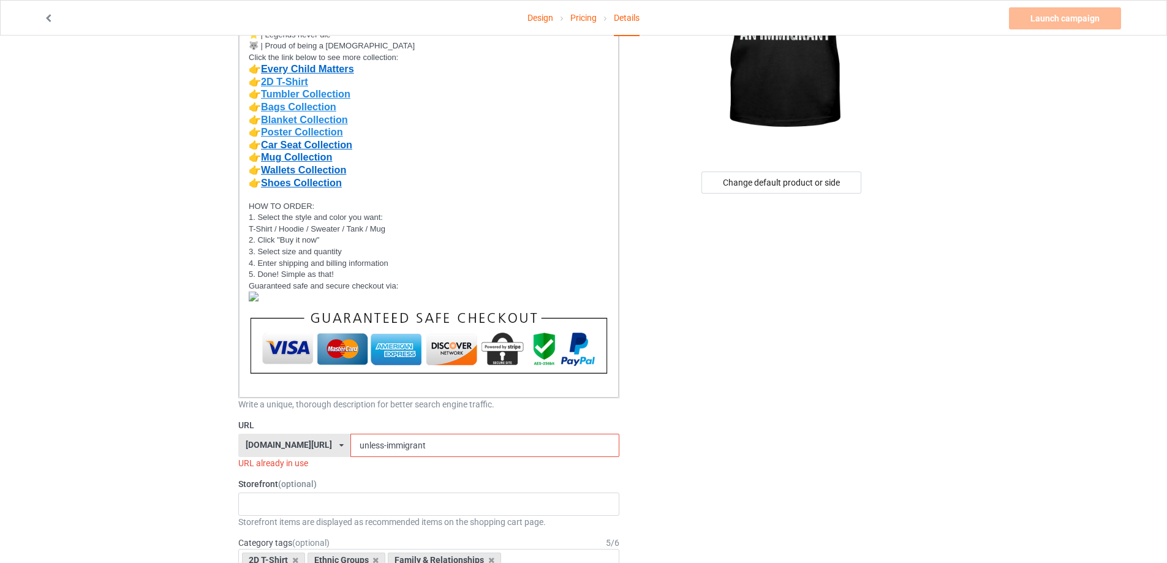
click at [418, 450] on input "unless-immigrant" at bounding box center [485, 445] width 268 height 23
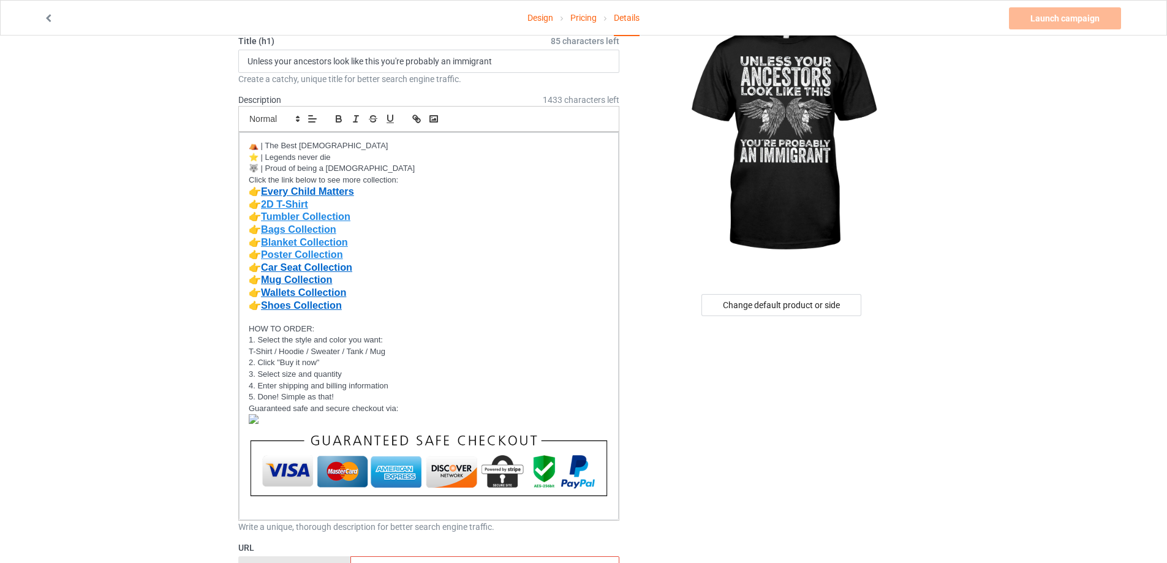
scroll to position [123, 0]
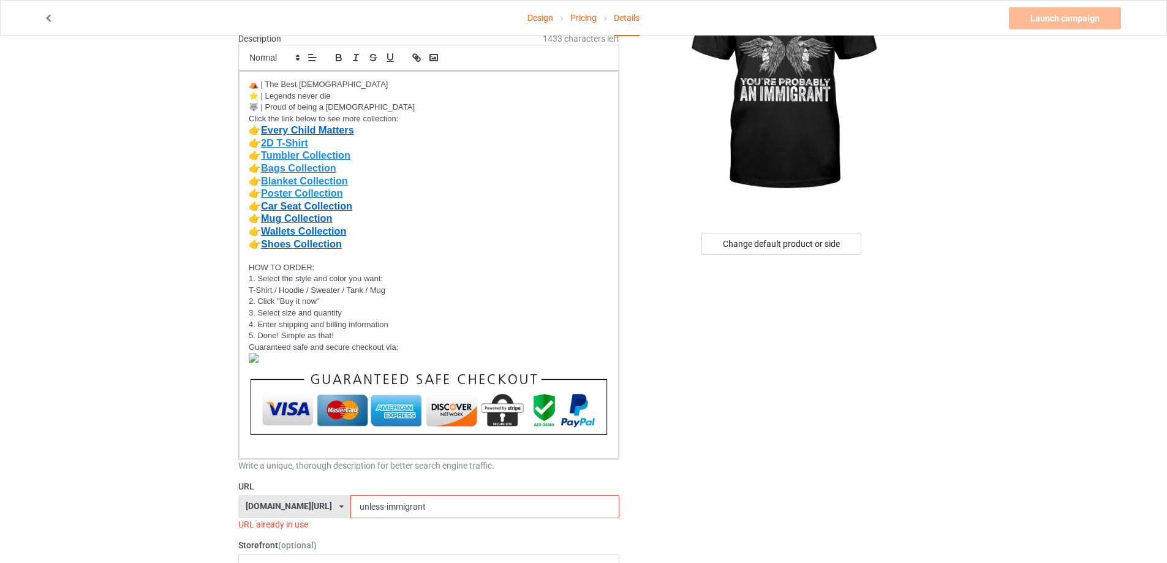
drag, startPoint x: 368, startPoint y: 507, endPoint x: 333, endPoint y: 508, distance: 34.9
click at [351, 508] on input "unless-immigrant" at bounding box center [485, 506] width 268 height 23
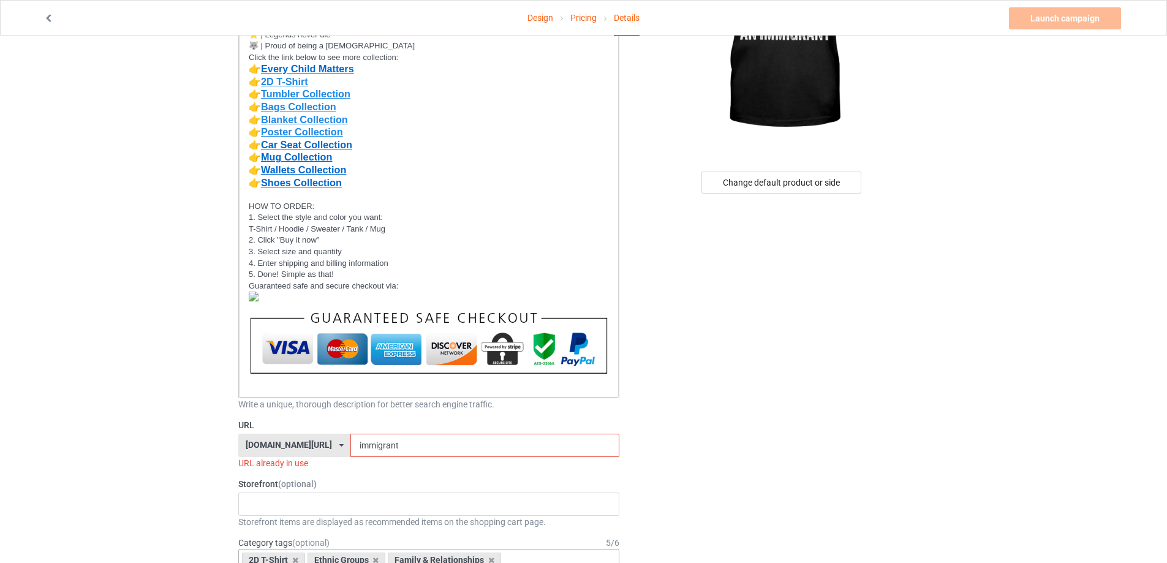
scroll to position [245, 0]
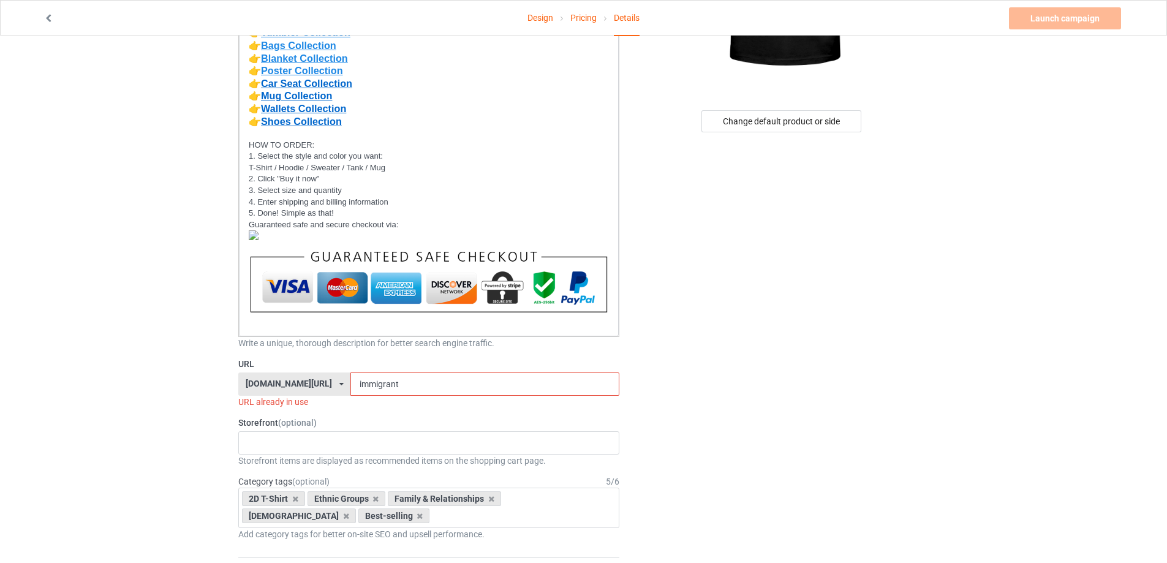
click at [400, 386] on input "immigrant" at bounding box center [485, 384] width 268 height 23
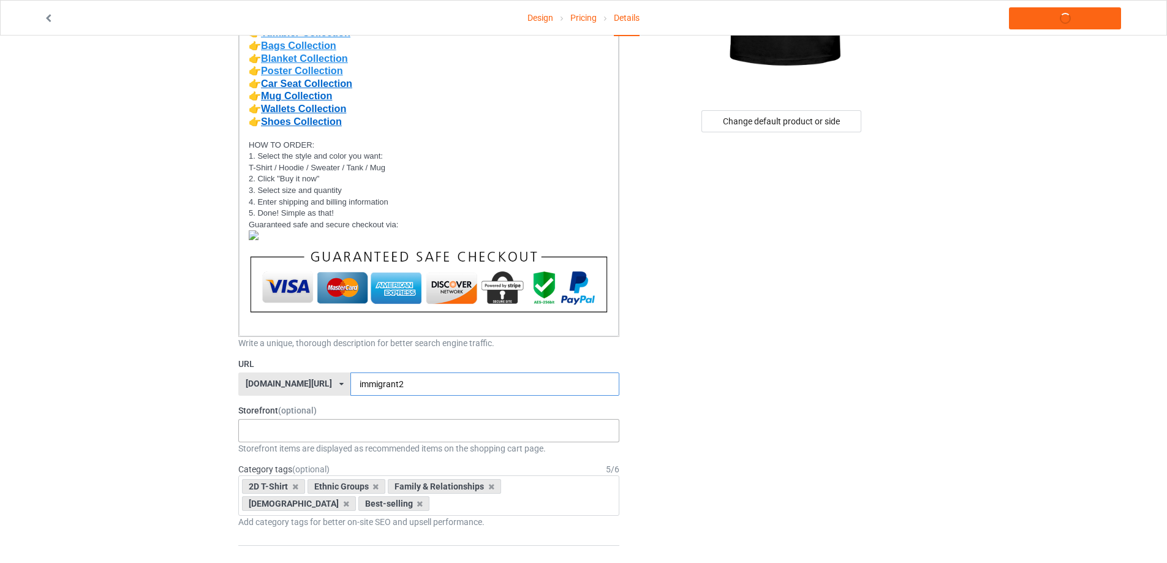
type input "immigrant2"
click at [261, 439] on div "MMIW Colection Shoes Collection Hooded Blanket Collection Jacket Collection Bel…" at bounding box center [428, 430] width 381 height 23
type input "2d"
click at [273, 447] on div "2D T-Shirt Collection" at bounding box center [429, 453] width 380 height 23
type input "best"
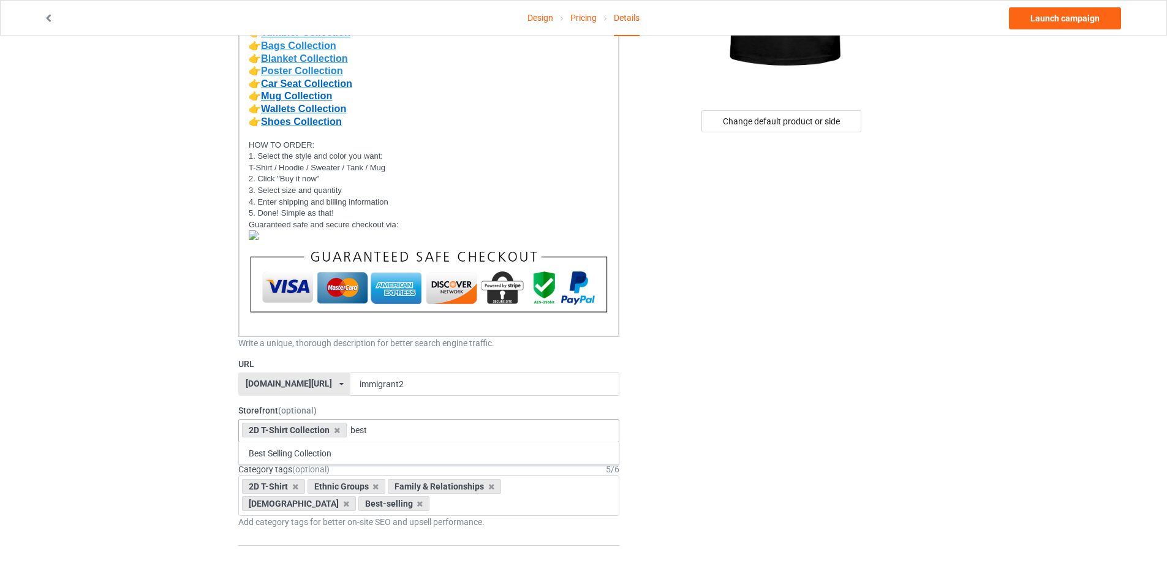
click at [278, 456] on div "Best Selling Collection" at bounding box center [429, 453] width 380 height 23
click at [417, 506] on icon at bounding box center [420, 504] width 6 height 8
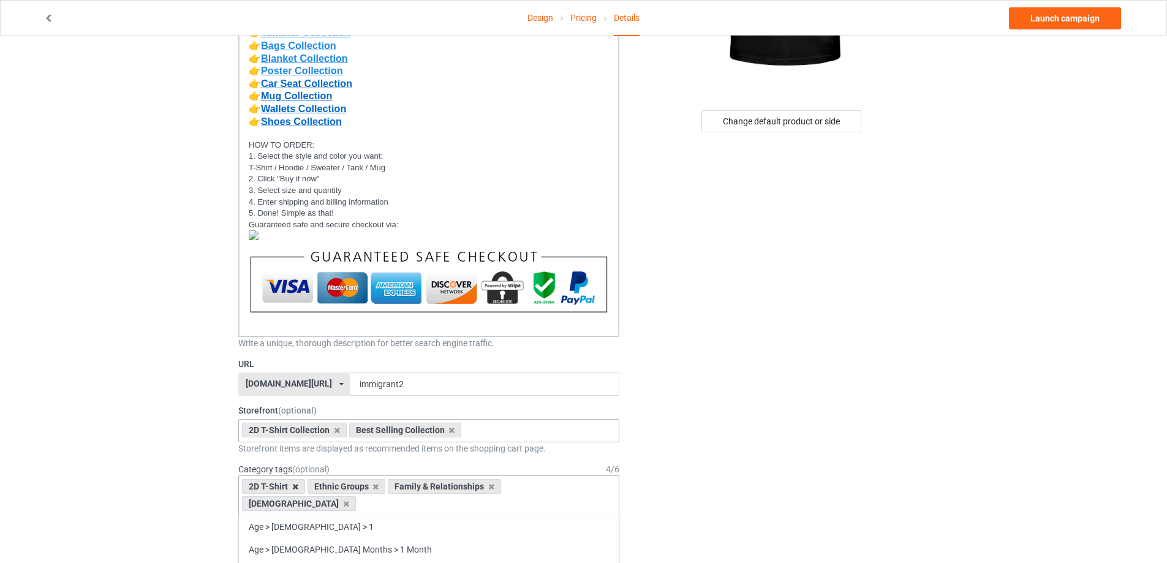
click at [295, 487] on icon at bounding box center [295, 487] width 6 height 8
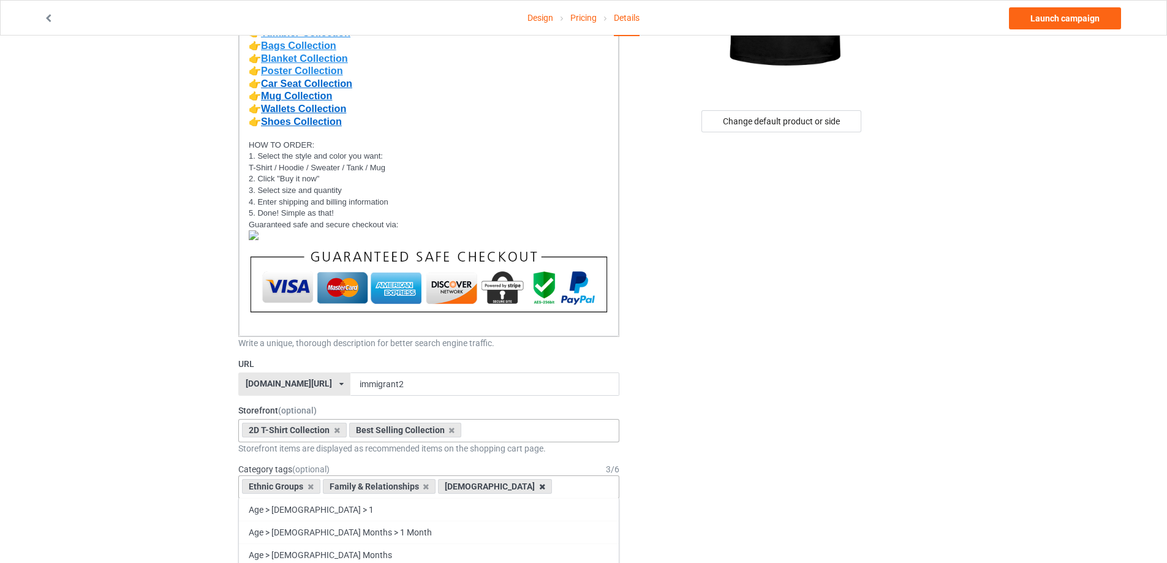
drag, startPoint x: 515, startPoint y: 485, endPoint x: 490, endPoint y: 493, distance: 25.6
click at [539, 486] on icon at bounding box center [542, 487] width 6 height 8
click at [423, 488] on icon at bounding box center [426, 487] width 6 height 8
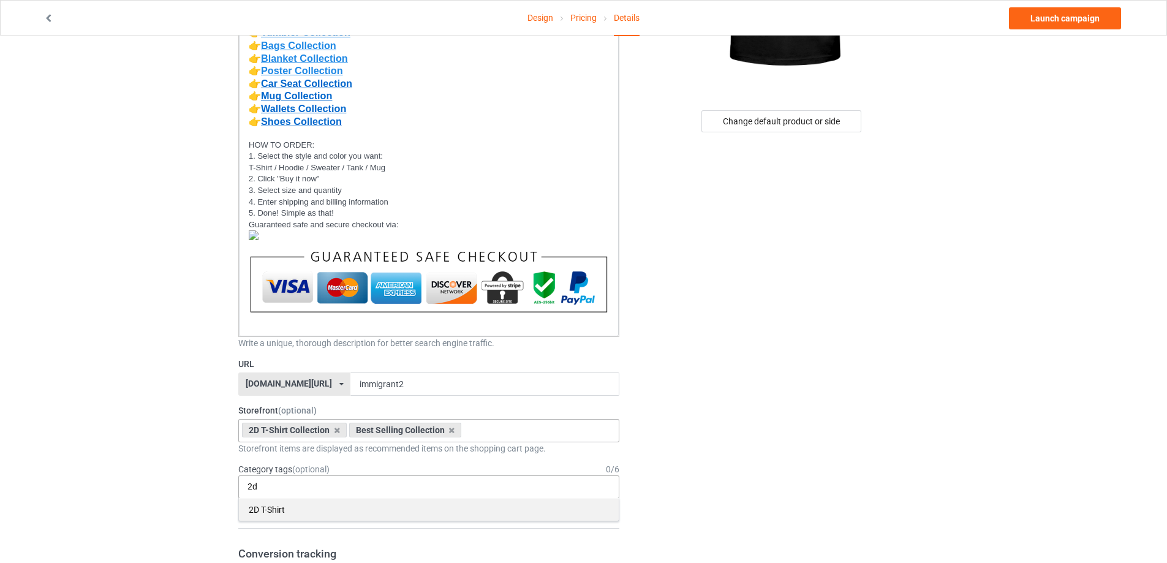
type input "2d"
click at [295, 511] on div "2D T-Shirt" at bounding box center [429, 509] width 380 height 23
click at [316, 490] on input "etnic" at bounding box center [326, 487] width 34 height 10
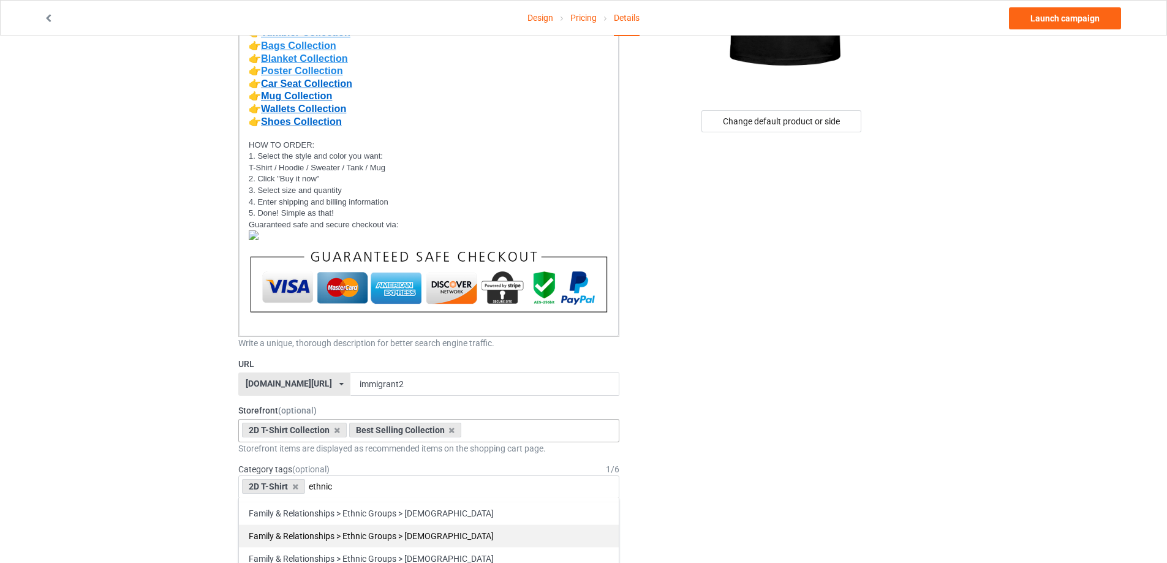
scroll to position [797, 0]
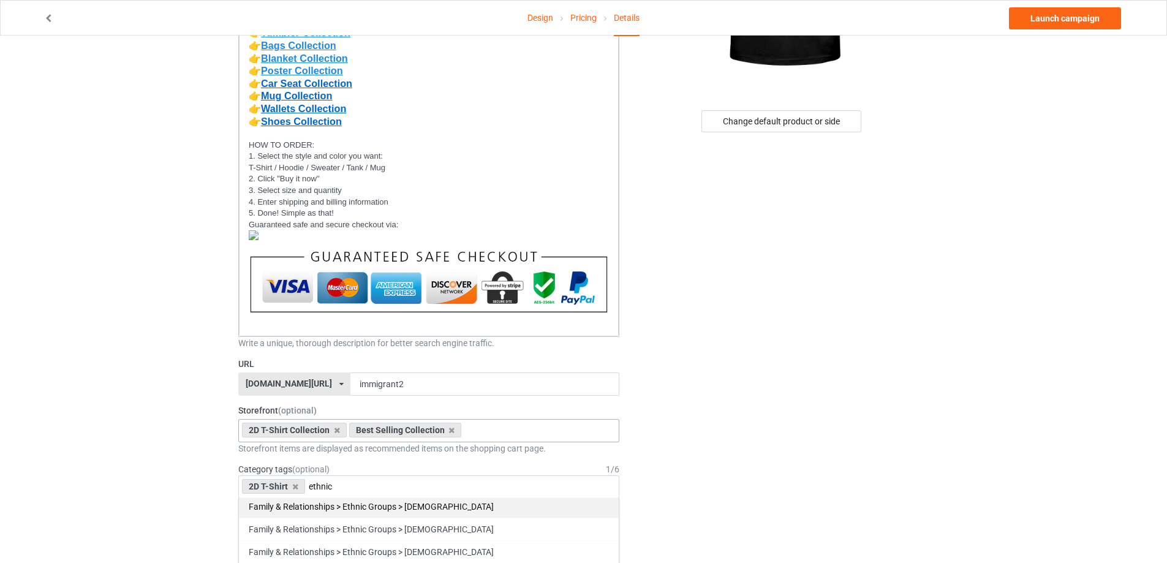
type input "ethnic"
click at [451, 506] on div "Family & Relationships > Ethnic Groups > [DEMOGRAPHIC_DATA]" at bounding box center [429, 506] width 380 height 23
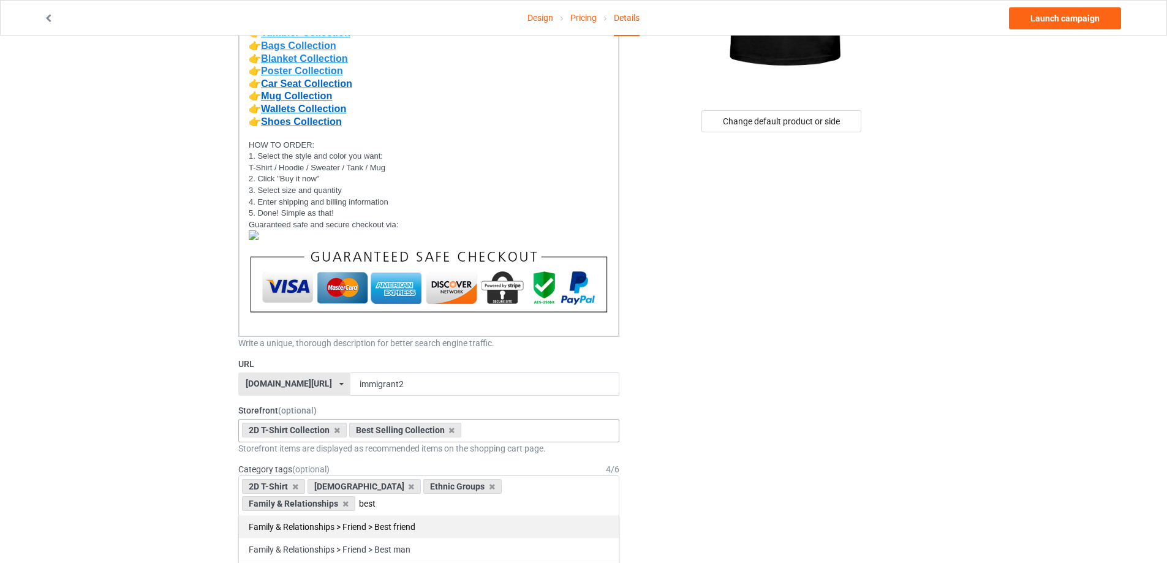
scroll to position [429, 0]
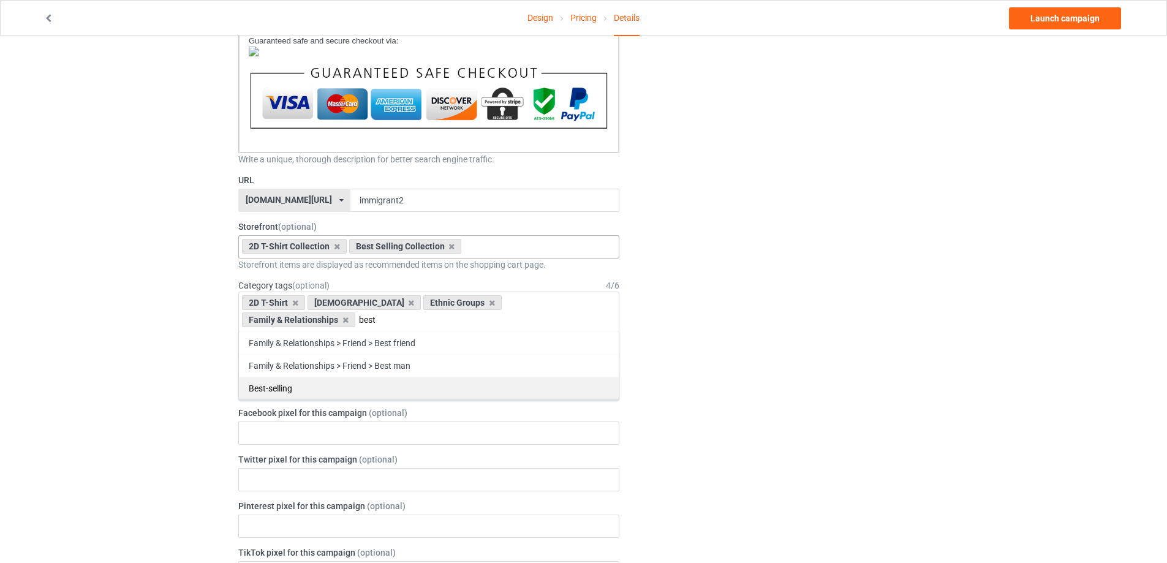
type input "best"
click at [287, 392] on div "Best-selling" at bounding box center [429, 388] width 380 height 23
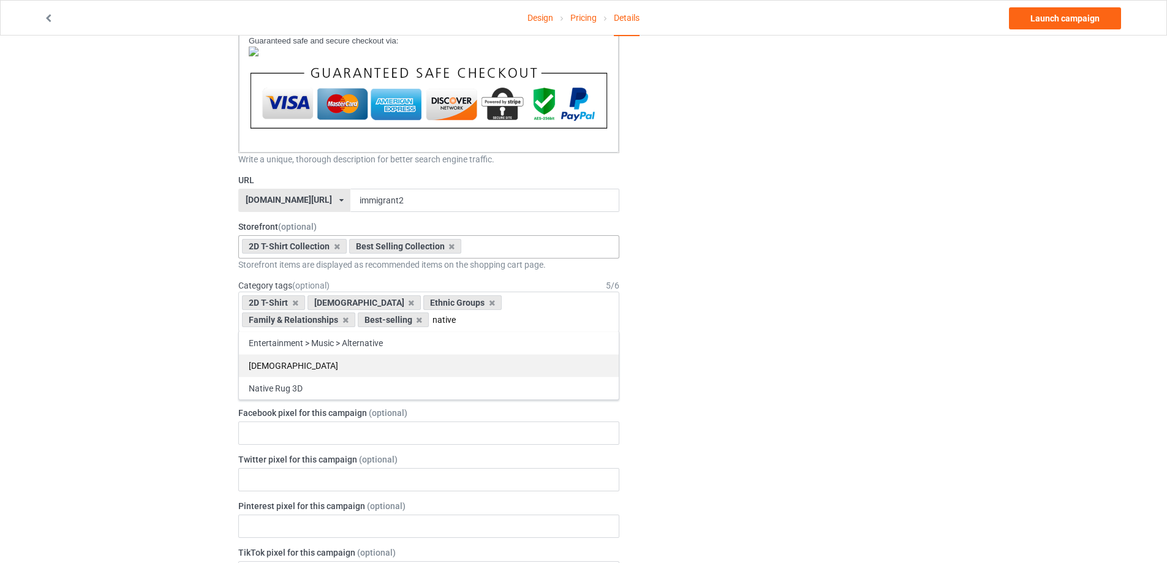
type input "native"
click at [302, 366] on div "[DEMOGRAPHIC_DATA]" at bounding box center [429, 365] width 380 height 23
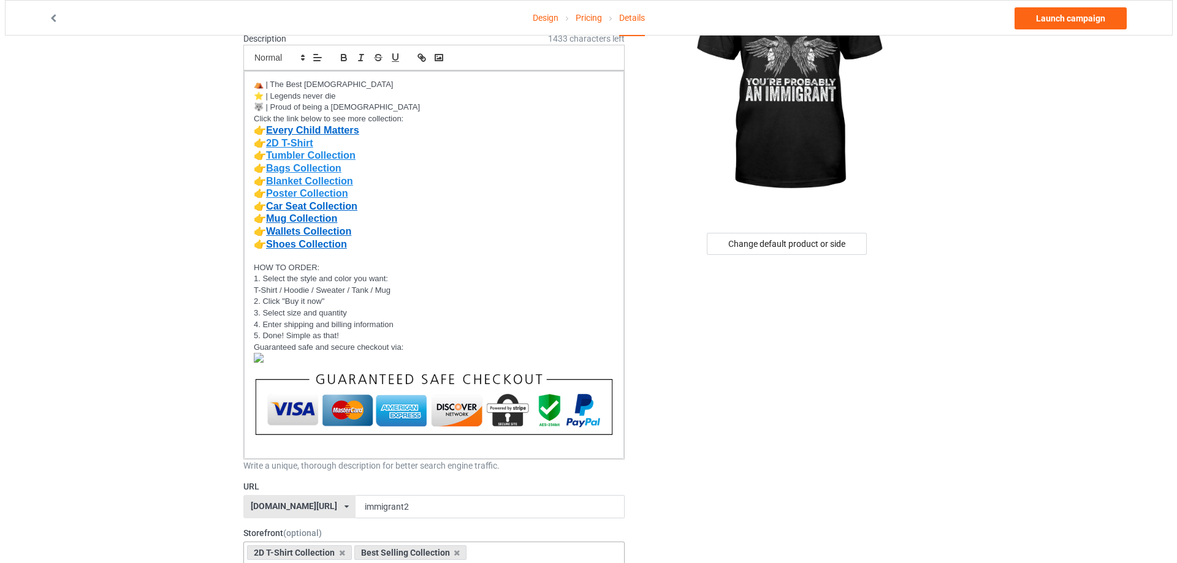
scroll to position [0, 0]
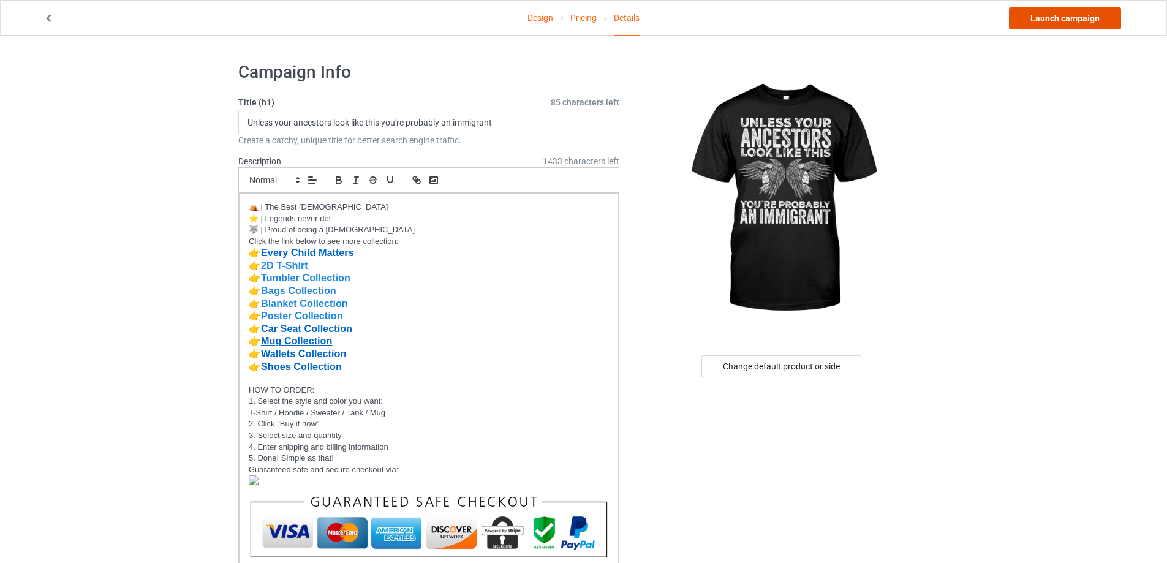
click at [1071, 26] on link "Launch campaign" at bounding box center [1065, 18] width 112 height 22
